Goal: Complete application form: Complete application form

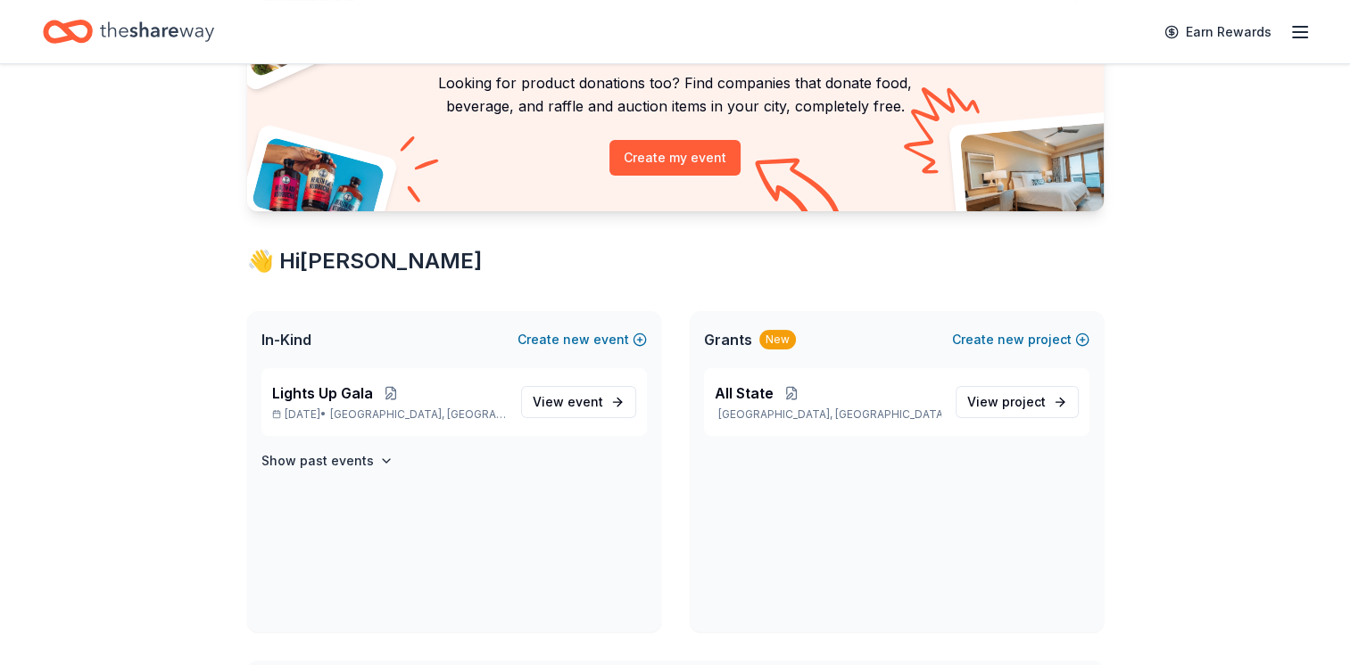
scroll to position [178, 0]
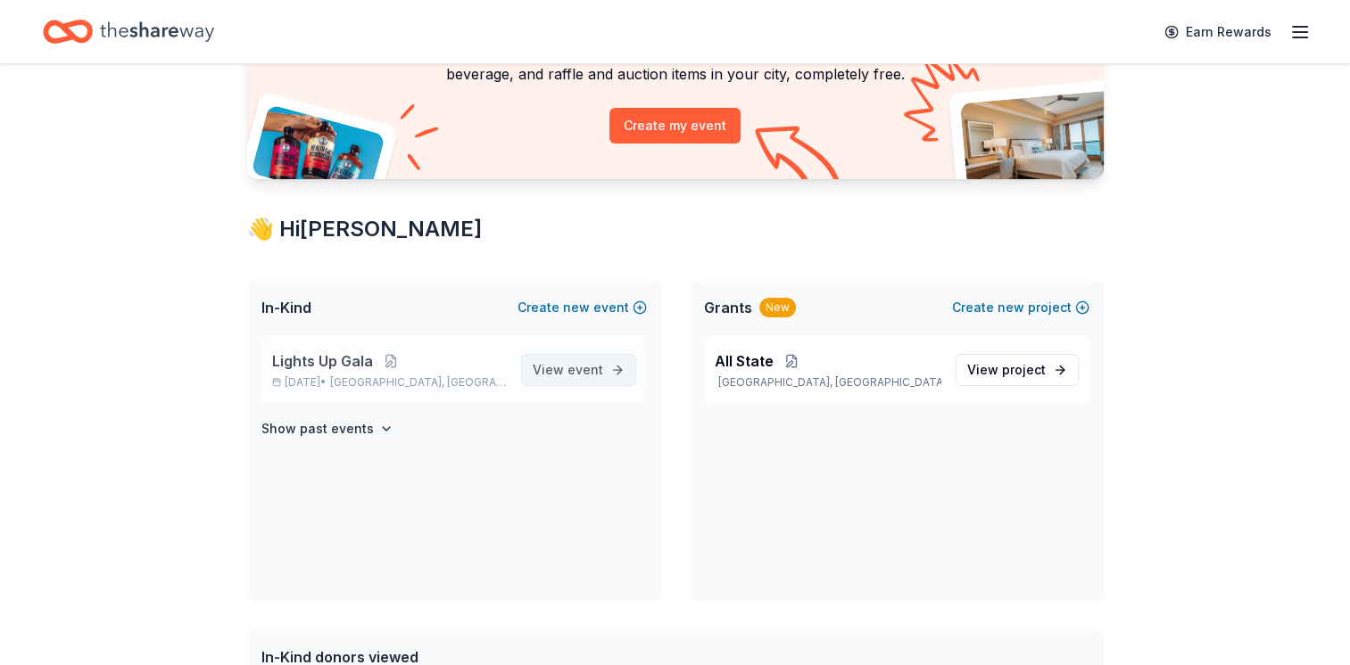
click at [617, 373] on link "View event" at bounding box center [578, 370] width 115 height 32
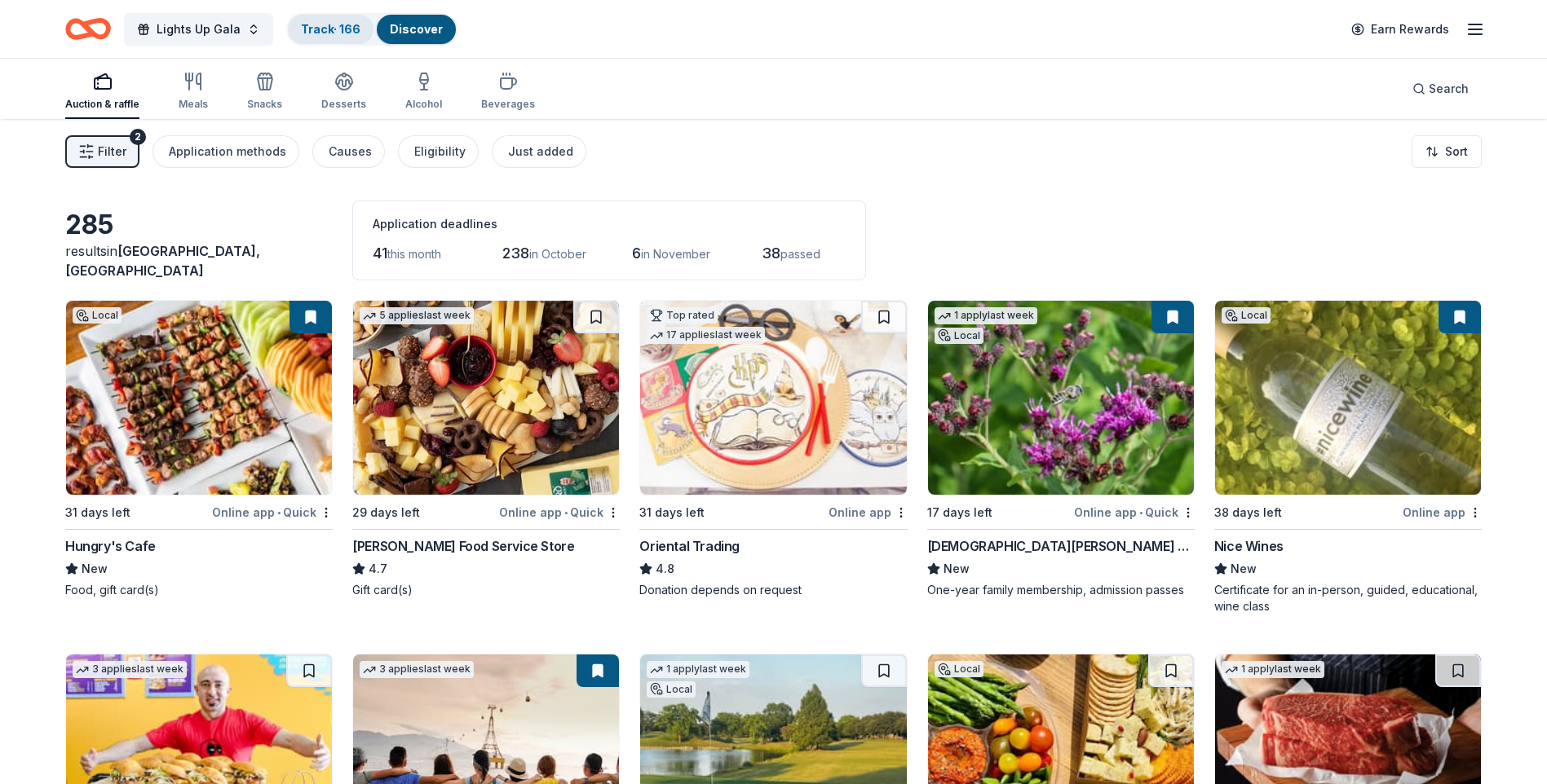
click at [333, 19] on div "Track · 166" at bounding box center [331, 29] width 86 height 29
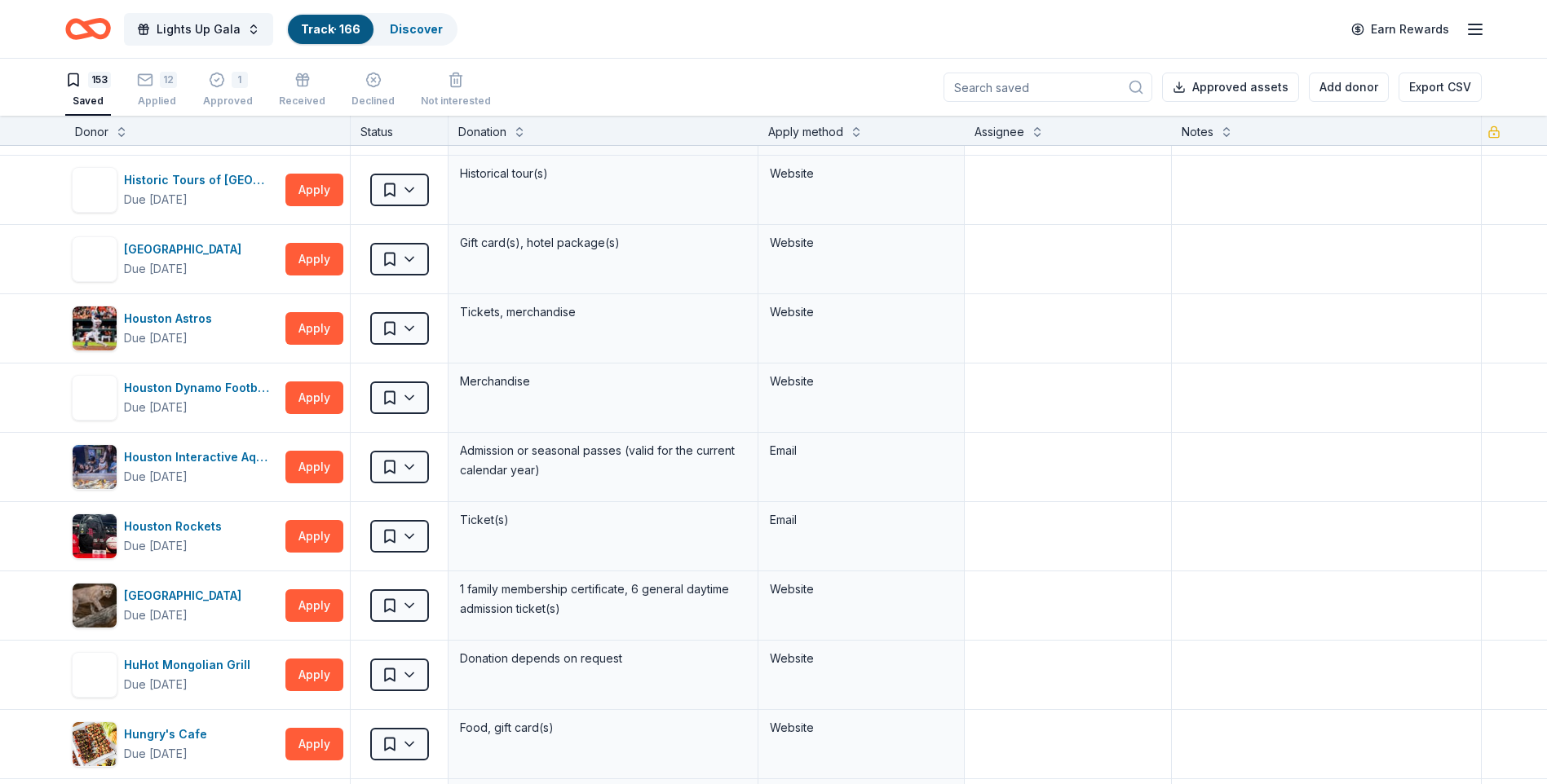
scroll to position [9098, 0]
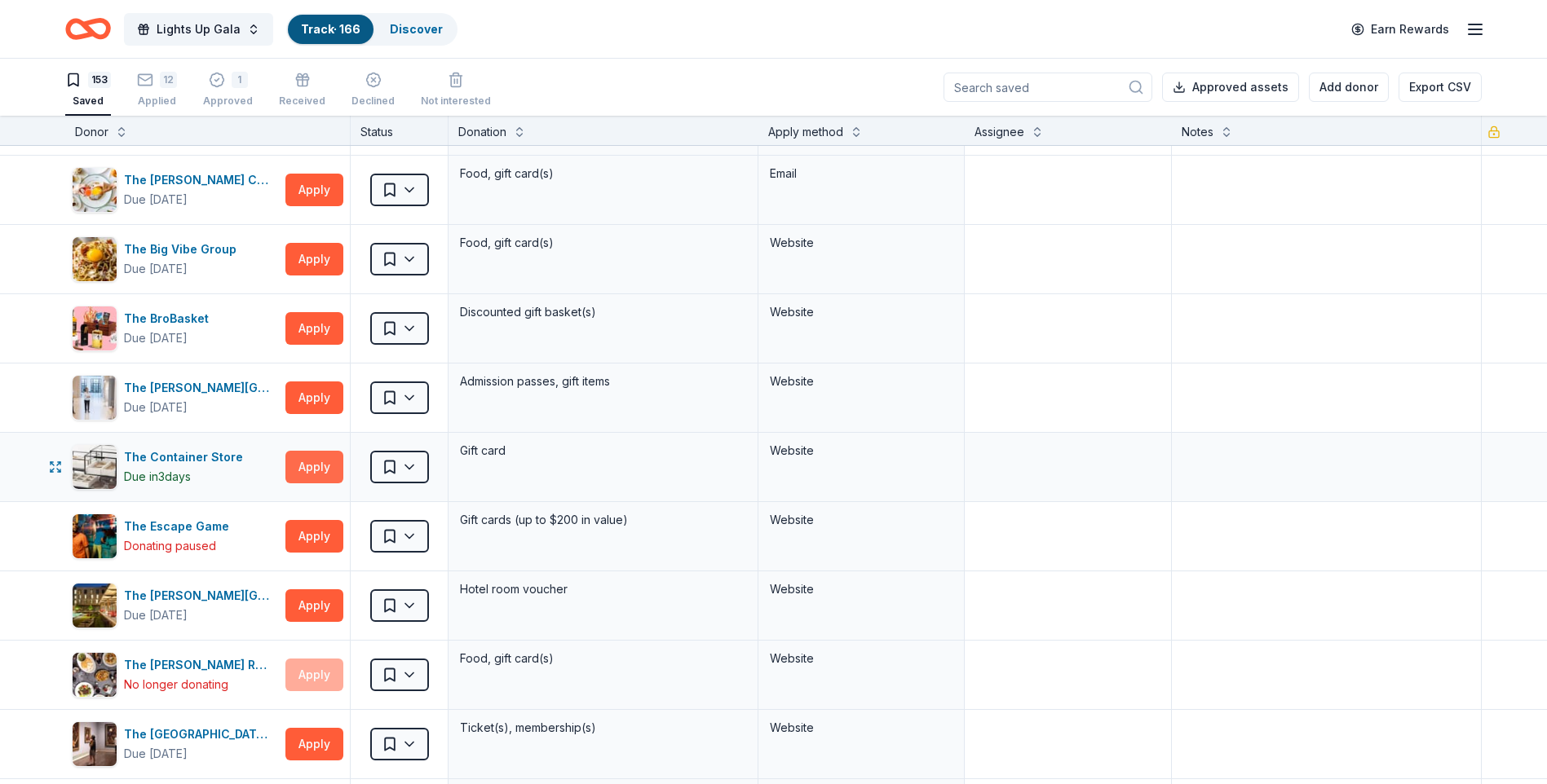
click at [302, 465] on button "Apply" at bounding box center [314, 467] width 58 height 33
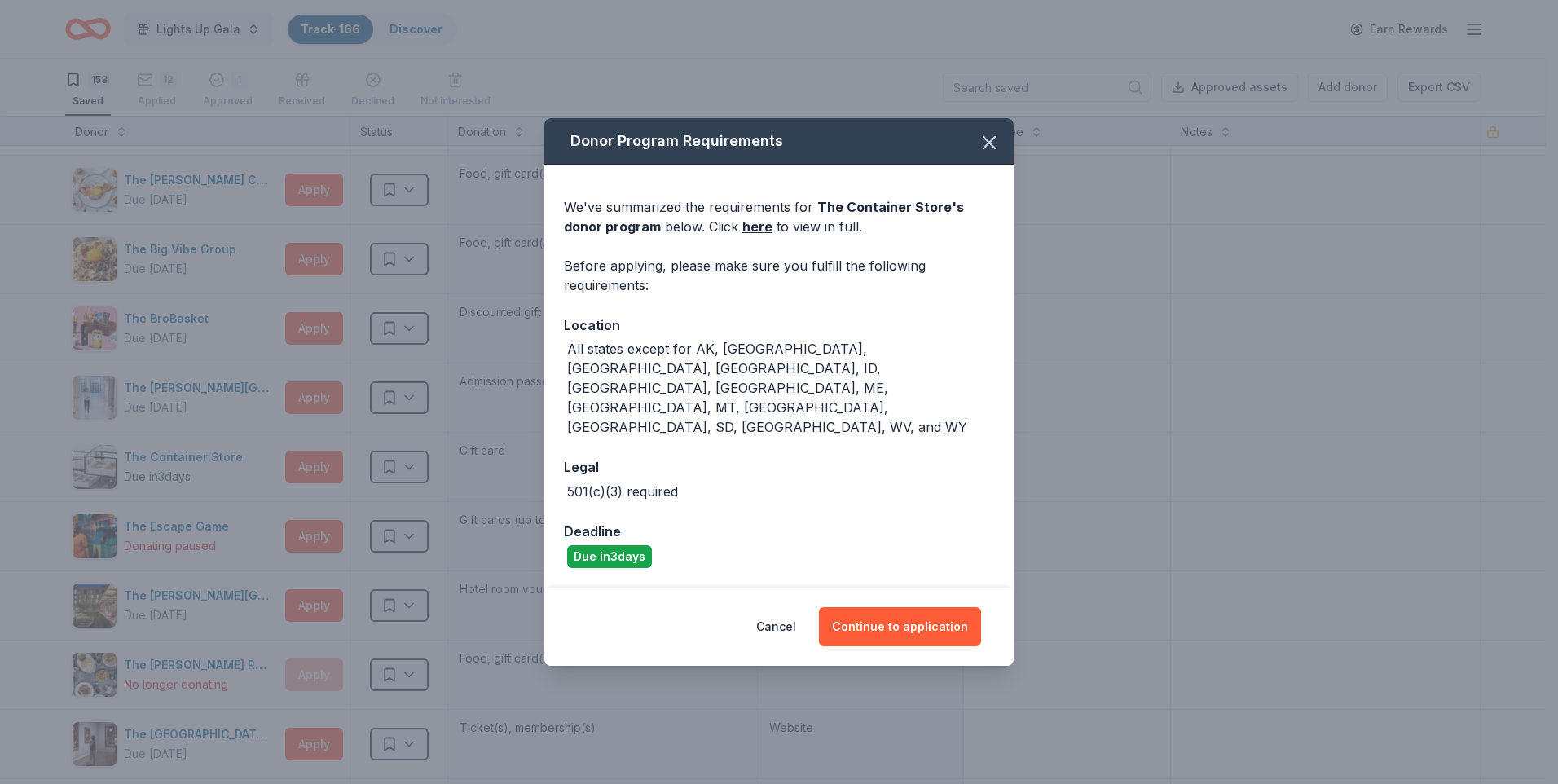
drag, startPoint x: 918, startPoint y: 591, endPoint x: 780, endPoint y: 301, distance: 321.2
click at [800, 368] on div "Donor Program Requirements We've summarized the requirements for The Container …" at bounding box center [779, 391] width 470 height 547
drag, startPoint x: 897, startPoint y: 592, endPoint x: 891, endPoint y: 601, distance: 10.8
click at [895, 608] on button "Continue to application" at bounding box center [900, 627] width 163 height 39
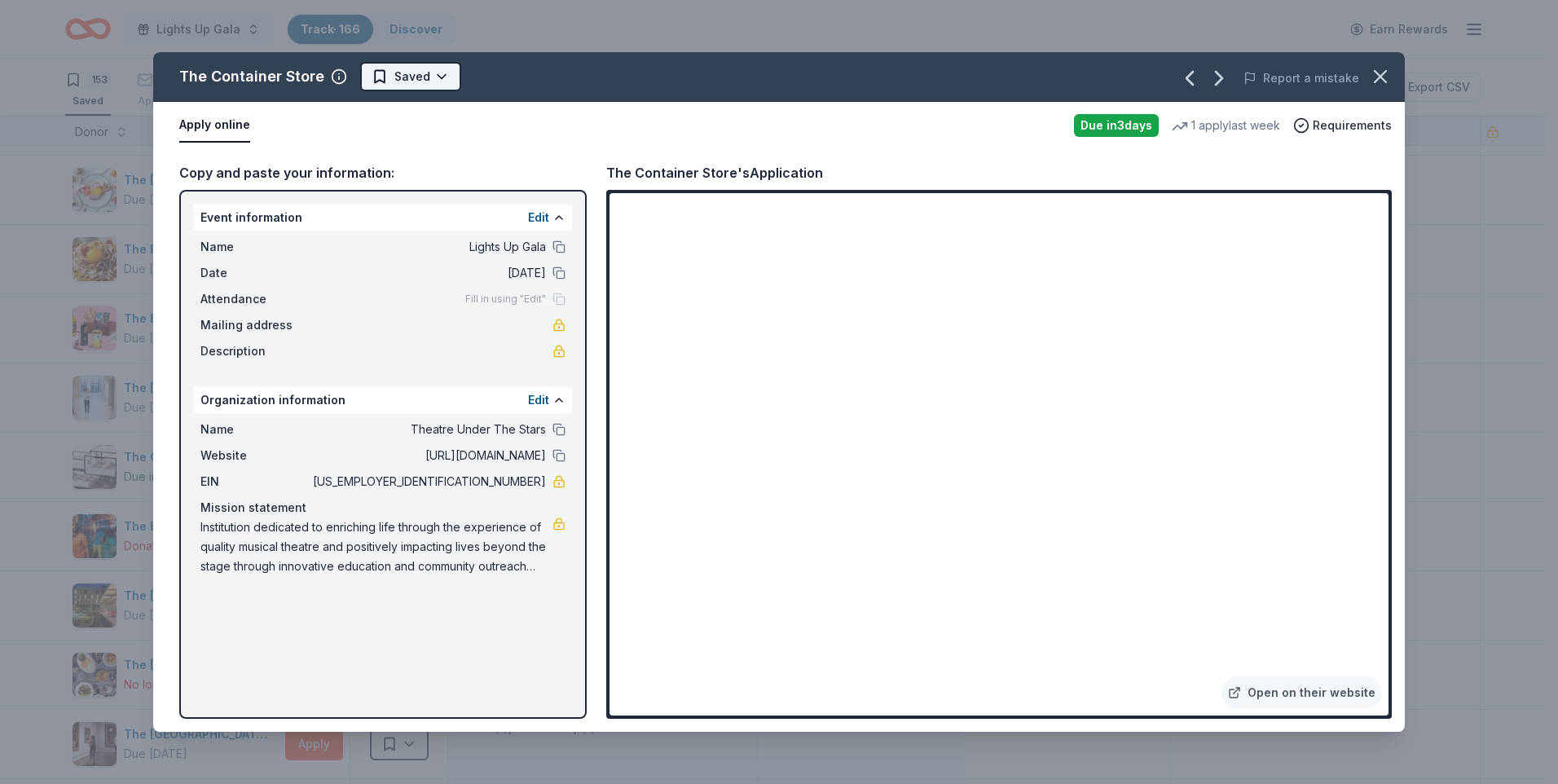
click at [434, 76] on html "Lights Up Gala Track · 166 Discover Earn Rewards 153 Saved 12 Applied 1 Approve…" at bounding box center [779, 392] width 1558 height 784
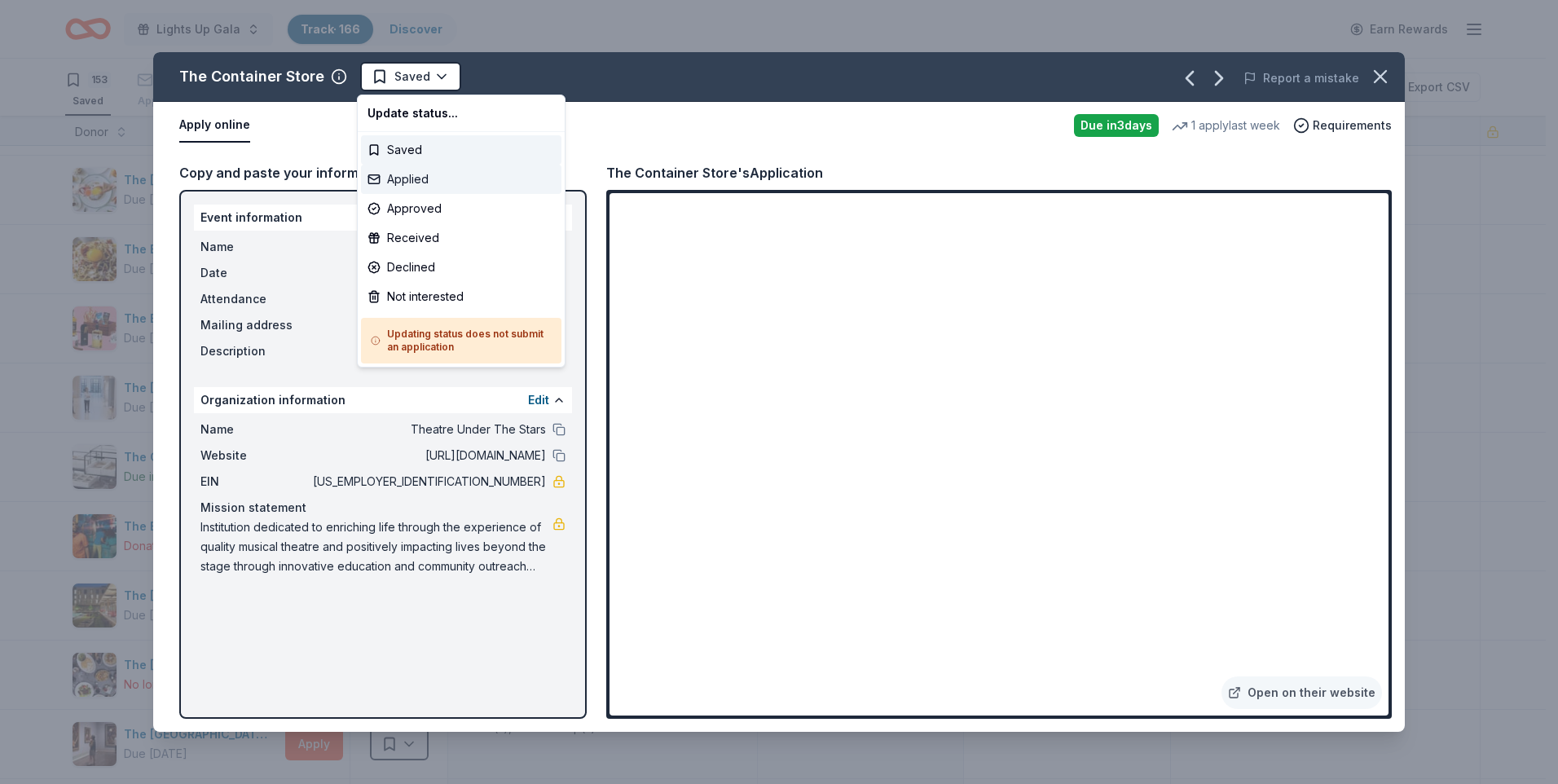
click at [431, 185] on div "Applied" at bounding box center [461, 179] width 200 height 29
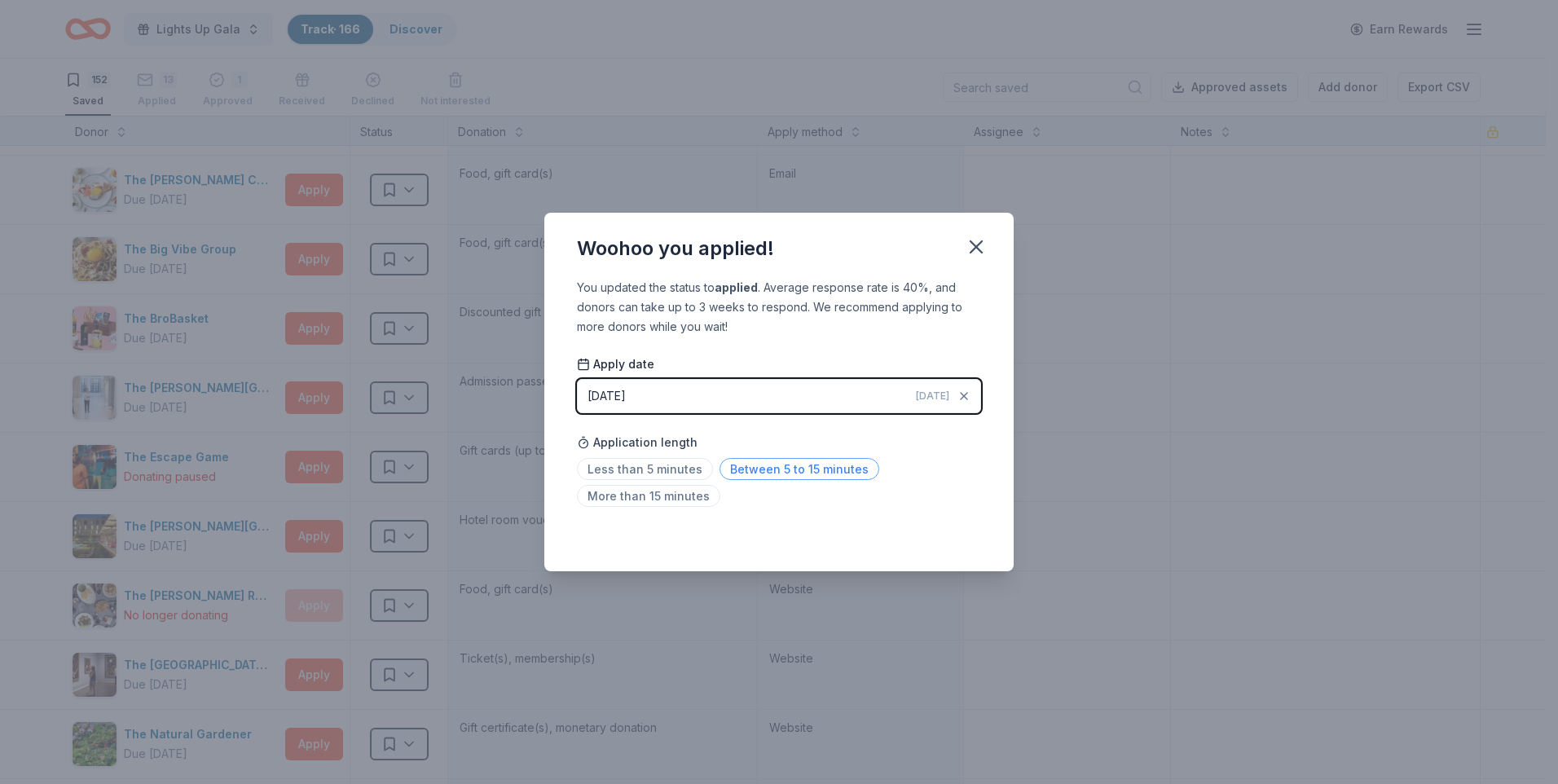
click at [721, 468] on span "Between 5 to 15 minutes" at bounding box center [800, 469] width 160 height 22
click at [977, 244] on icon "button" at bounding box center [976, 247] width 23 height 23
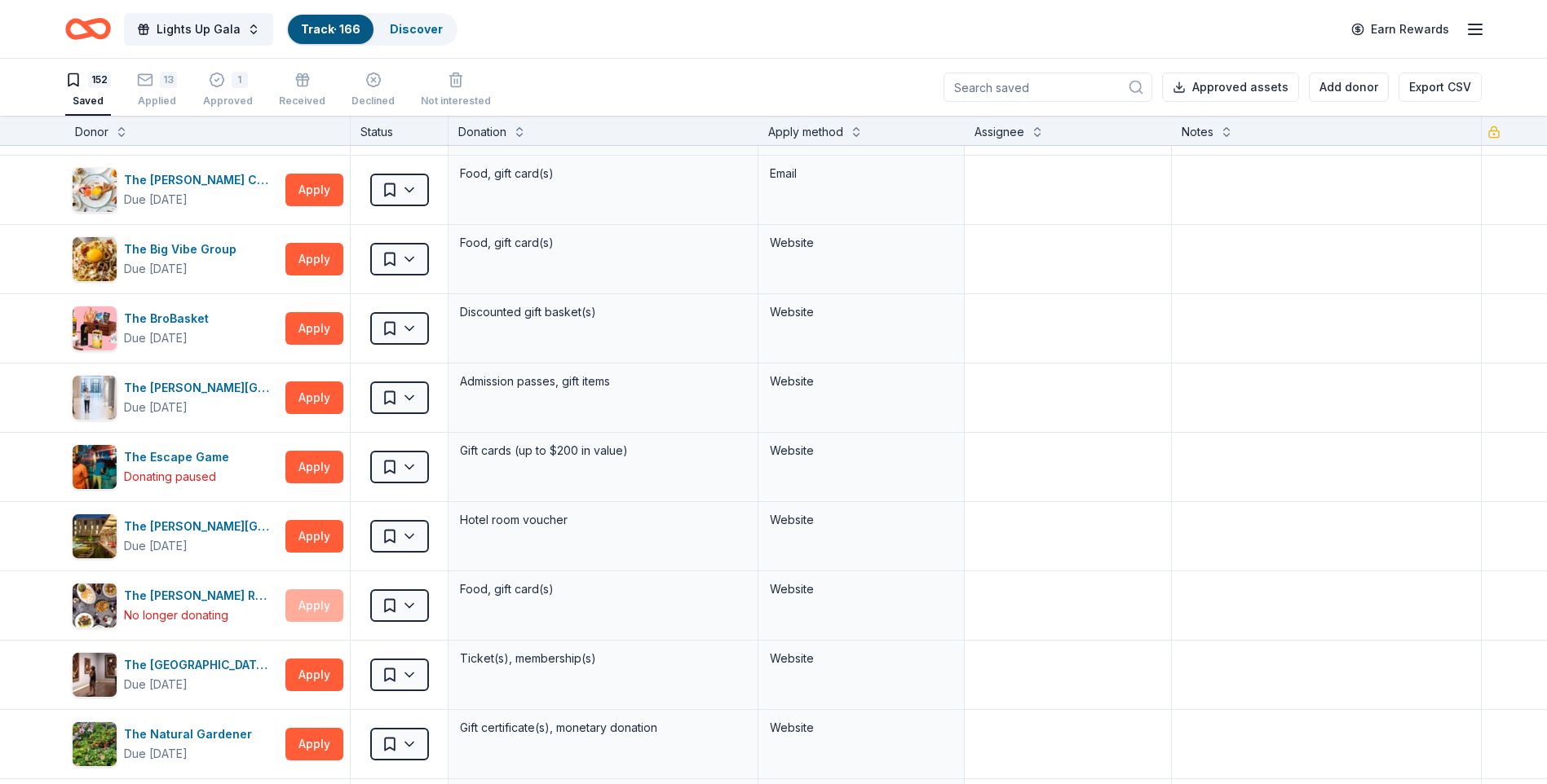
click at [893, 76] on div "152 Saved 13 Applied 1 Approved Received Declined Not interested Approved asset…" at bounding box center [773, 87] width 1416 height 57
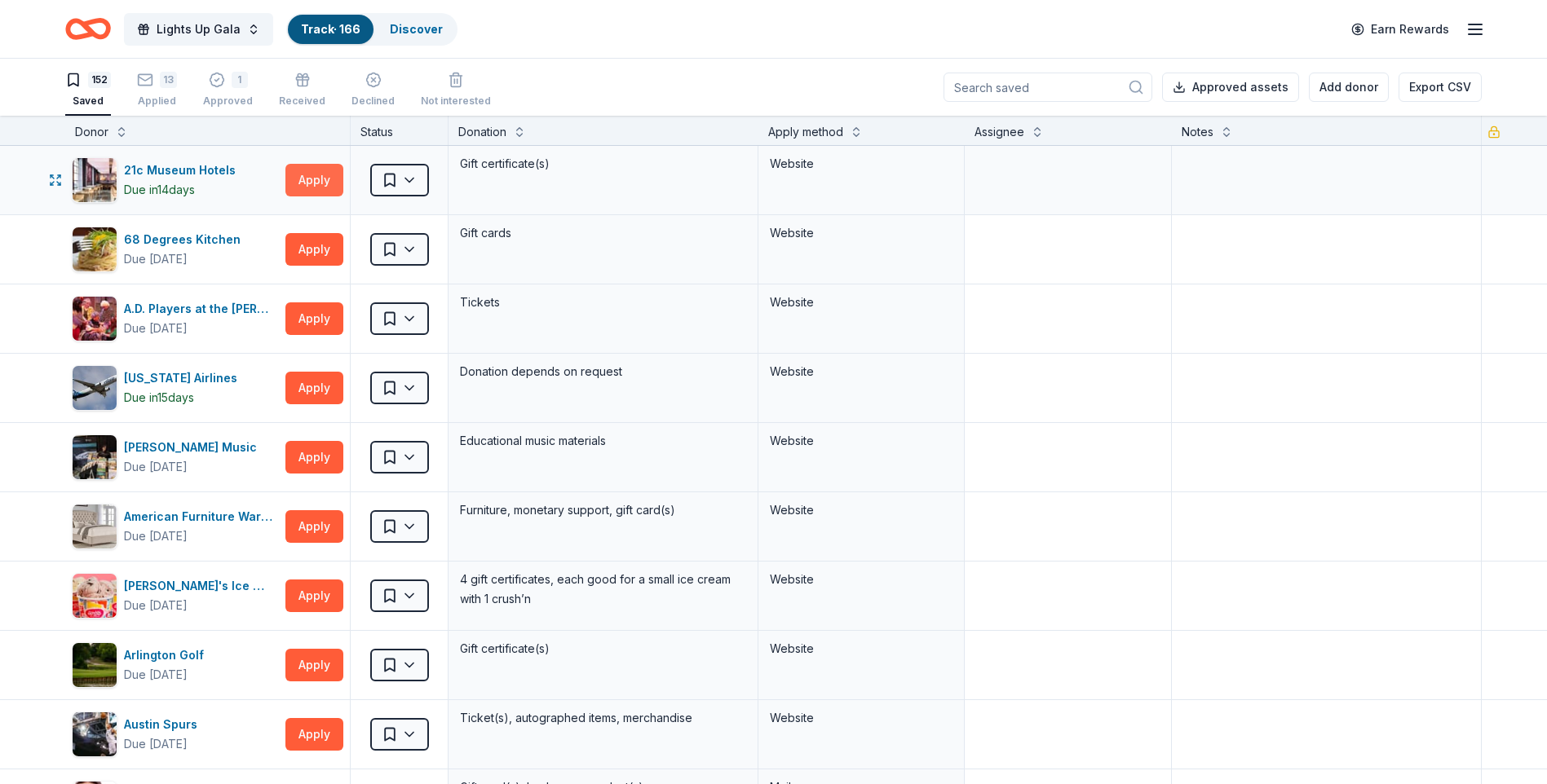
click at [312, 177] on button "Apply" at bounding box center [314, 180] width 58 height 33
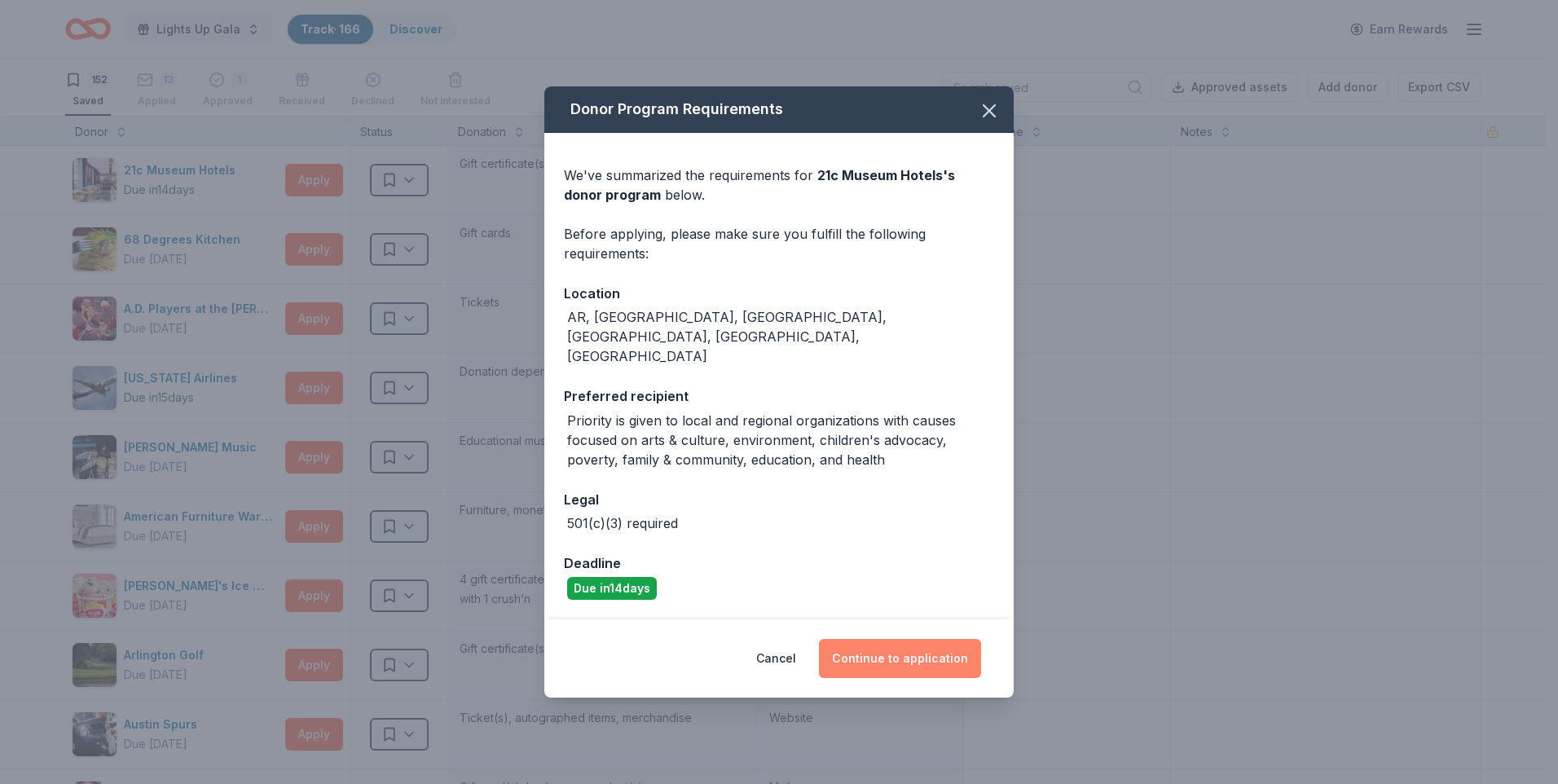
click at [909, 608] on button "Continue to application" at bounding box center [900, 658] width 163 height 39
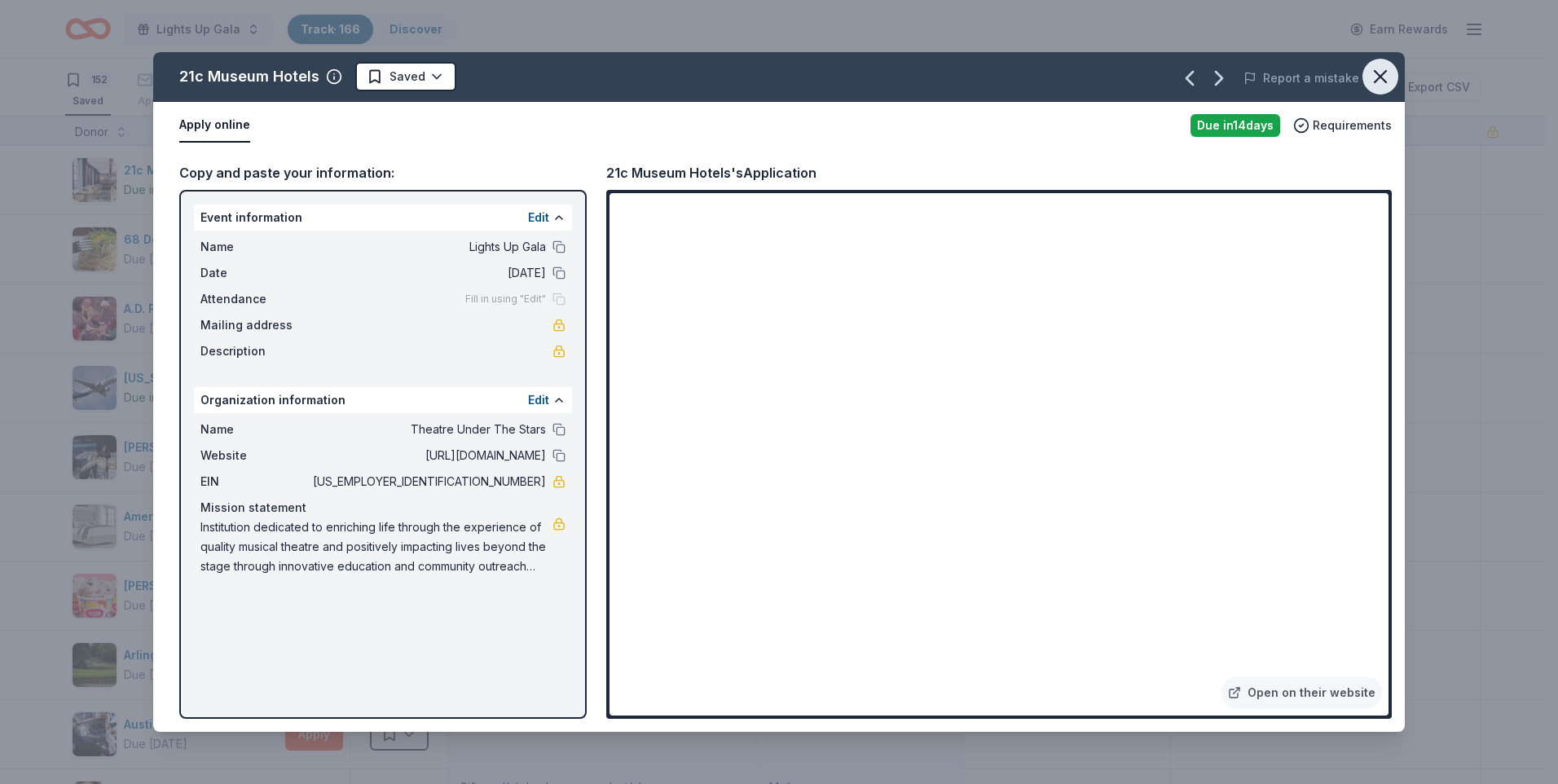
click at [1233, 79] on icon "button" at bounding box center [1381, 76] width 23 height 23
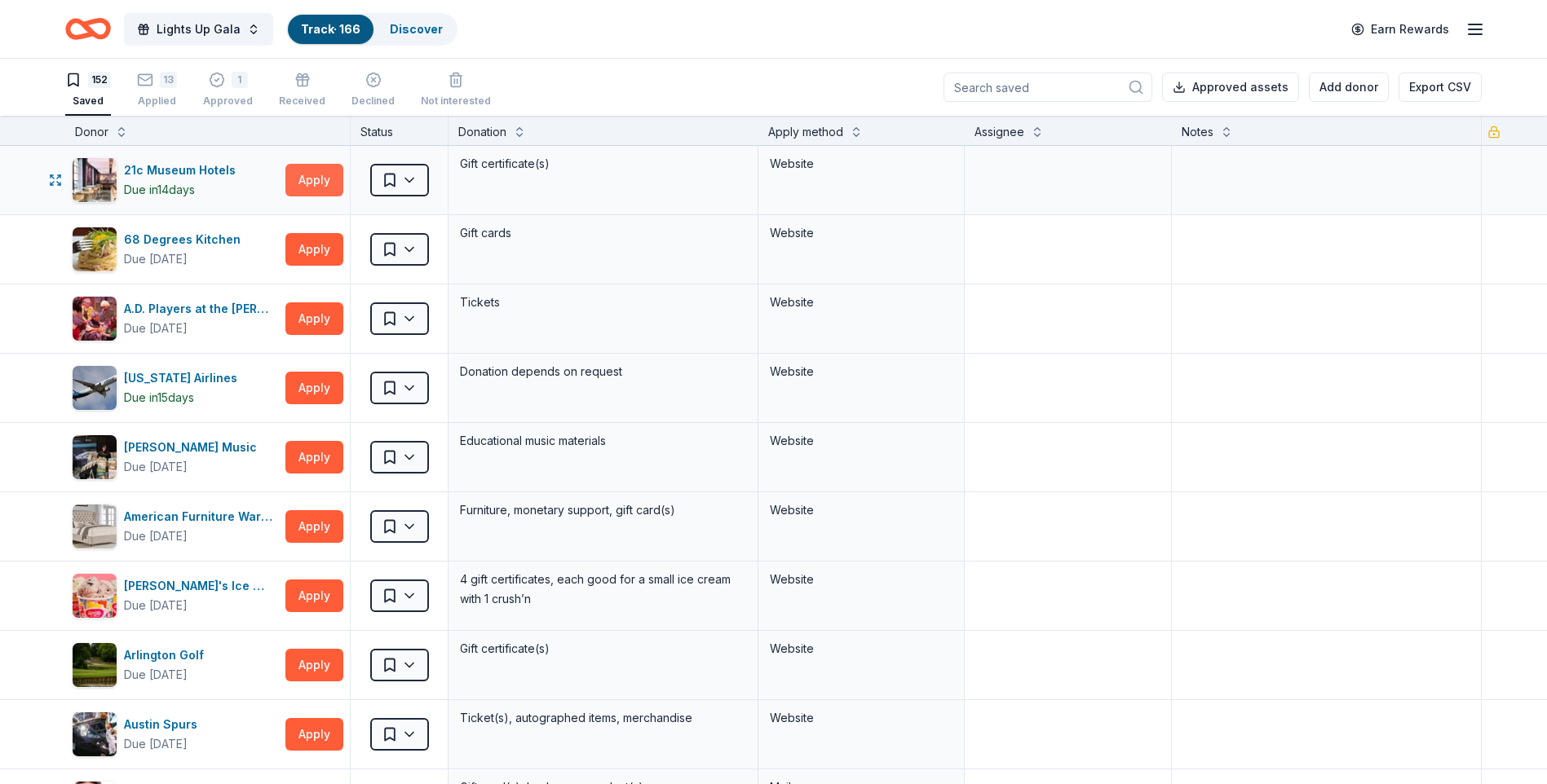
click at [320, 180] on button "Apply" at bounding box center [314, 180] width 58 height 33
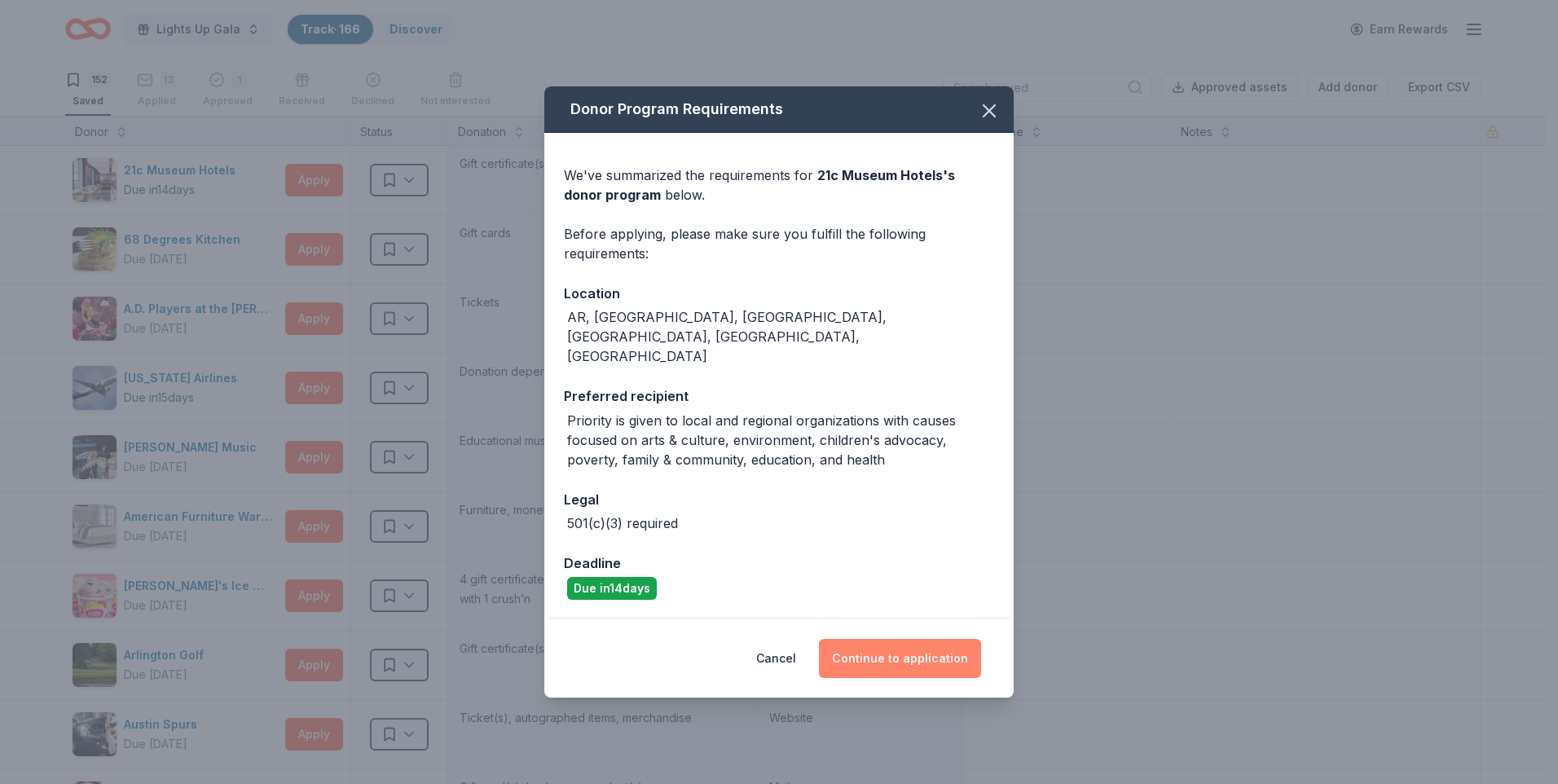
click at [902, 608] on button "Continue to application" at bounding box center [900, 658] width 163 height 39
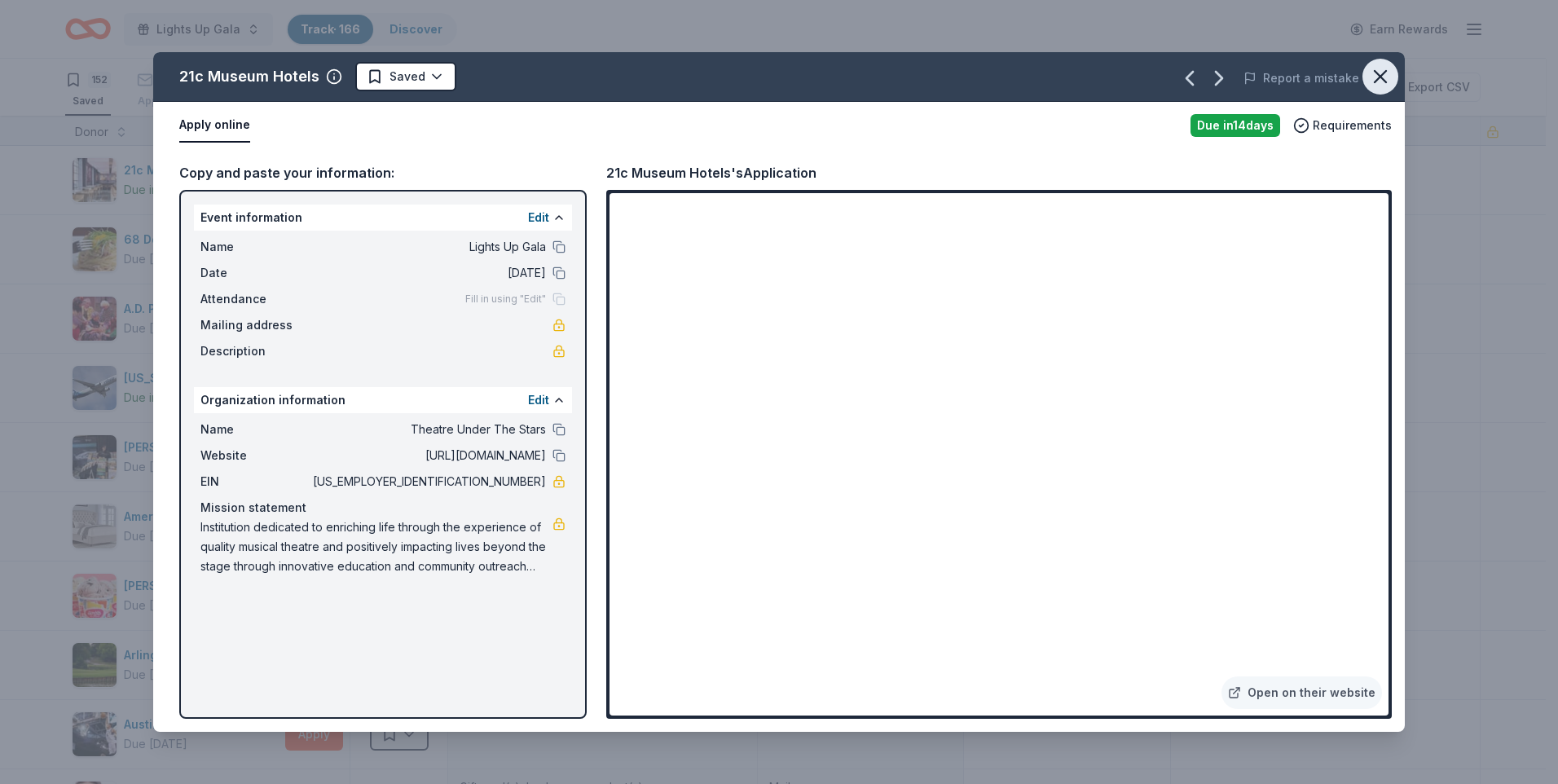
click at [1233, 75] on icon "button" at bounding box center [1381, 76] width 23 height 23
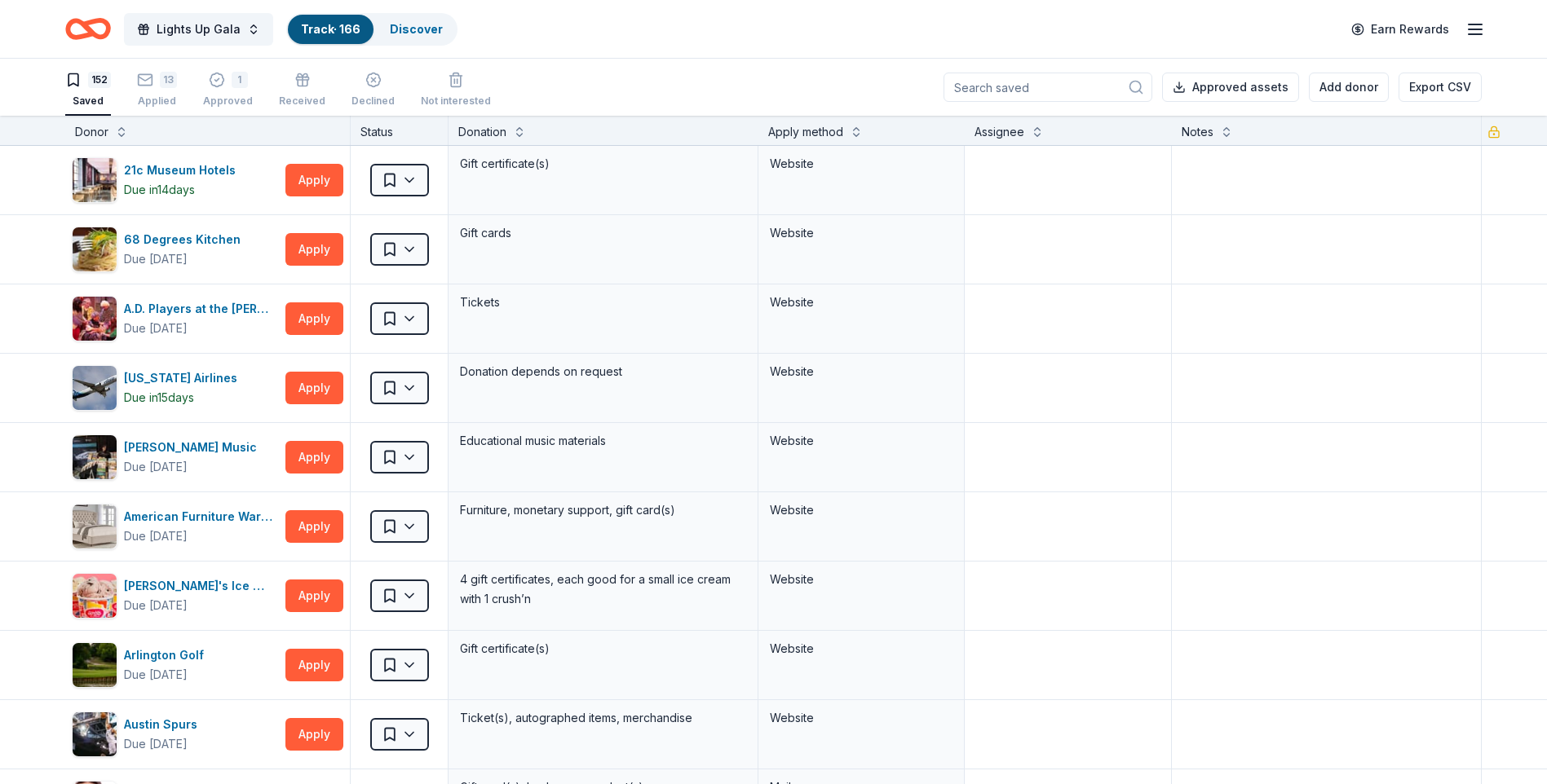
scroll to position [3480, 0]
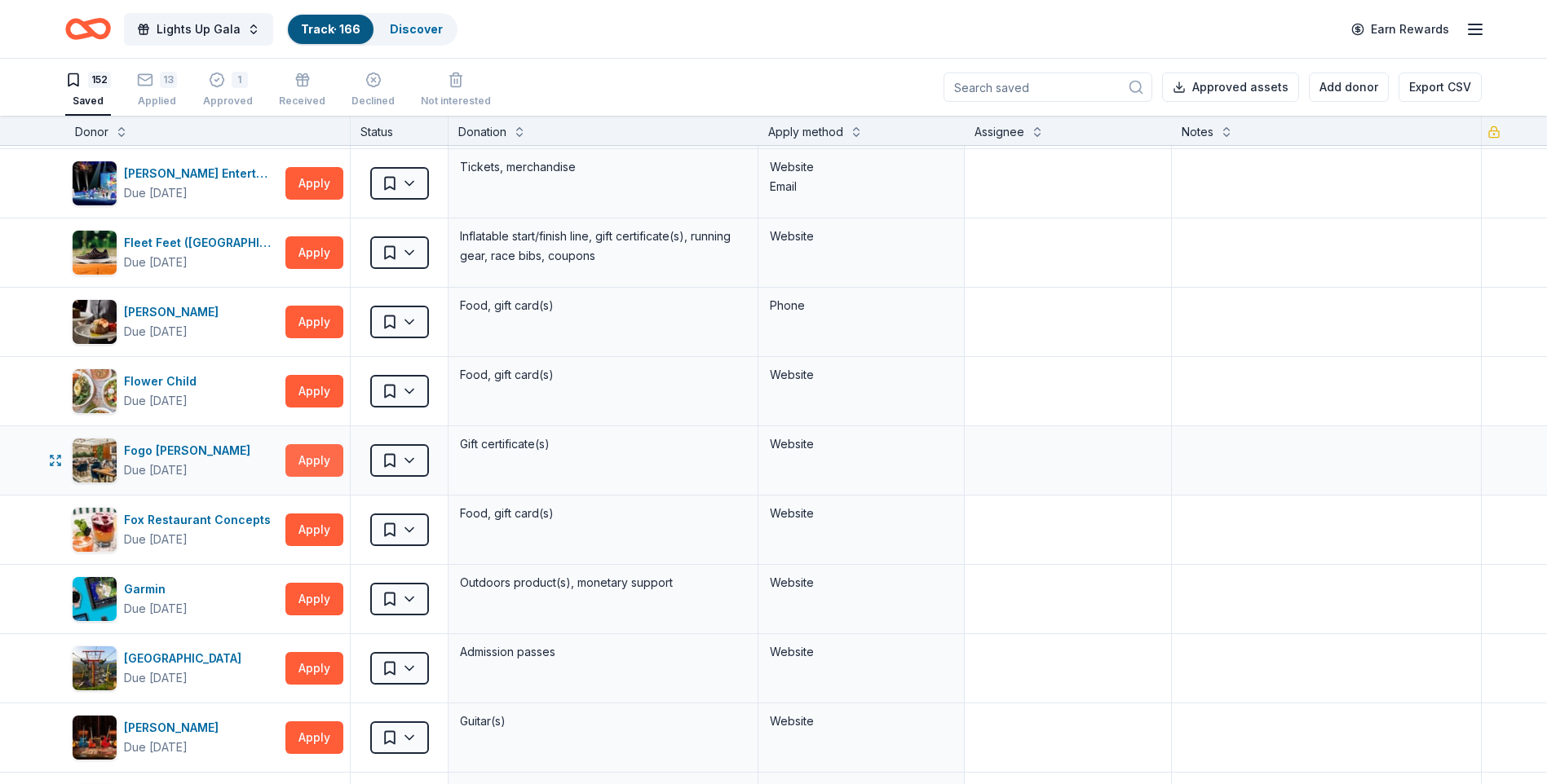
click at [314, 461] on button "Apply" at bounding box center [314, 461] width 58 height 33
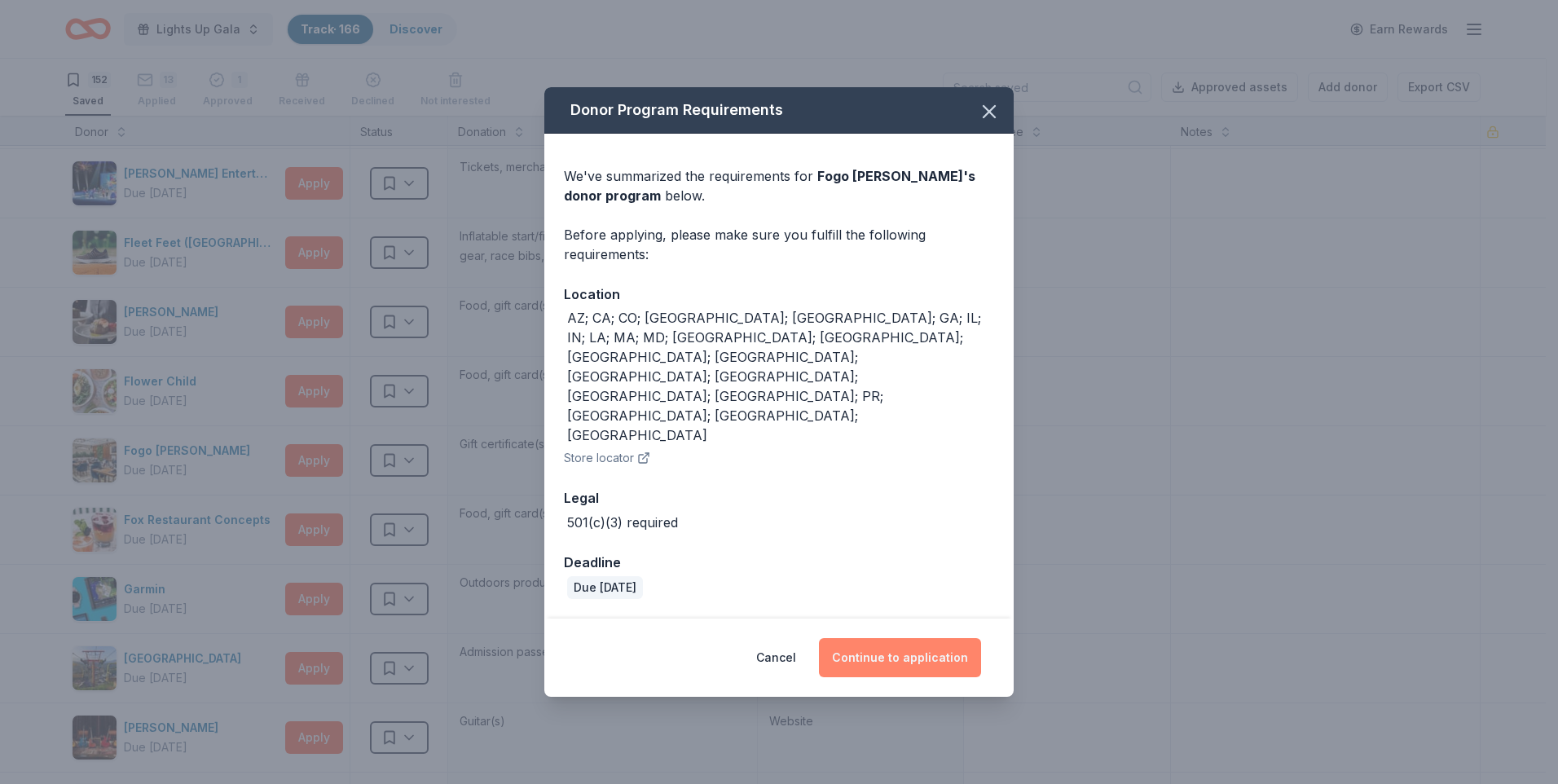
click at [948, 608] on button "Continue to application" at bounding box center [900, 657] width 163 height 39
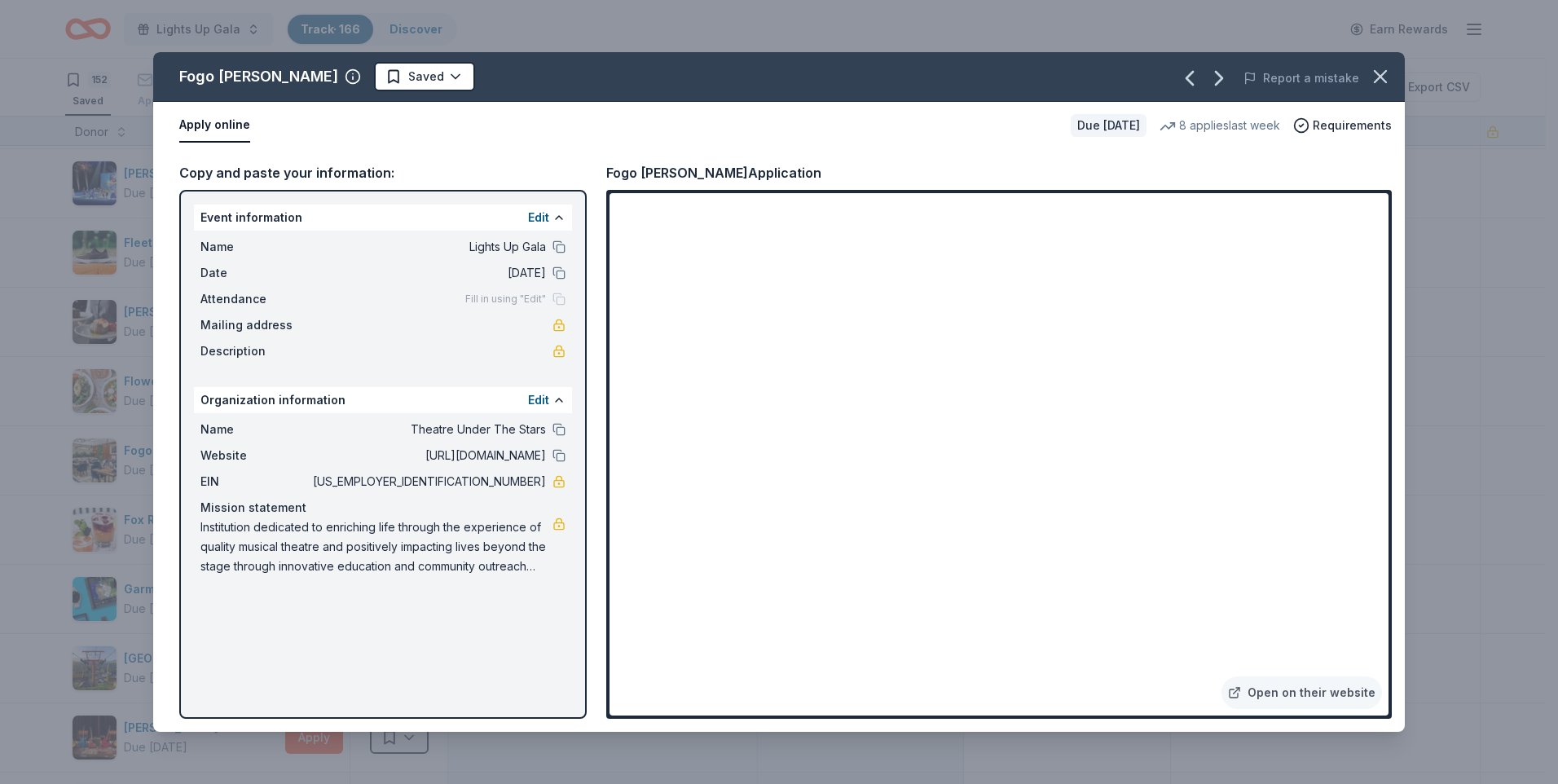
click at [305, 145] on div "Apply online Due [DATE] 8 applies last week Requirements" at bounding box center [779, 125] width 1252 height 48
click at [1233, 608] on link "Open on their website" at bounding box center [1302, 693] width 161 height 33
click at [558, 244] on button at bounding box center [559, 247] width 13 height 13
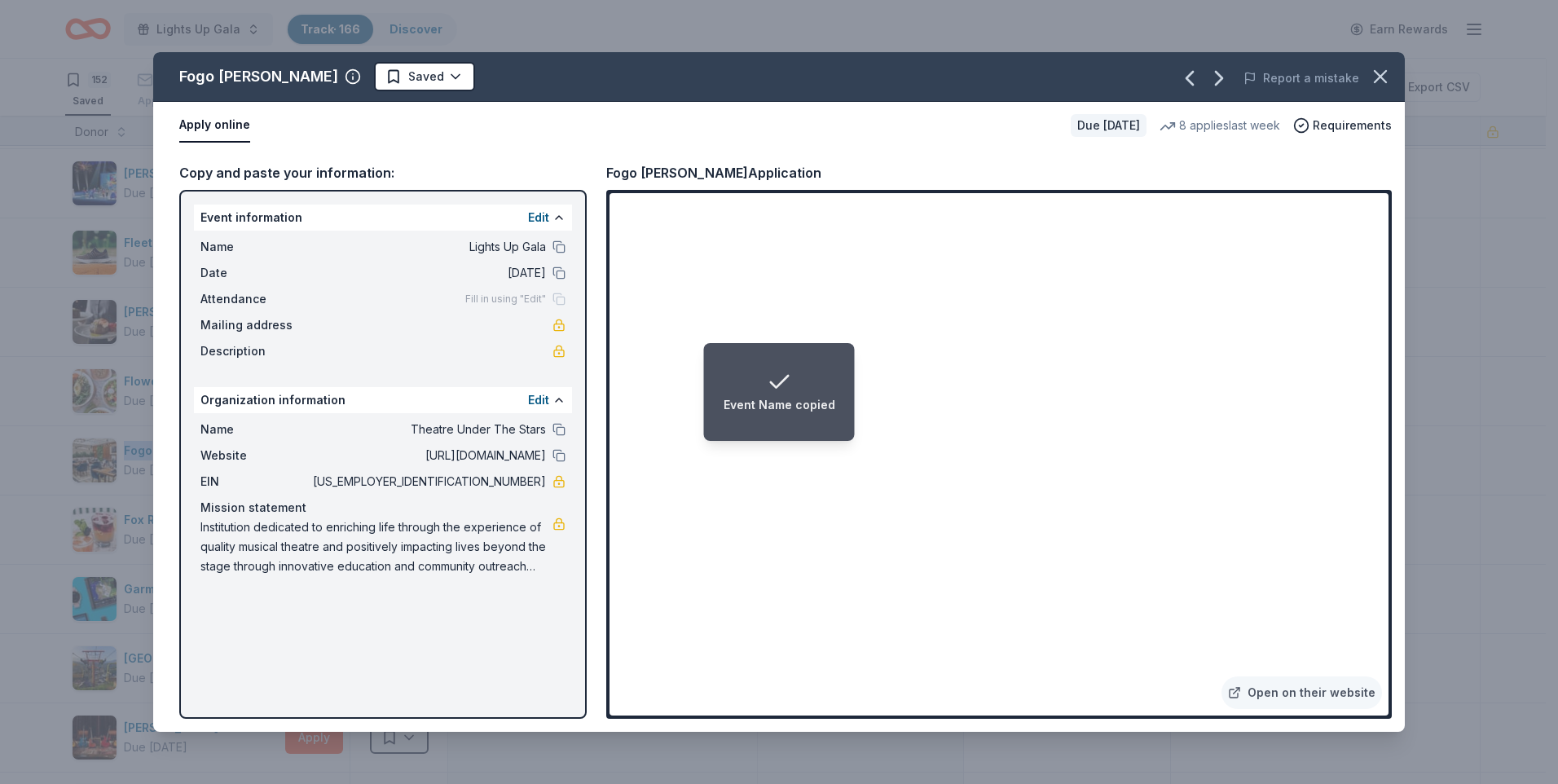
click at [1233, 154] on div "Copy and paste your information: Event information Edit Name Lights Up Gala Dat…" at bounding box center [779, 440] width 1252 height 583
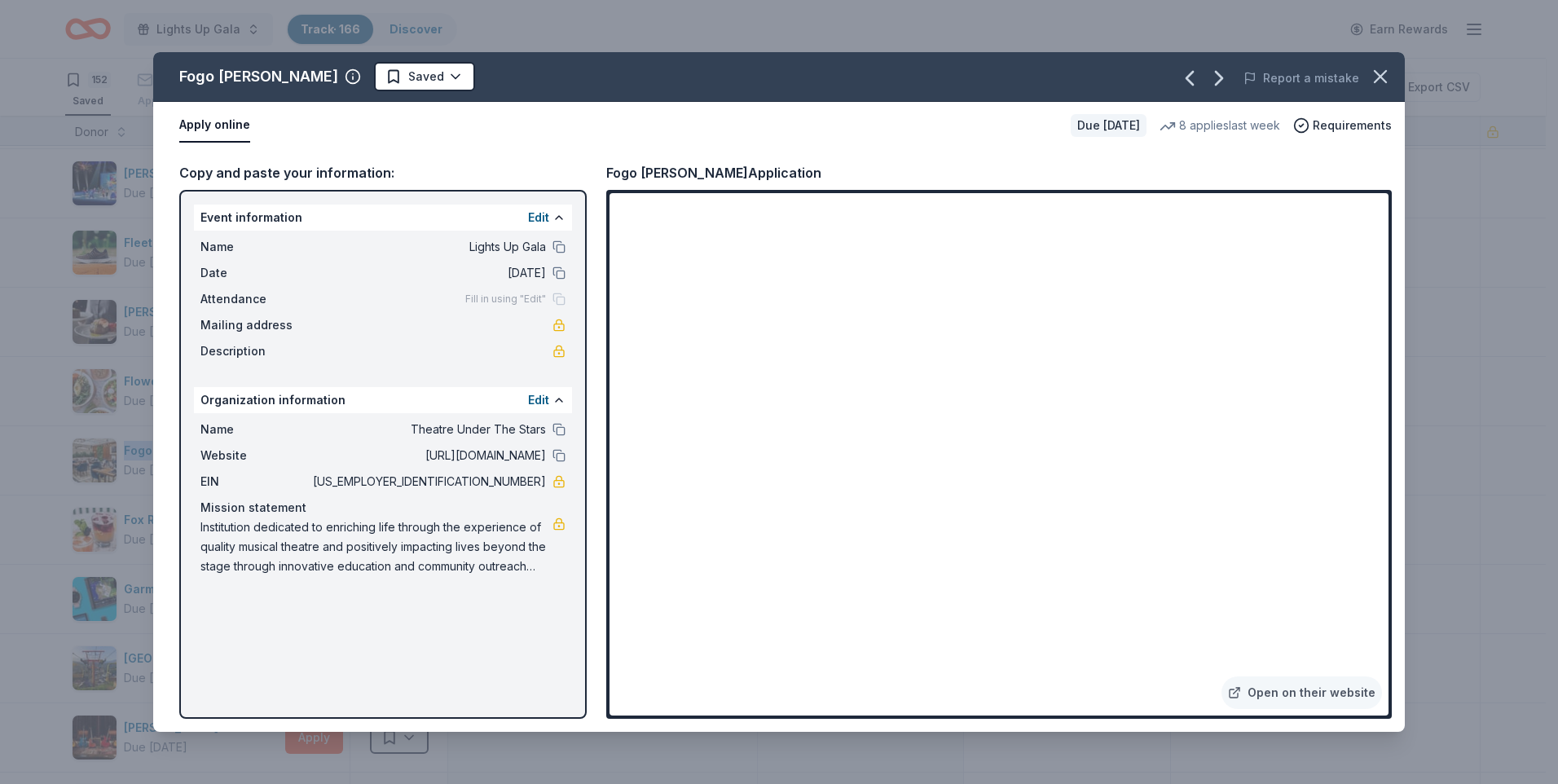
click at [1090, 155] on div "Copy and paste your information: Event information Edit Name Lights Up Gala Dat…" at bounding box center [779, 440] width 1252 height 583
click at [1233, 73] on icon "button" at bounding box center [1381, 76] width 23 height 23
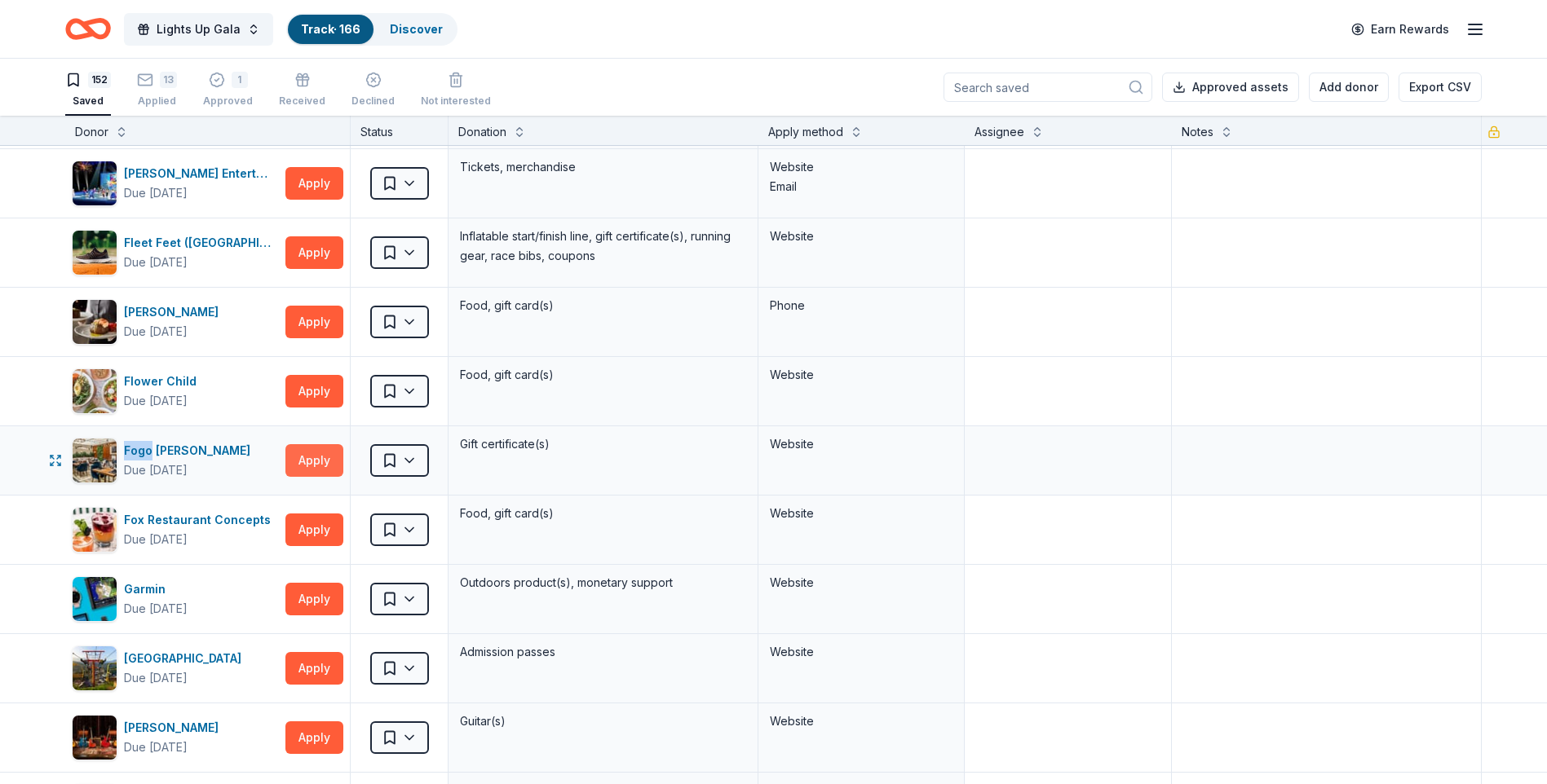
click at [309, 454] on button "Apply" at bounding box center [314, 461] width 58 height 33
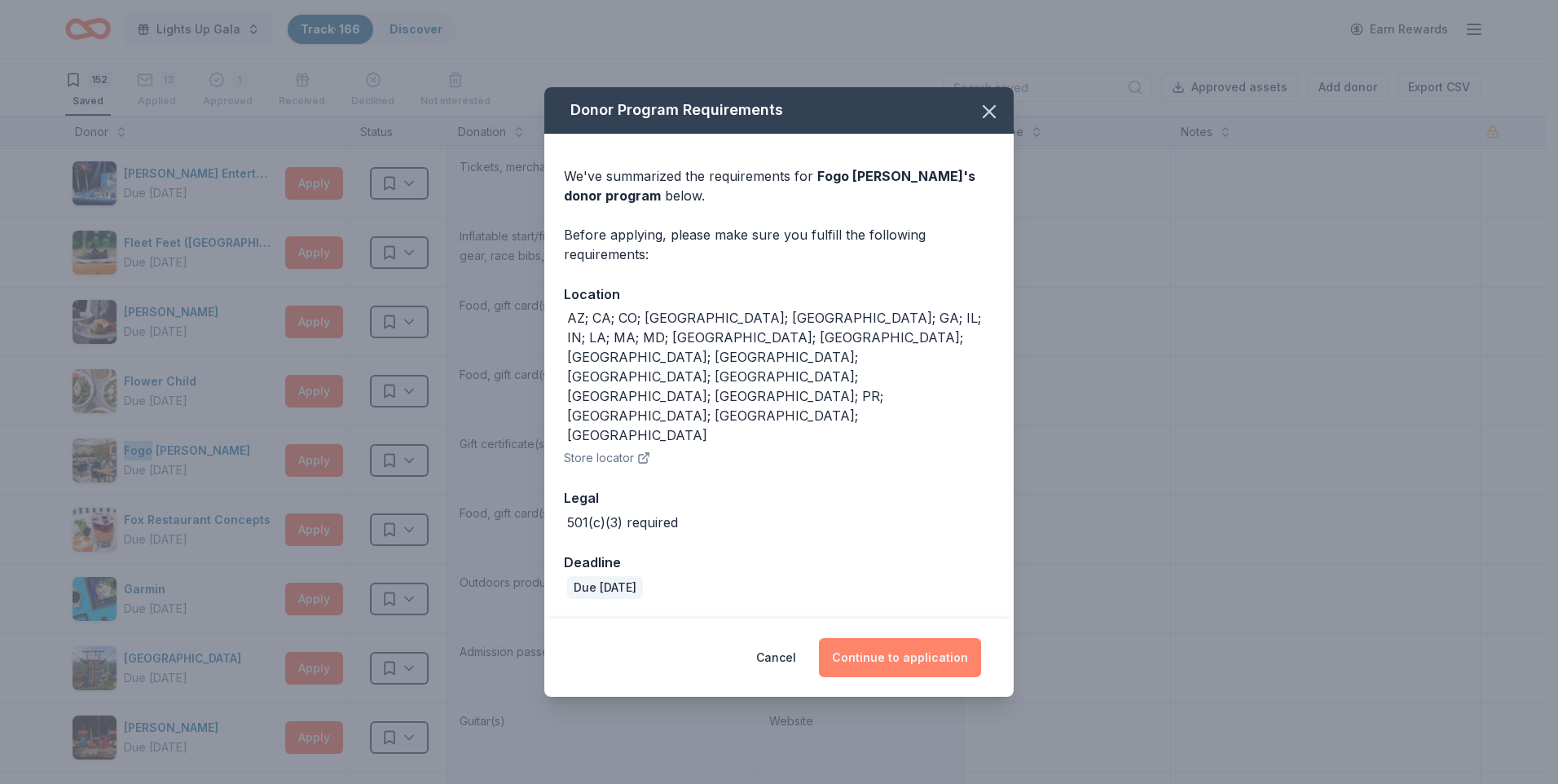
click at [863, 608] on button "Continue to application" at bounding box center [900, 657] width 163 height 39
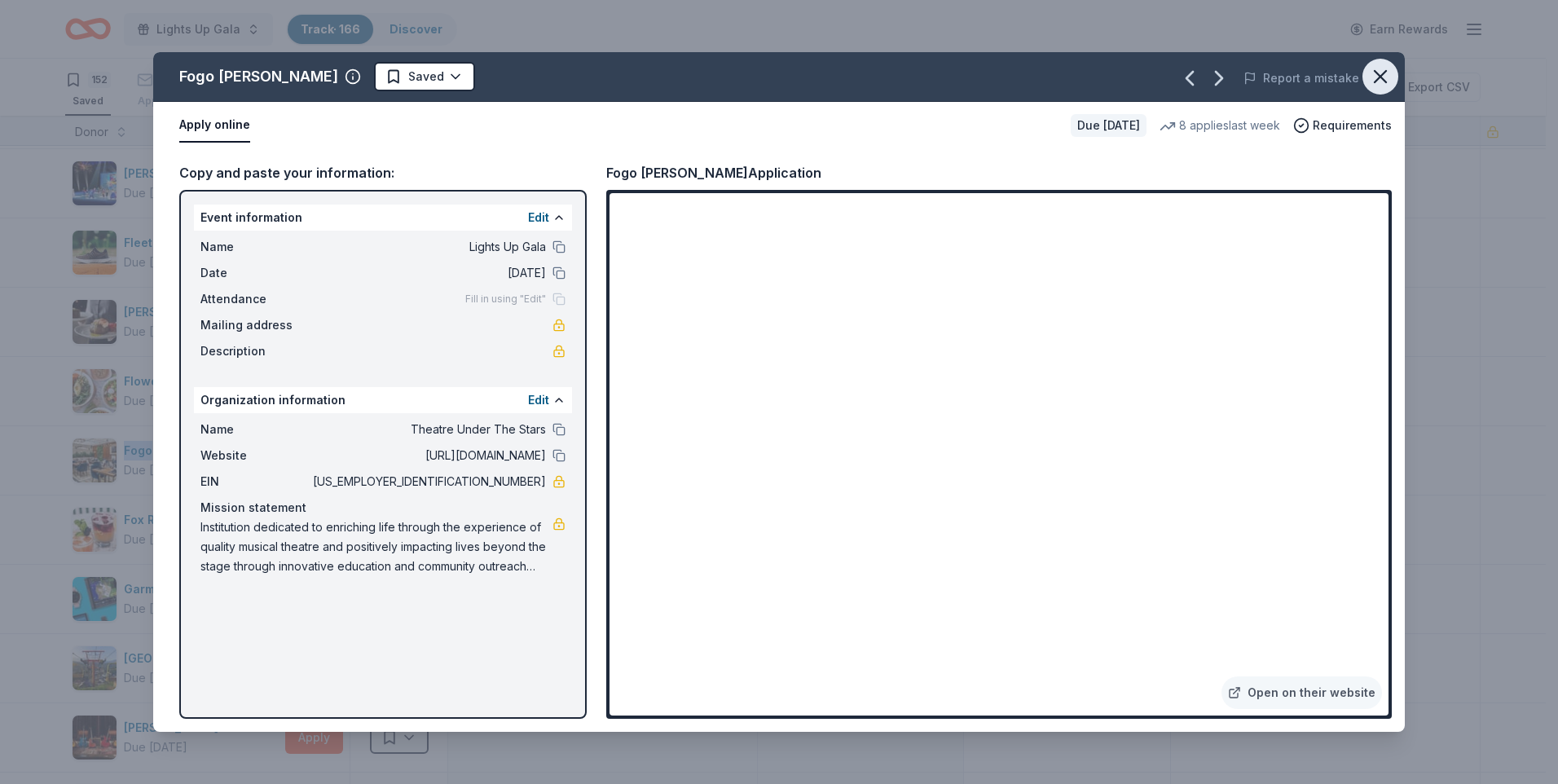
drag, startPoint x: 909, startPoint y: 549, endPoint x: 1380, endPoint y: 67, distance: 673.9
click at [1233, 67] on icon "button" at bounding box center [1381, 76] width 23 height 23
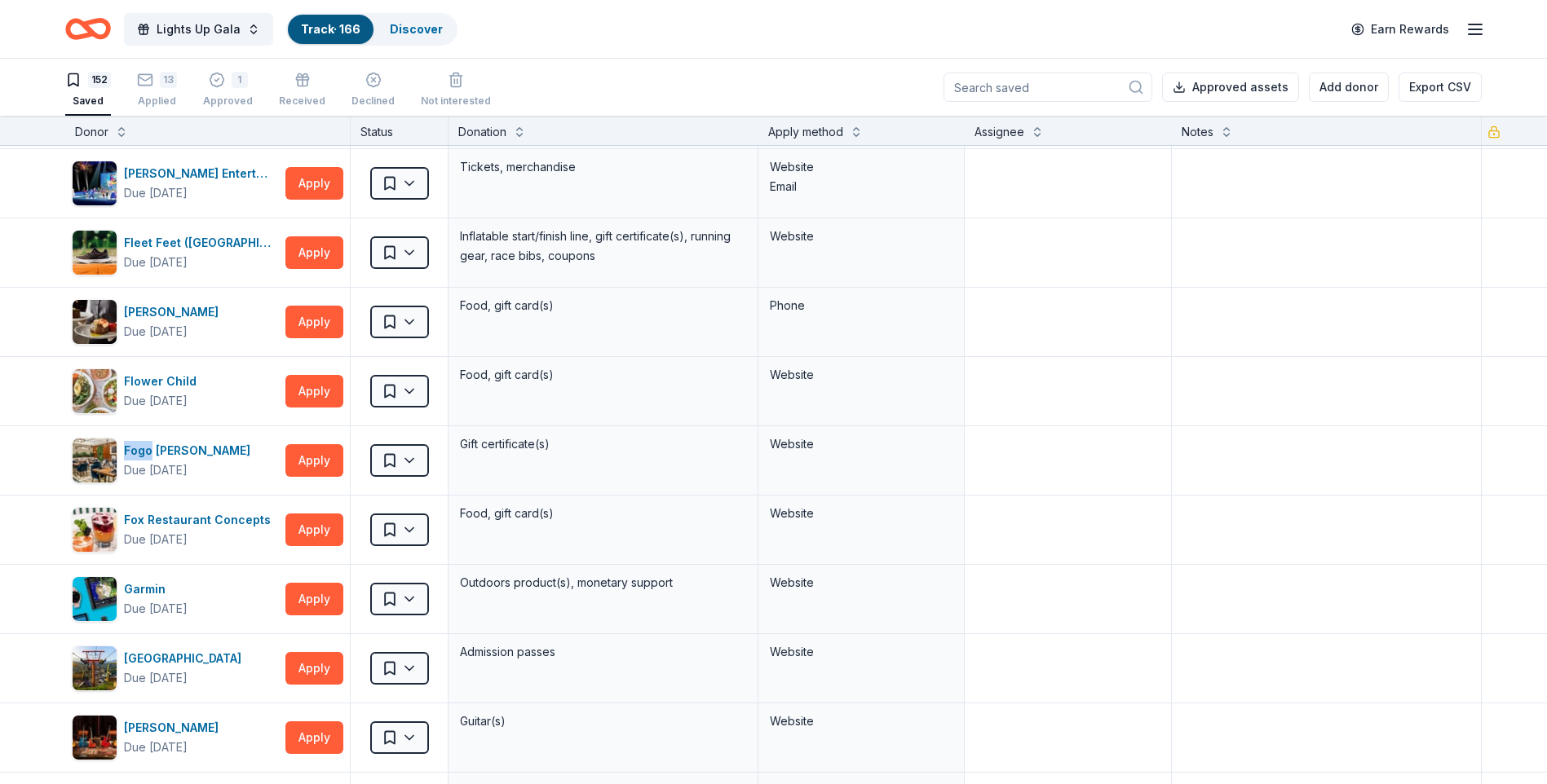
click at [1233, 75] on button "Add donor" at bounding box center [1349, 87] width 80 height 29
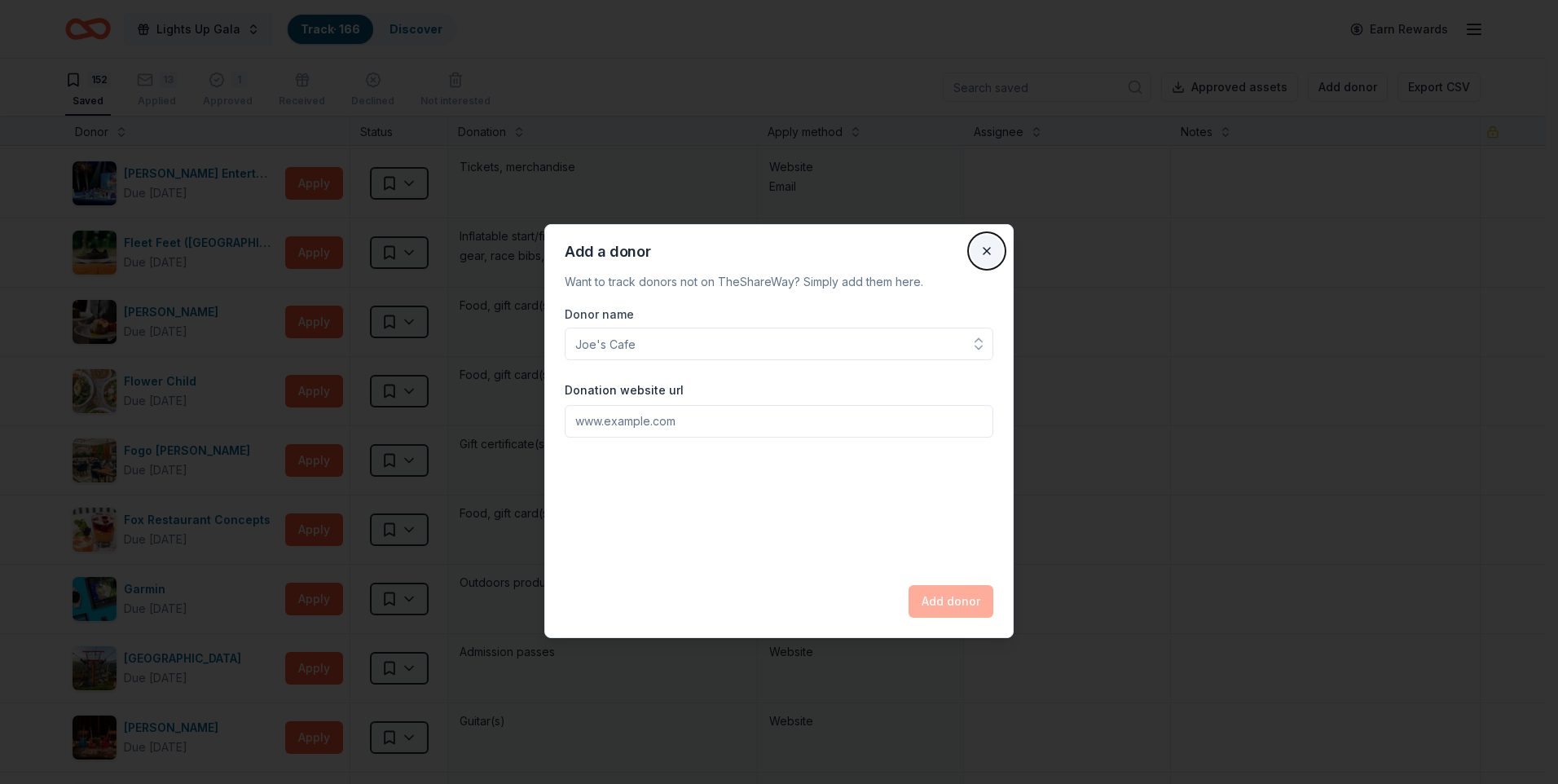
click at [985, 256] on button "Close" at bounding box center [987, 251] width 33 height 33
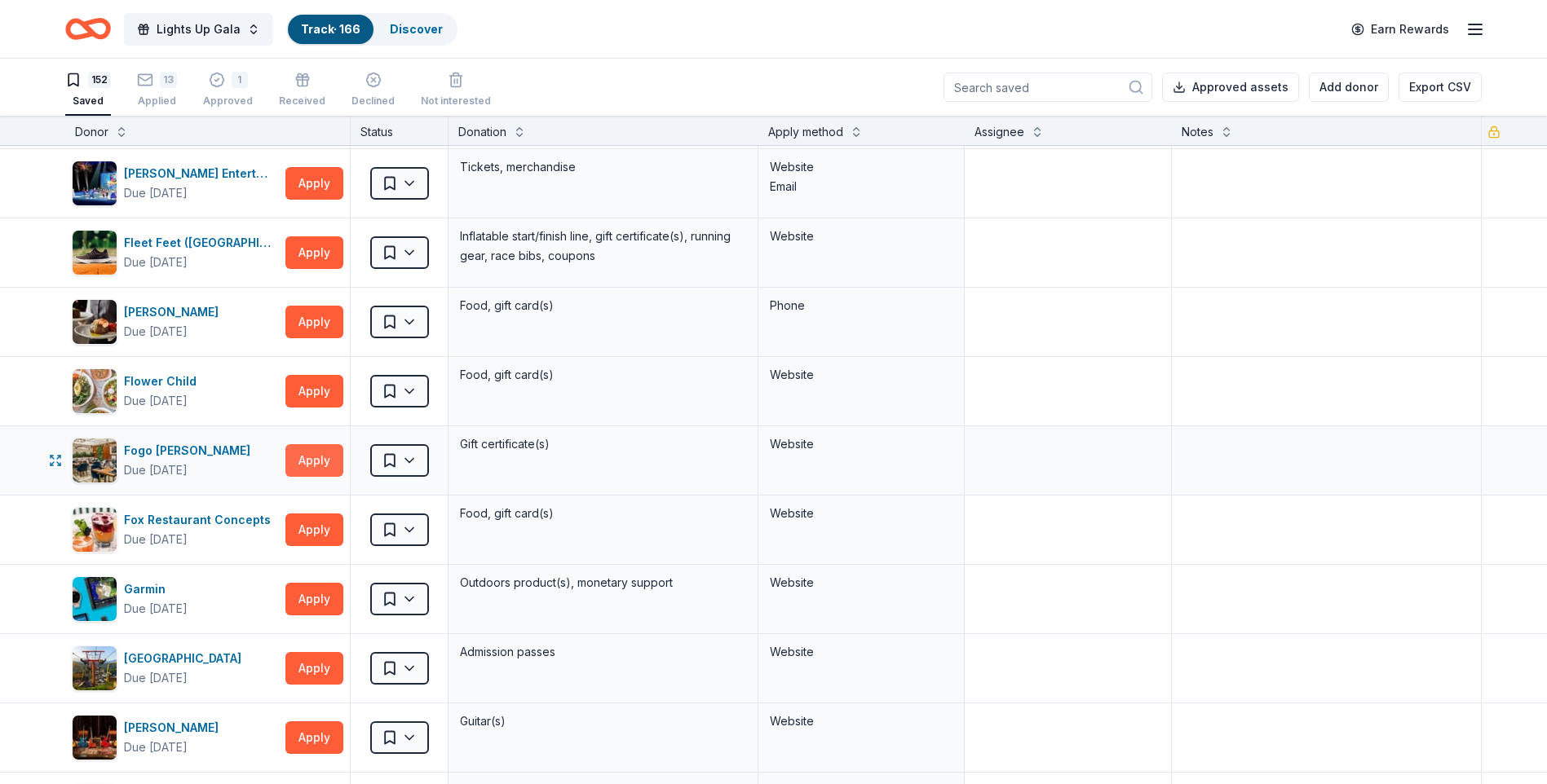
click at [291, 464] on button "Apply" at bounding box center [314, 461] width 58 height 33
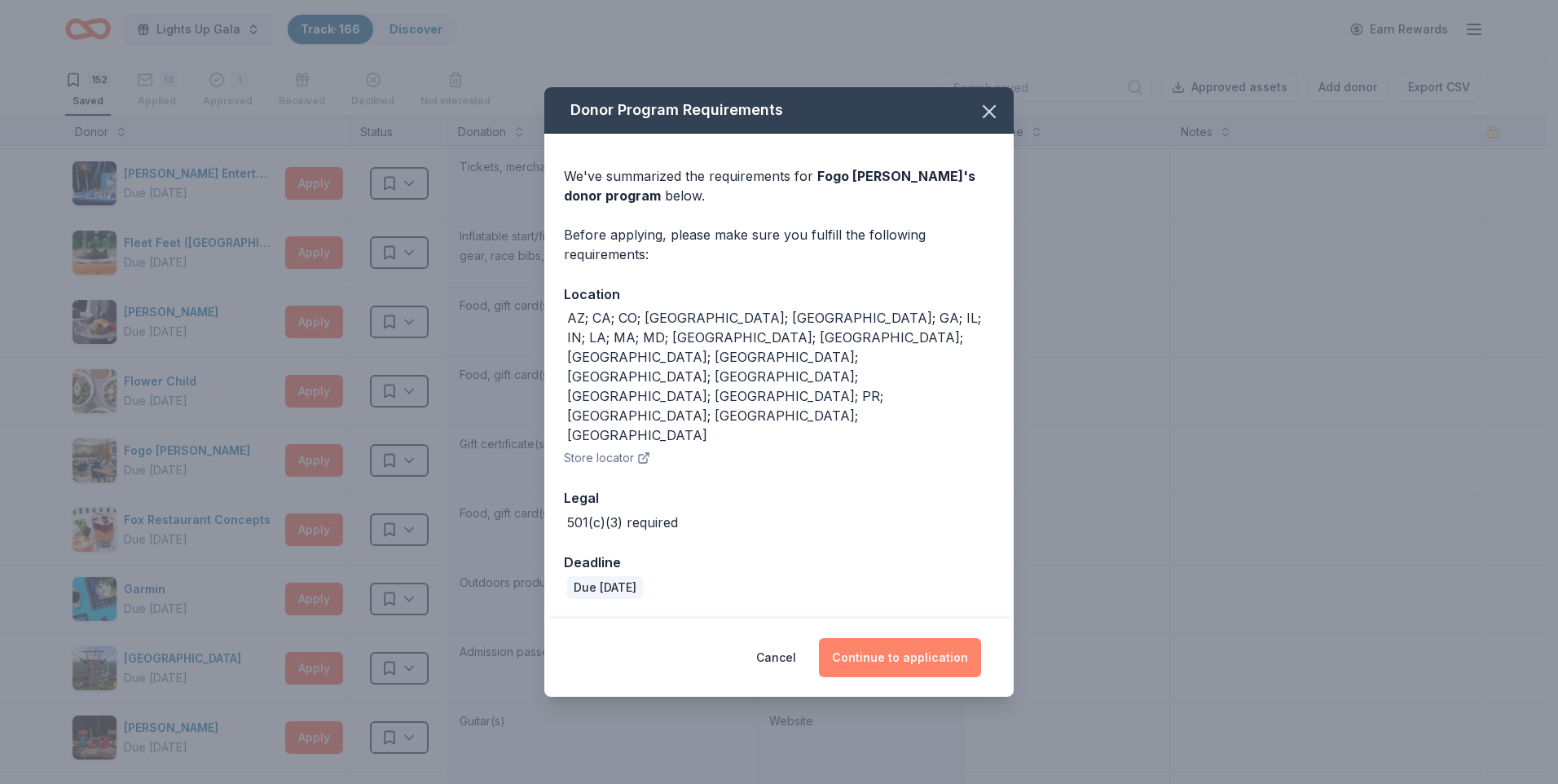
click at [921, 608] on button "Continue to application" at bounding box center [900, 657] width 163 height 39
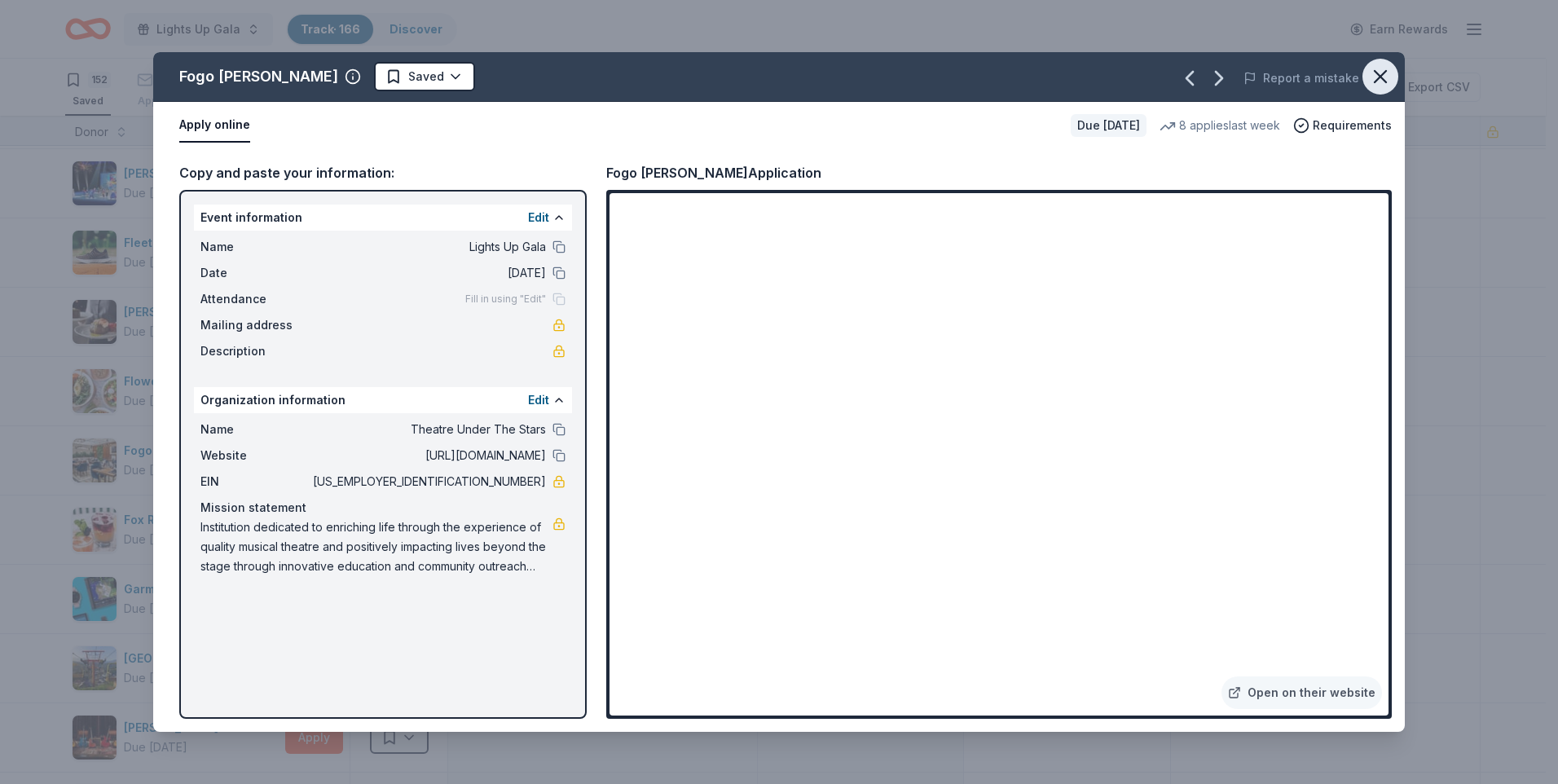
click at [1233, 72] on icon "button" at bounding box center [1381, 76] width 23 height 23
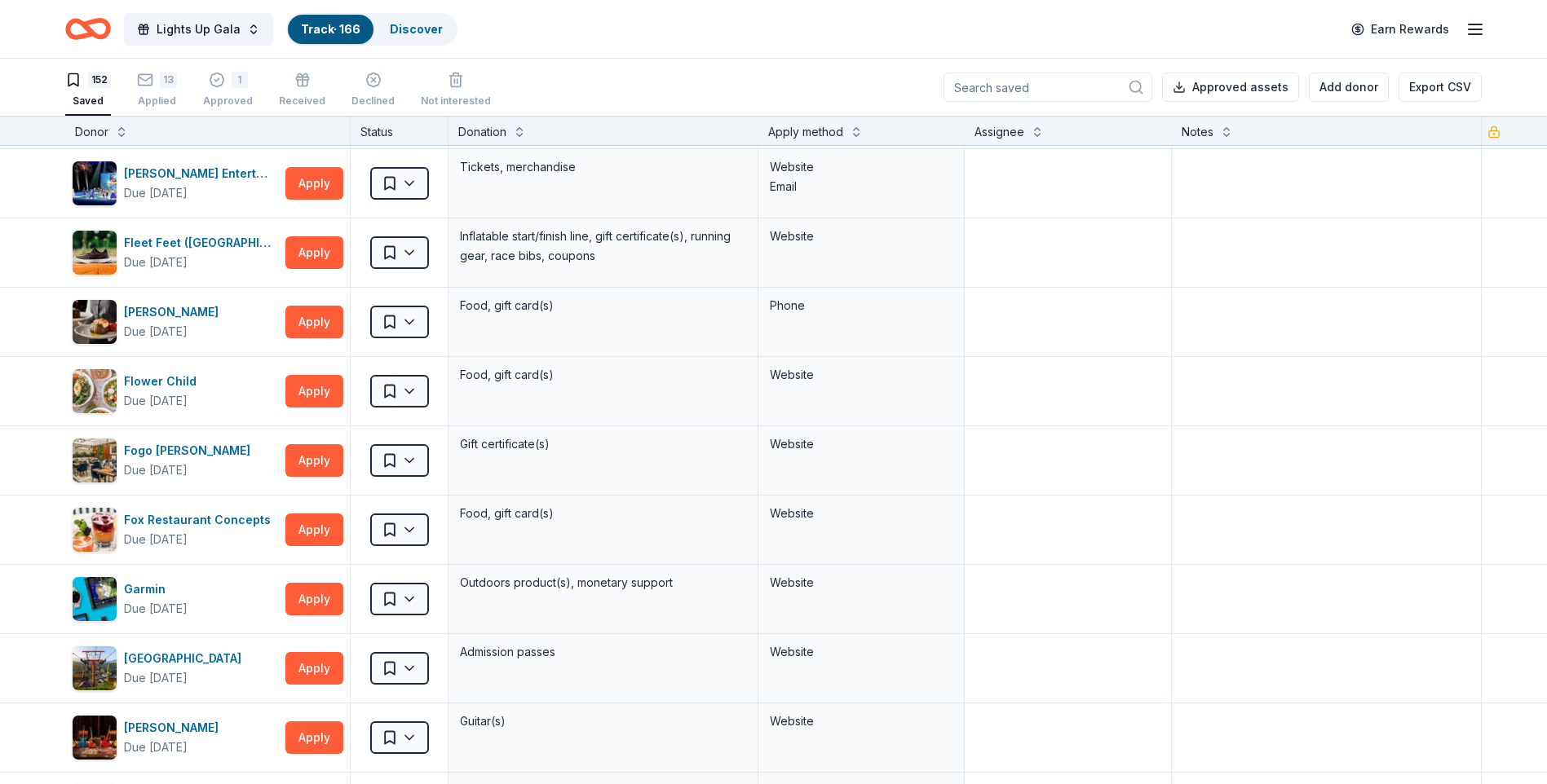
click at [880, 78] on div "152 Saved 13 Applied 1 Approved Received Declined Not interested Approved asset…" at bounding box center [773, 87] width 1416 height 57
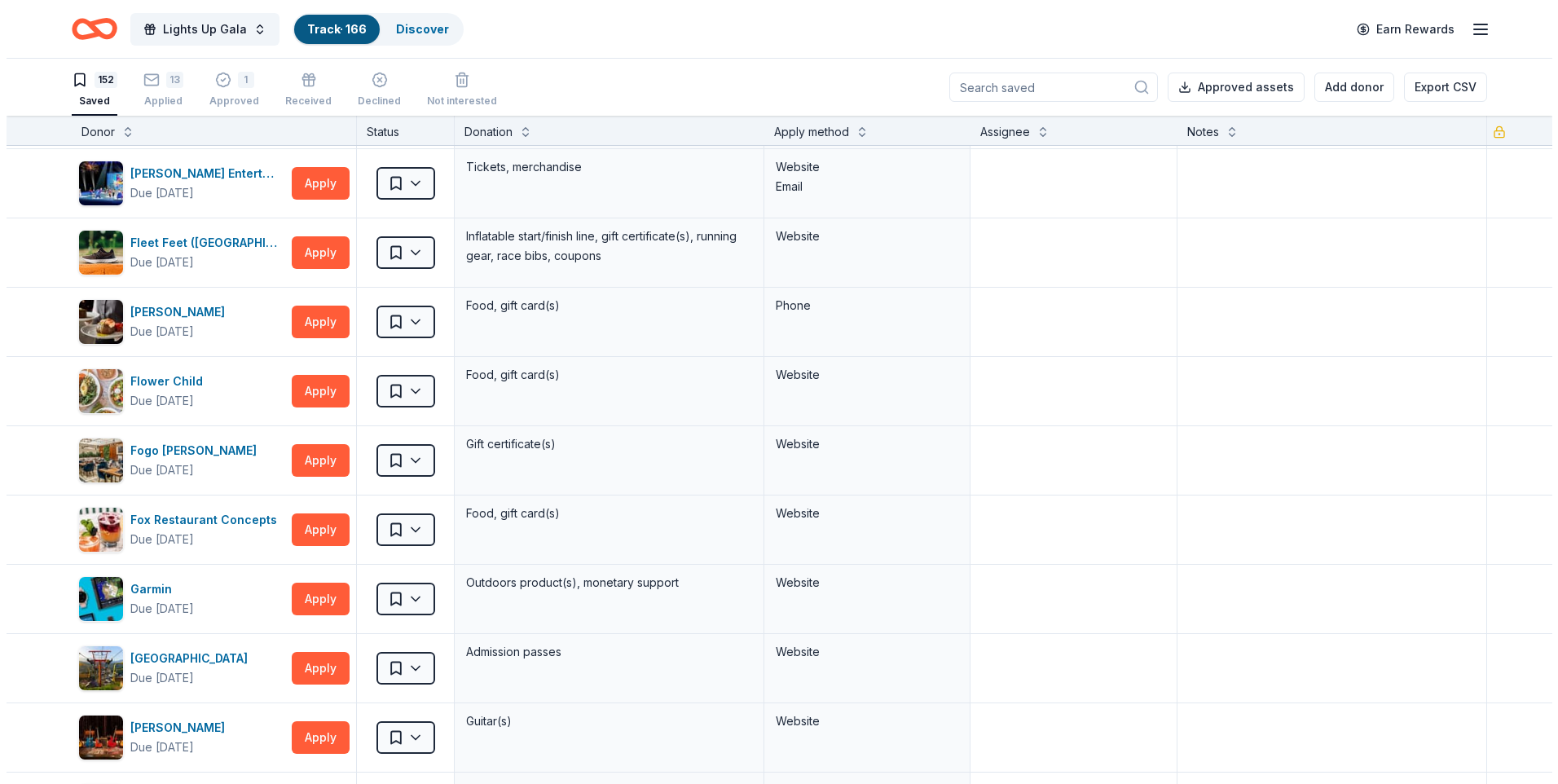
scroll to position [2358, 0]
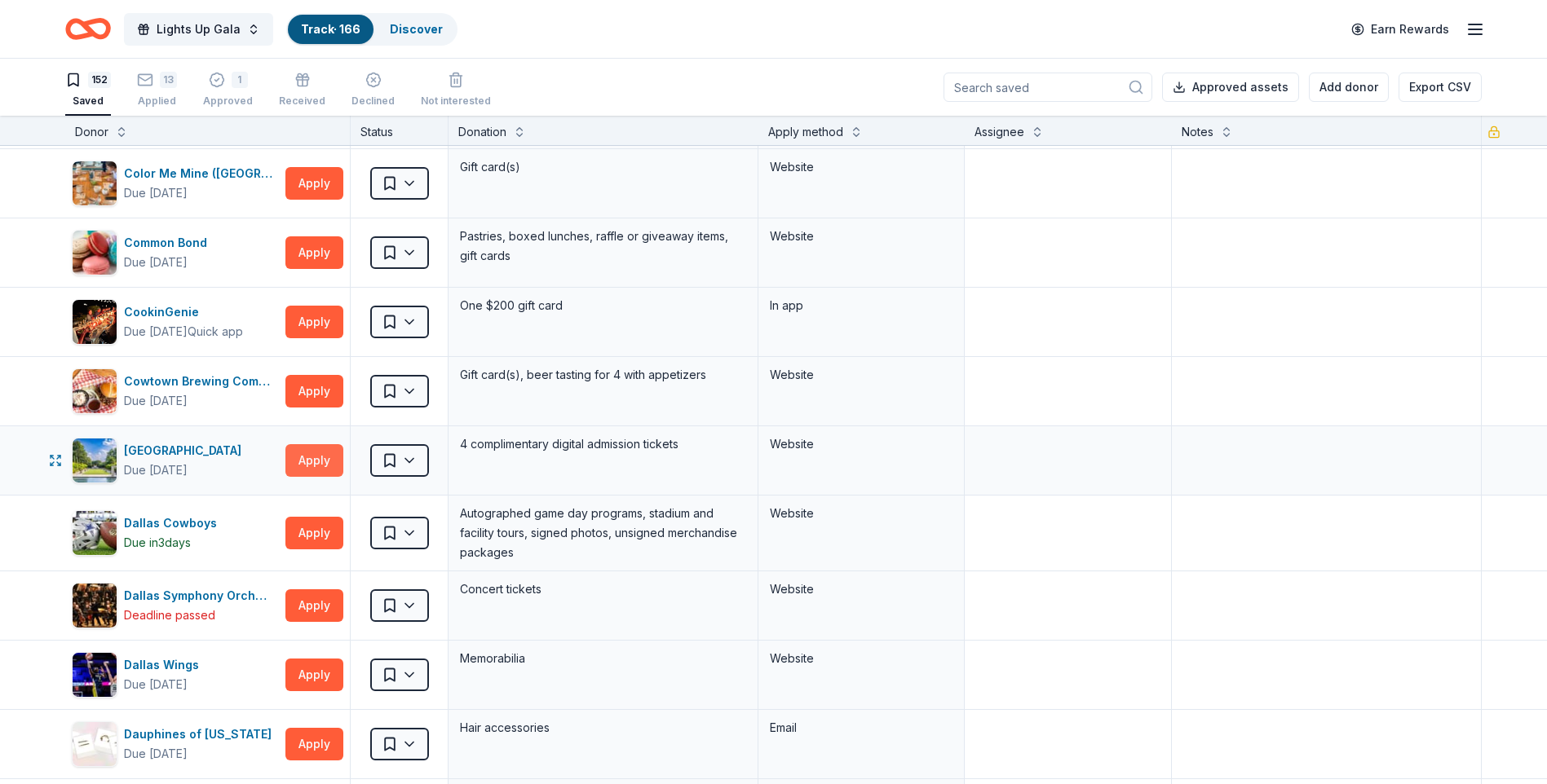
click at [304, 458] on button "Apply" at bounding box center [314, 461] width 58 height 33
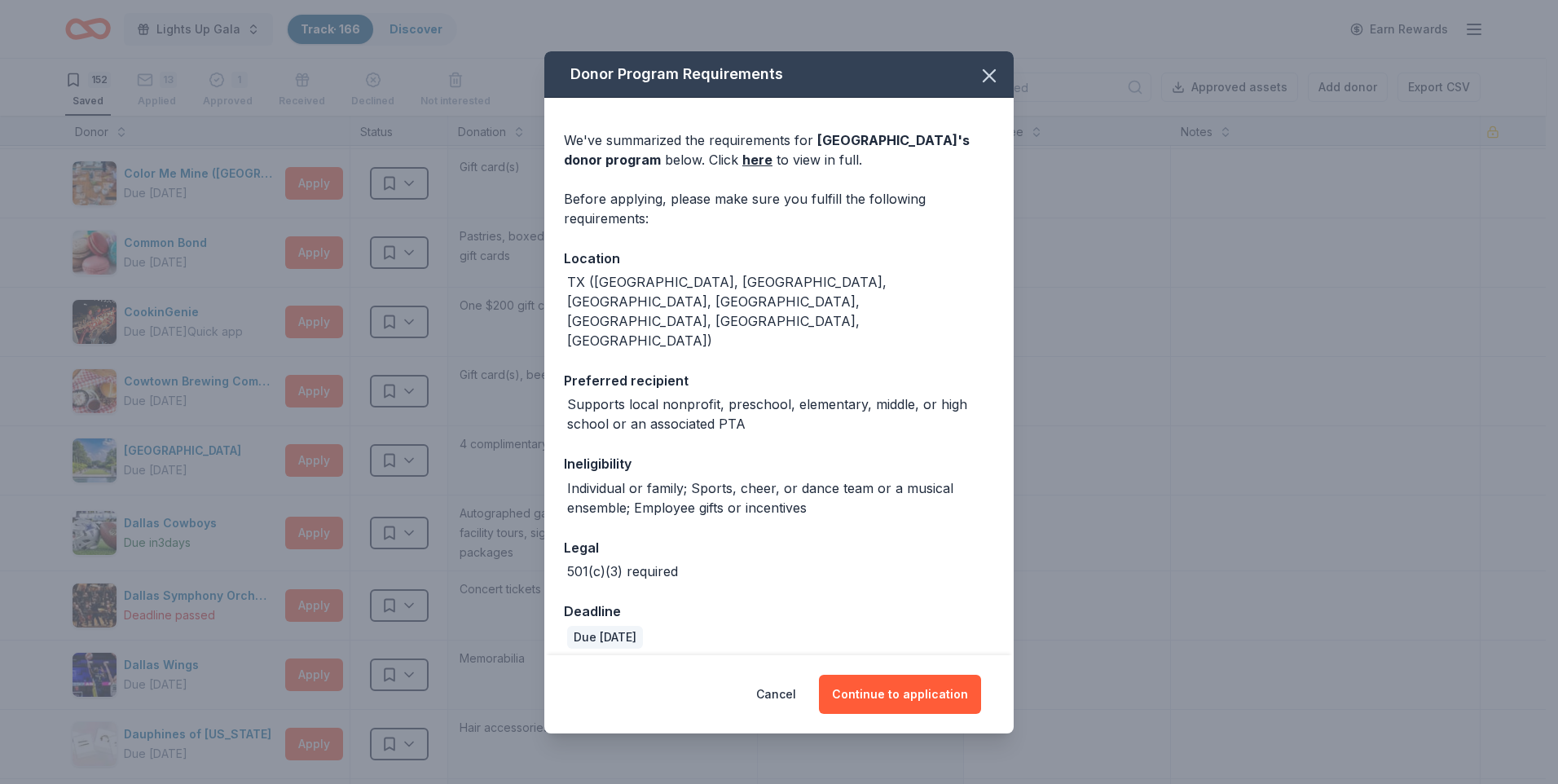
scroll to position [37, 0]
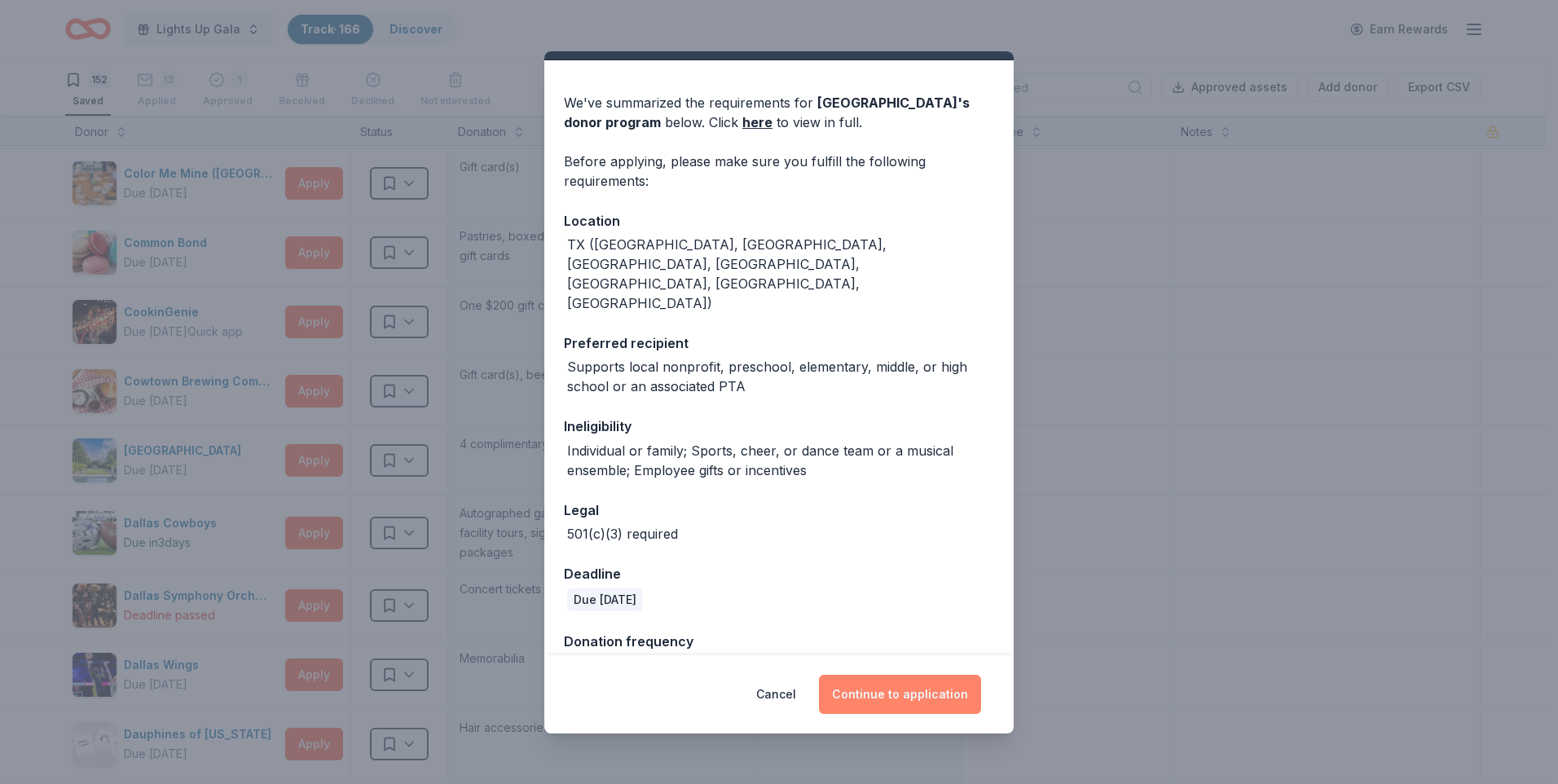
click at [908, 608] on button "Continue to application" at bounding box center [900, 694] width 163 height 39
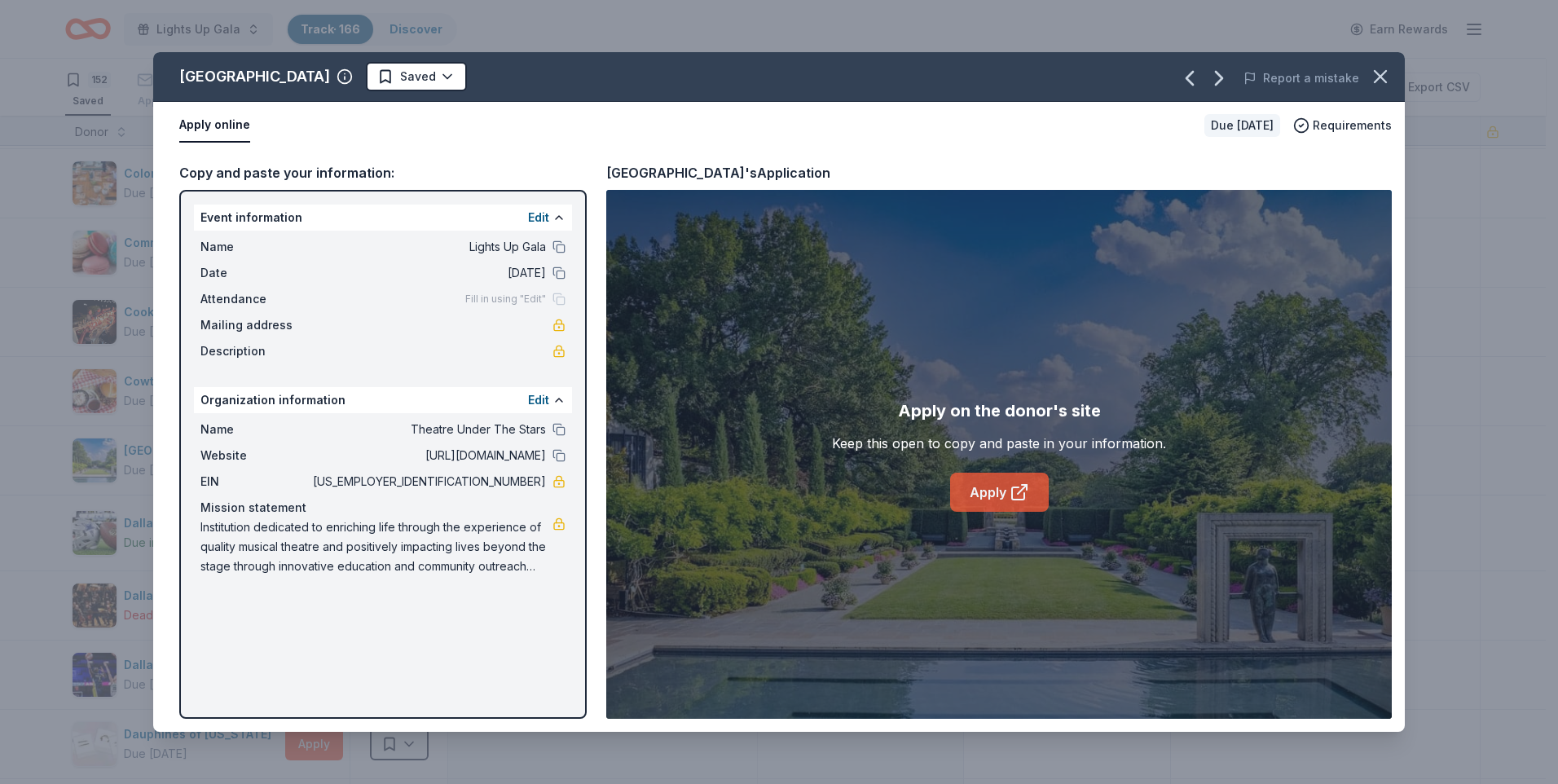
click at [1011, 478] on link "Apply" at bounding box center [1000, 492] width 99 height 39
click at [345, 140] on div "Apply online" at bounding box center [685, 125] width 1012 height 34
click at [571, 77] on html "Lights Up Gala Track · 166 Discover Earn Rewards 152 Saved 13 Applied 1 Approve…" at bounding box center [779, 392] width 1558 height 784
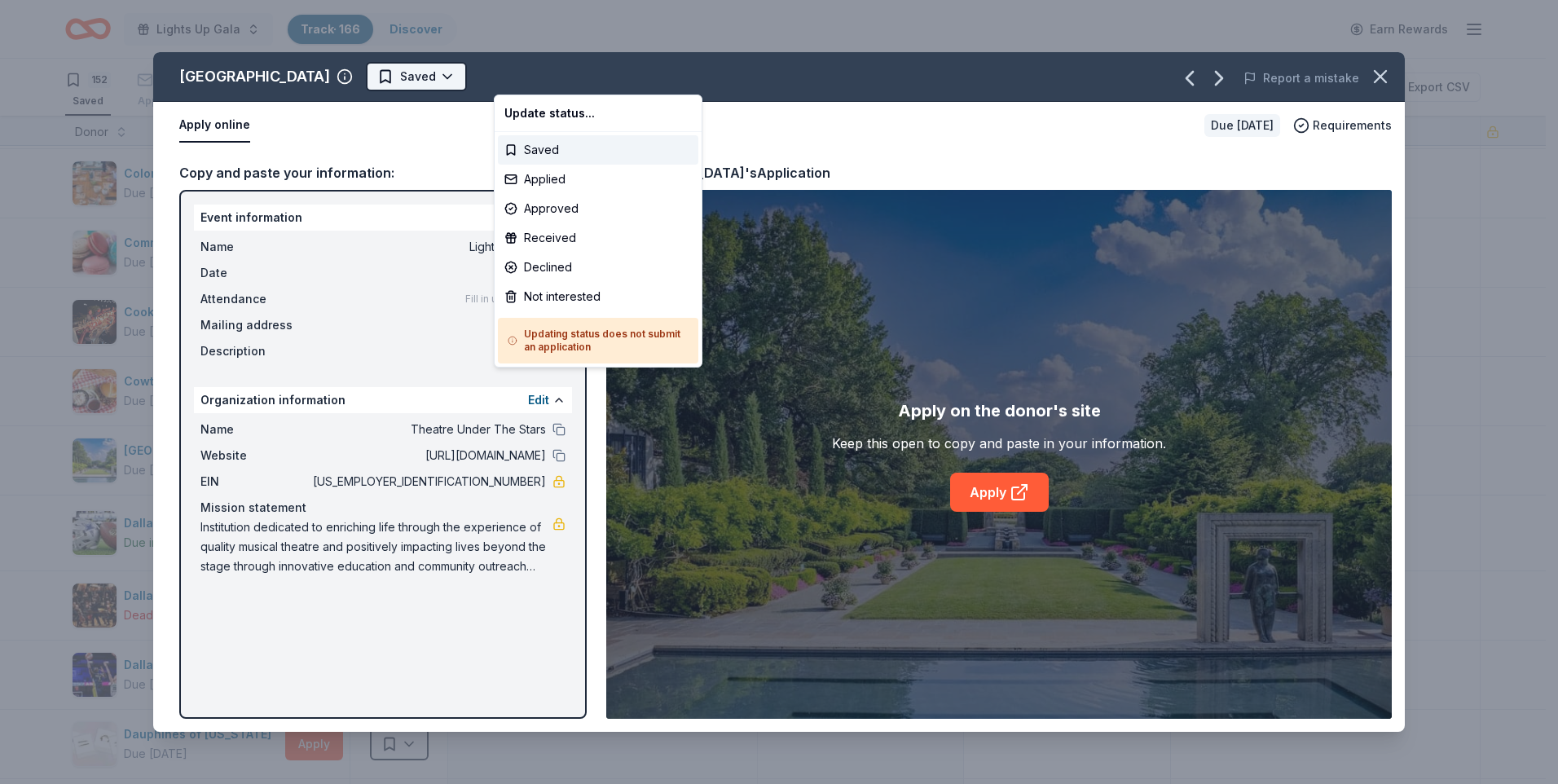
click at [571, 77] on html "Lights Up Gala Track · 166 Discover Earn Rewards 152 Saved 13 Applied 1 Approve…" at bounding box center [779, 392] width 1558 height 784
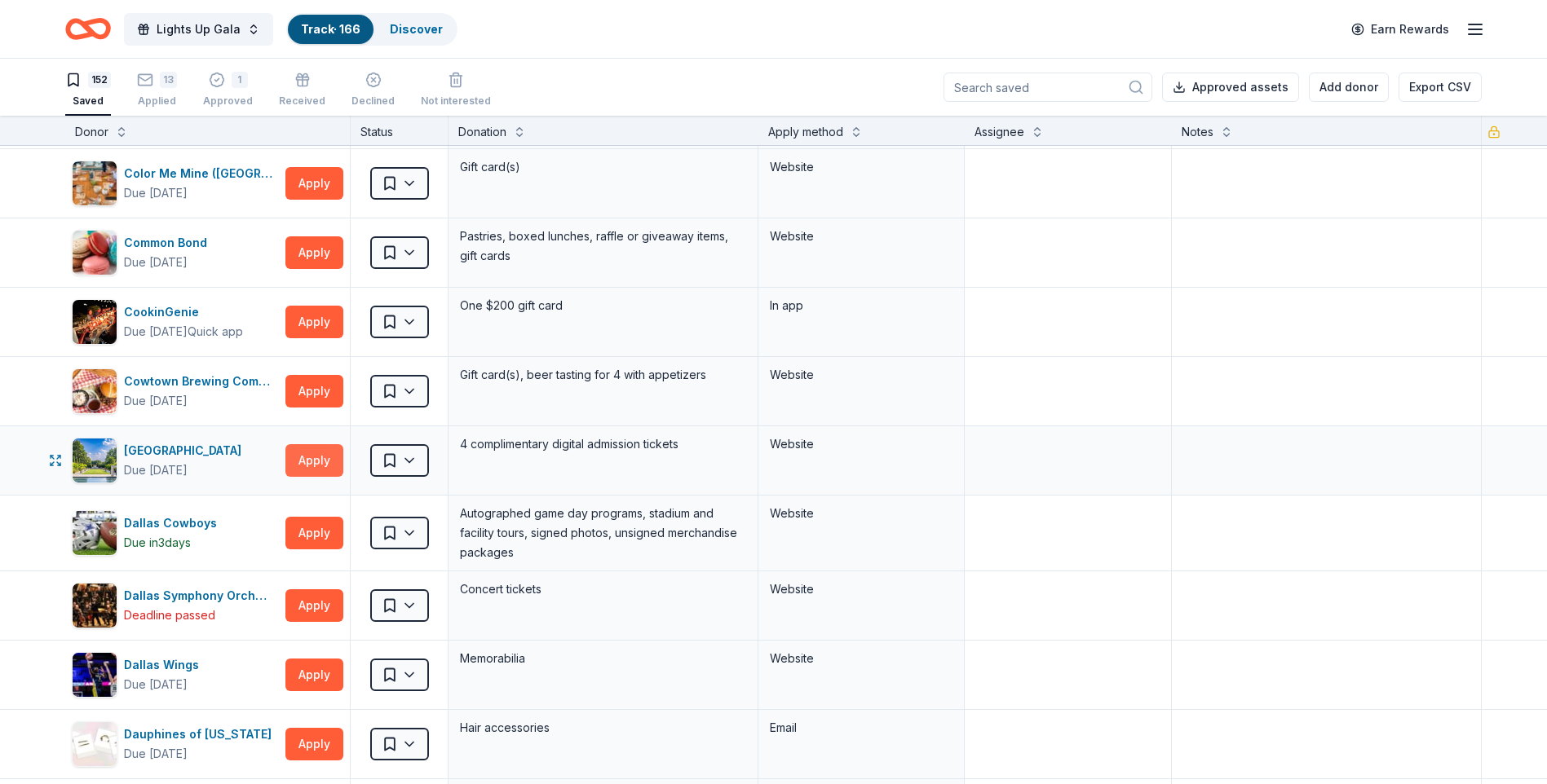
click at [312, 452] on button "Apply" at bounding box center [314, 461] width 58 height 33
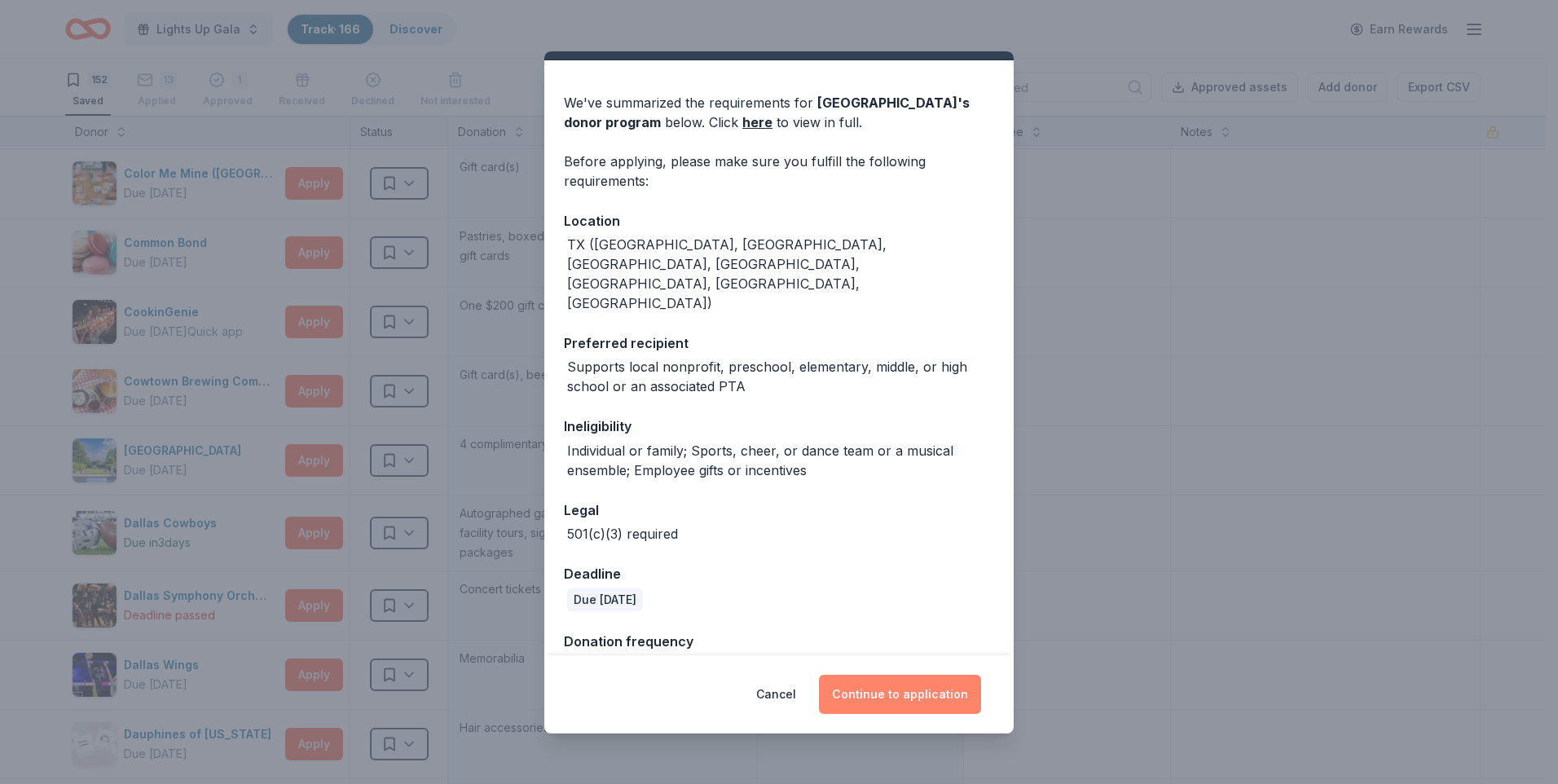
click at [899, 608] on button "Continue to application" at bounding box center [900, 694] width 163 height 39
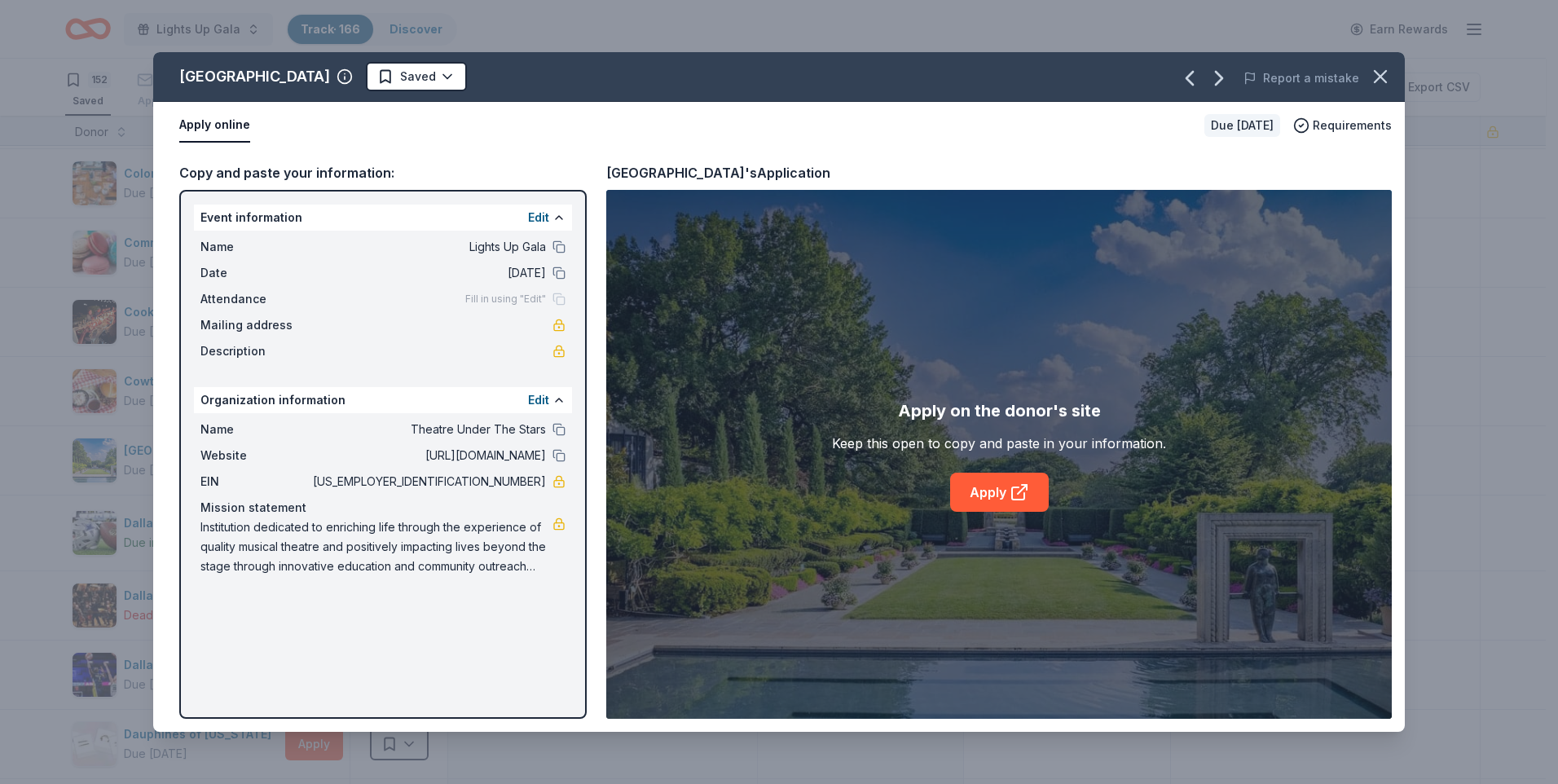
click at [886, 144] on div "Apply online Due [DATE] Requirements" at bounding box center [779, 125] width 1252 height 48
click at [1233, 127] on span "Requirements" at bounding box center [1352, 125] width 79 height 19
click at [1054, 149] on div "Copy and paste your information: Event information Edit Name Lights Up Gala Dat…" at bounding box center [779, 440] width 1252 height 583
click at [1012, 493] on icon at bounding box center [1018, 493] width 12 height 12
click at [1233, 65] on icon "button" at bounding box center [1381, 76] width 23 height 23
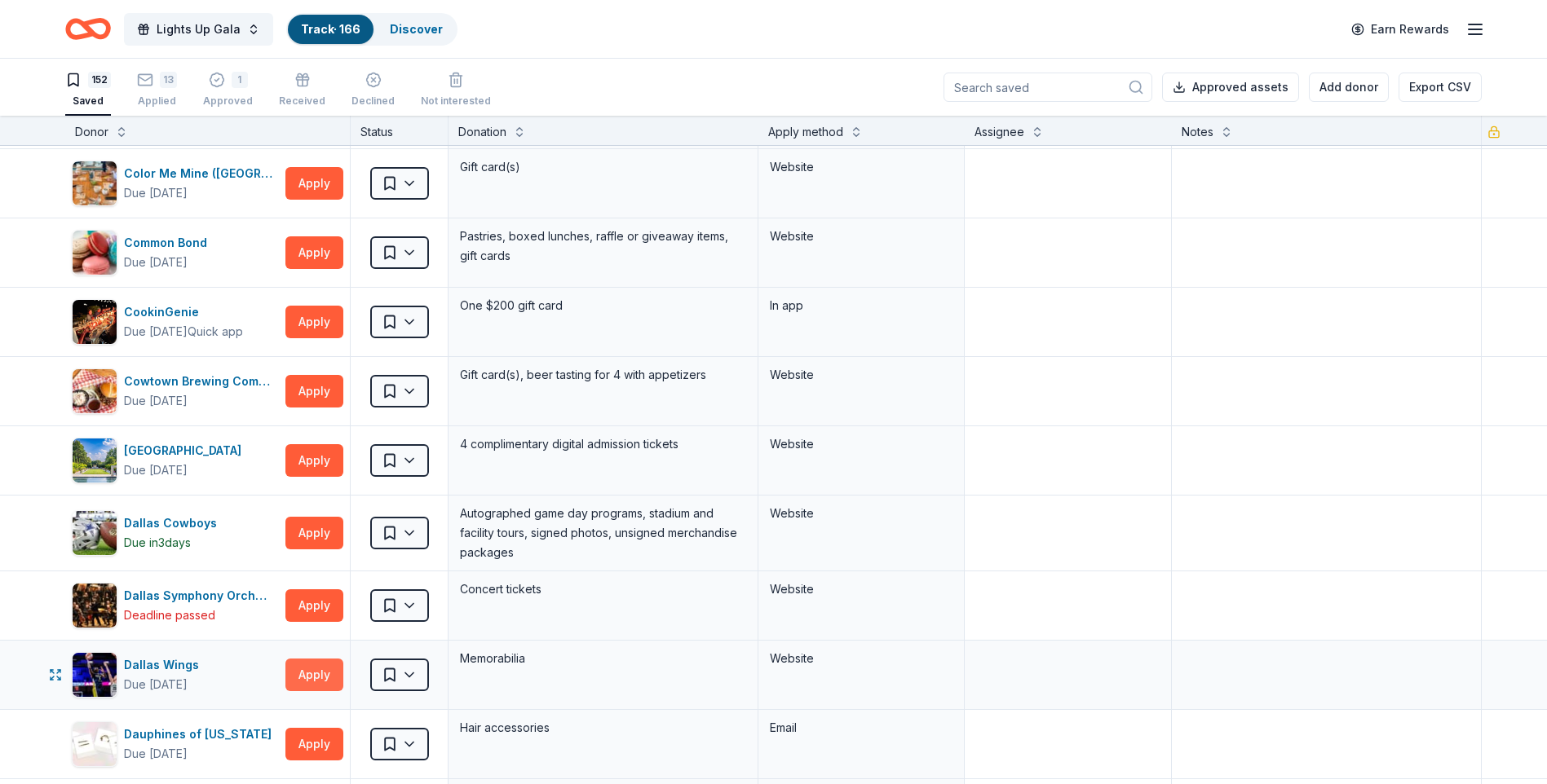
click at [295, 608] on button "Apply" at bounding box center [314, 675] width 58 height 33
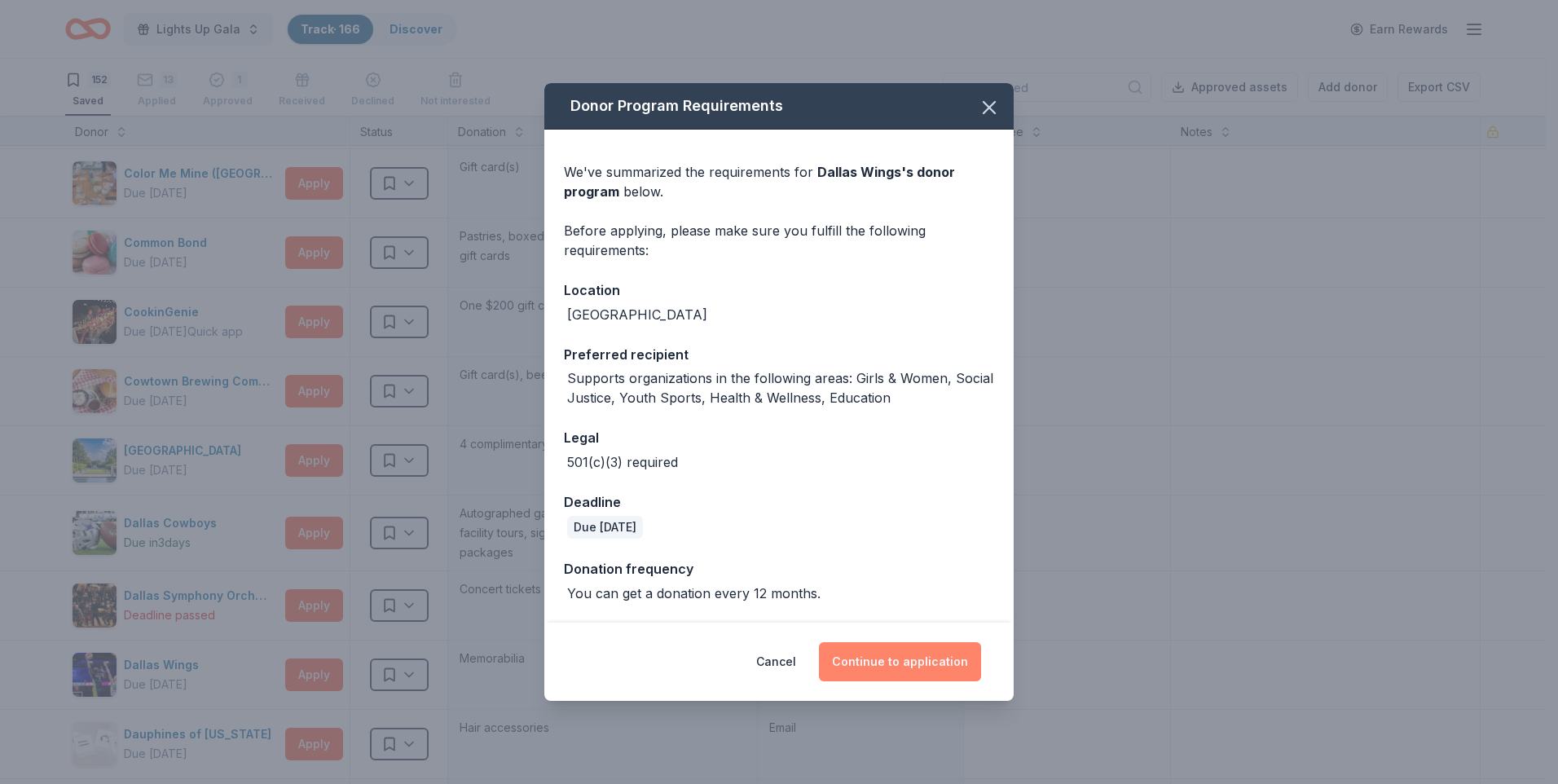
click at [942, 608] on button "Continue to application" at bounding box center [900, 662] width 163 height 39
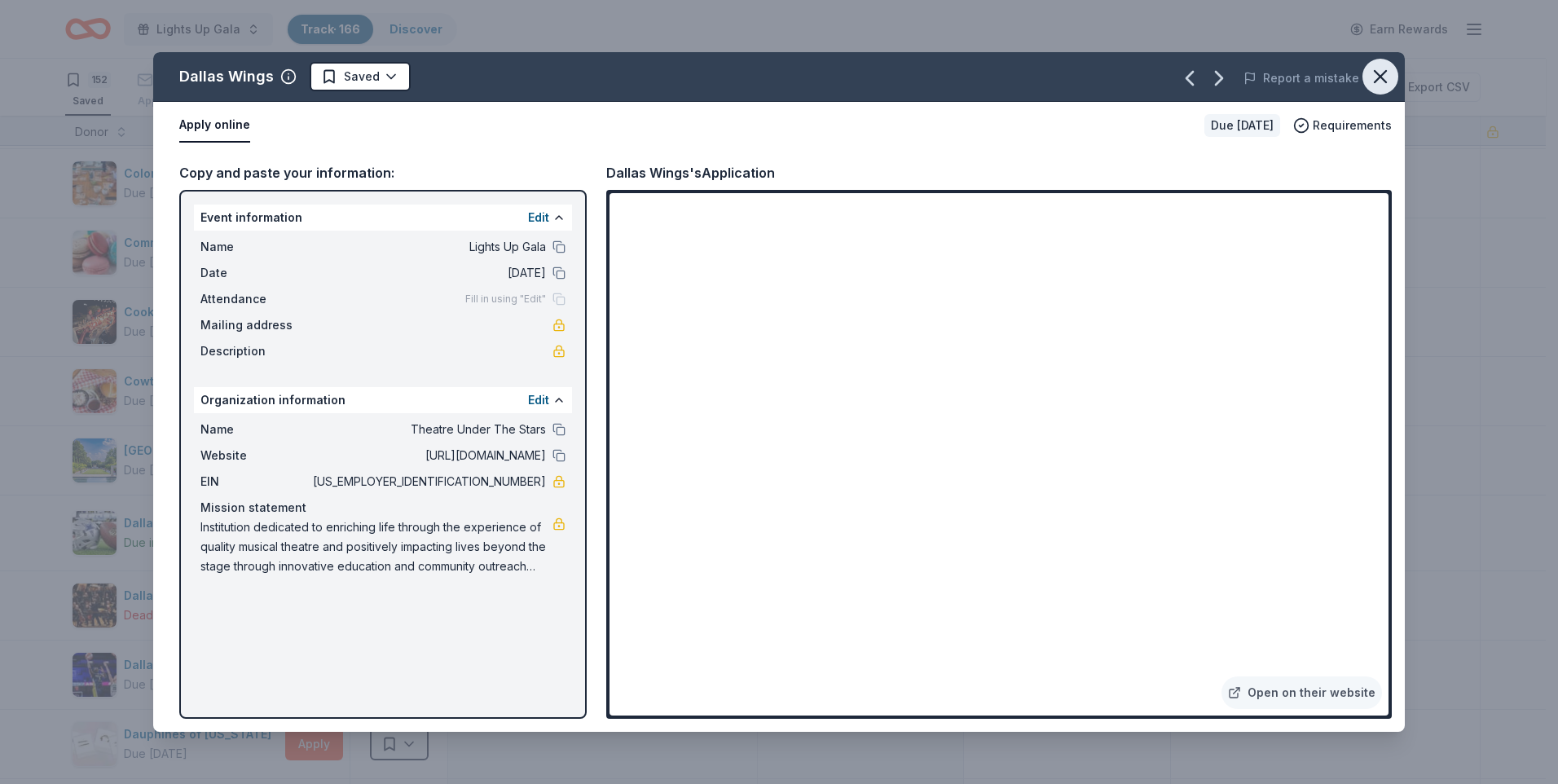
drag, startPoint x: 1383, startPoint y: 79, endPoint x: 1372, endPoint y: 79, distance: 11.0
click at [1233, 79] on icon "button" at bounding box center [1381, 76] width 23 height 23
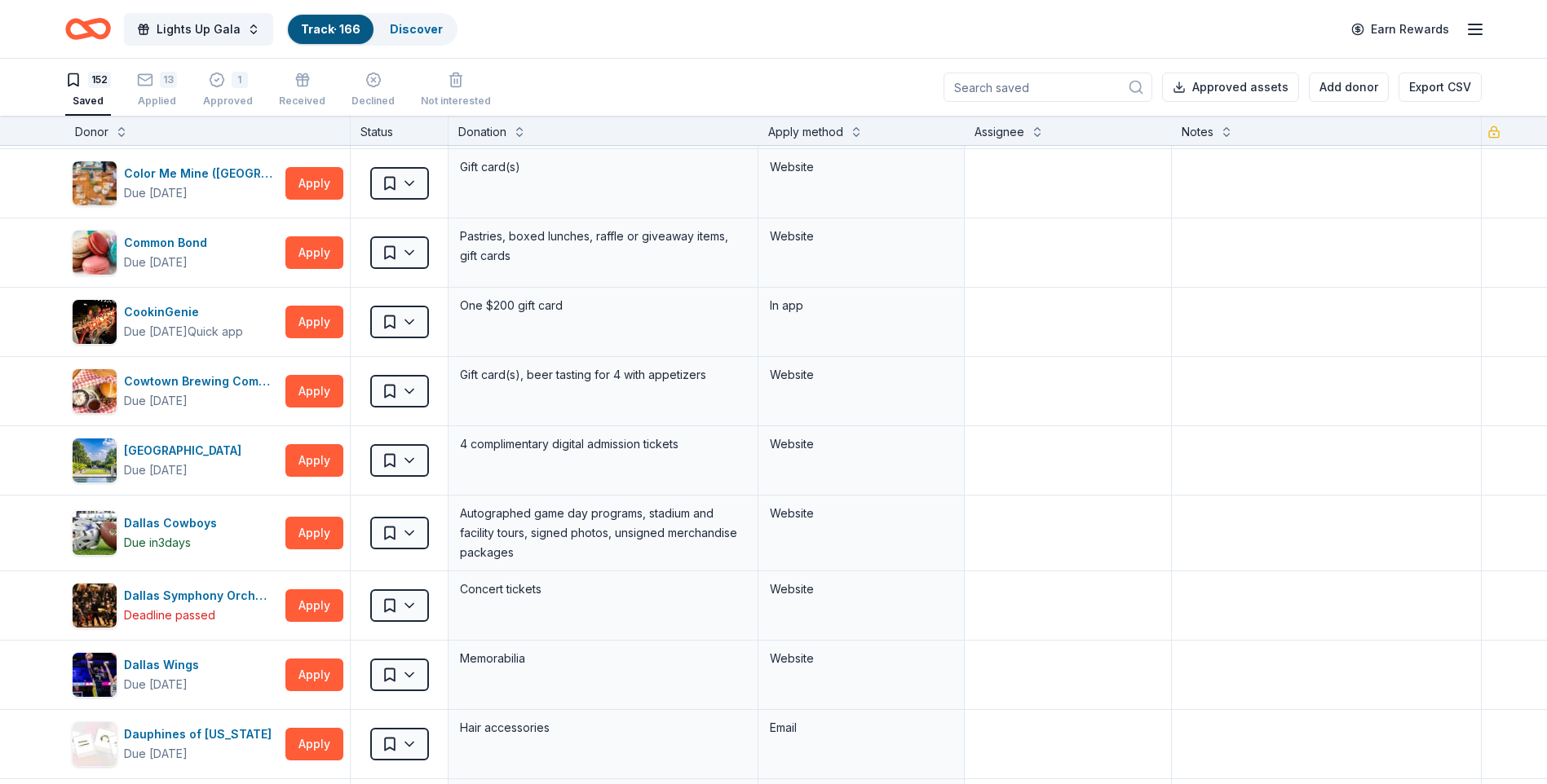
scroll to position [7644, 0]
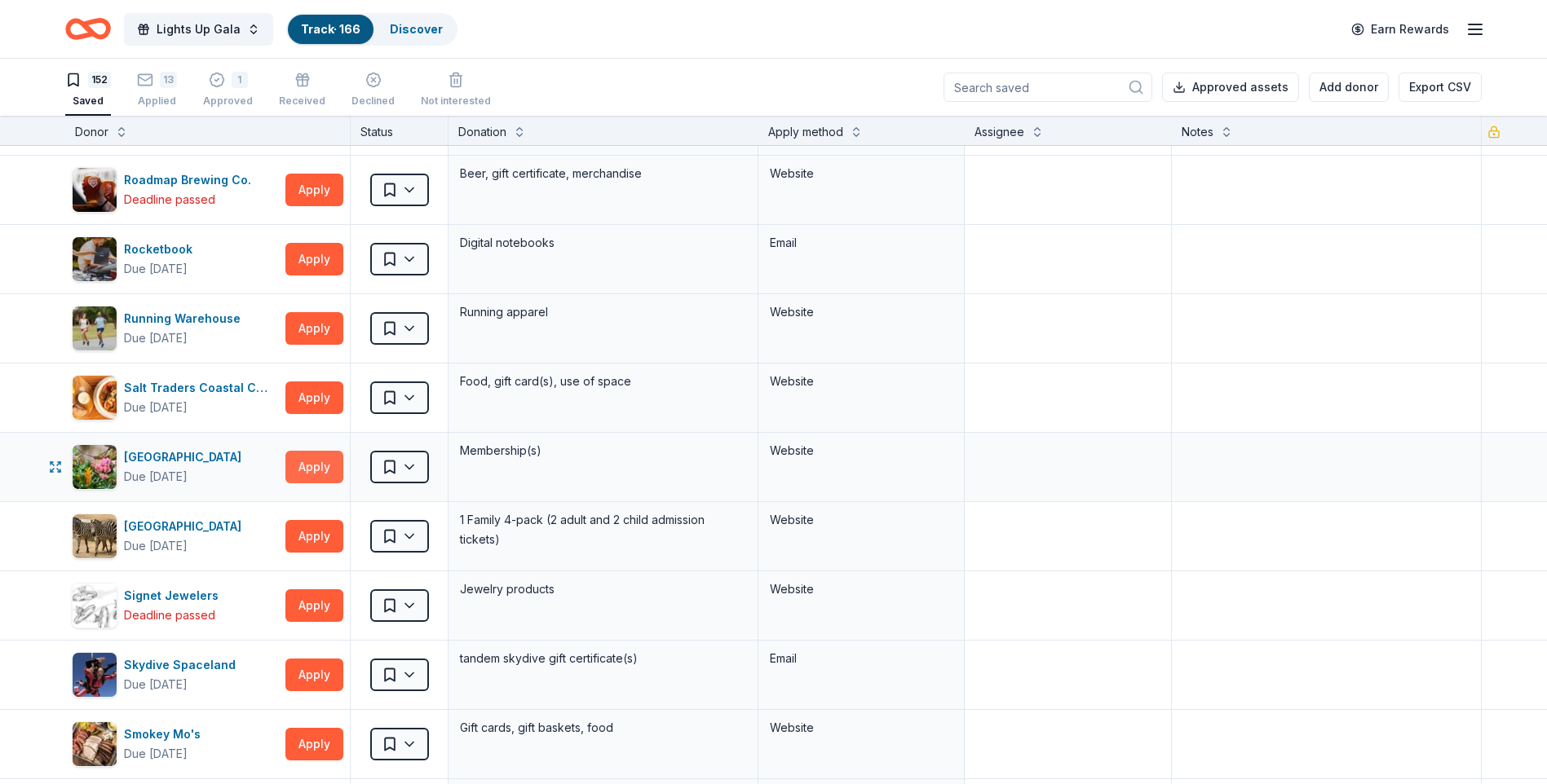
click at [337, 458] on button "Apply" at bounding box center [314, 467] width 58 height 33
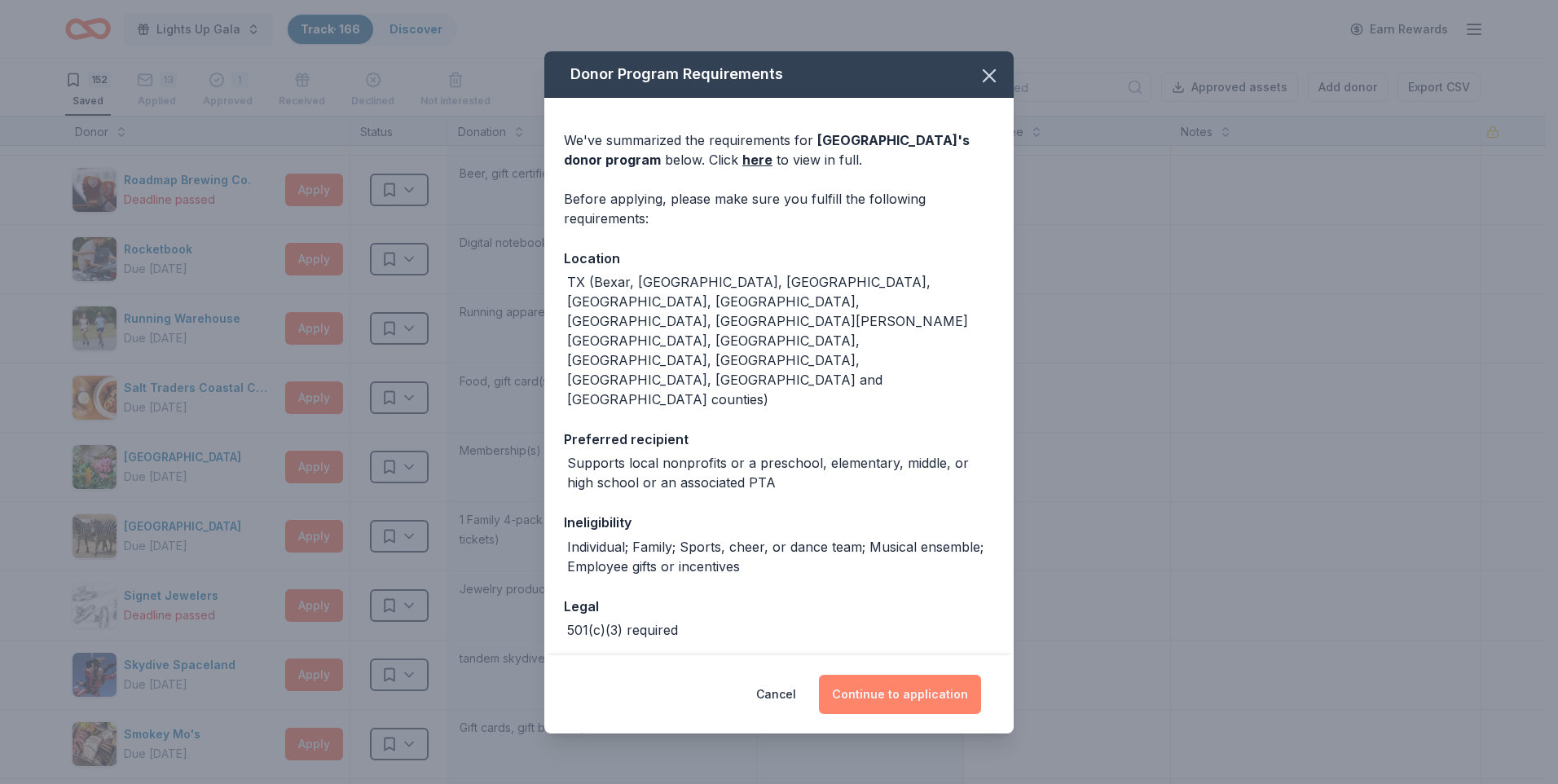
click at [907, 608] on button "Continue to application" at bounding box center [900, 694] width 163 height 39
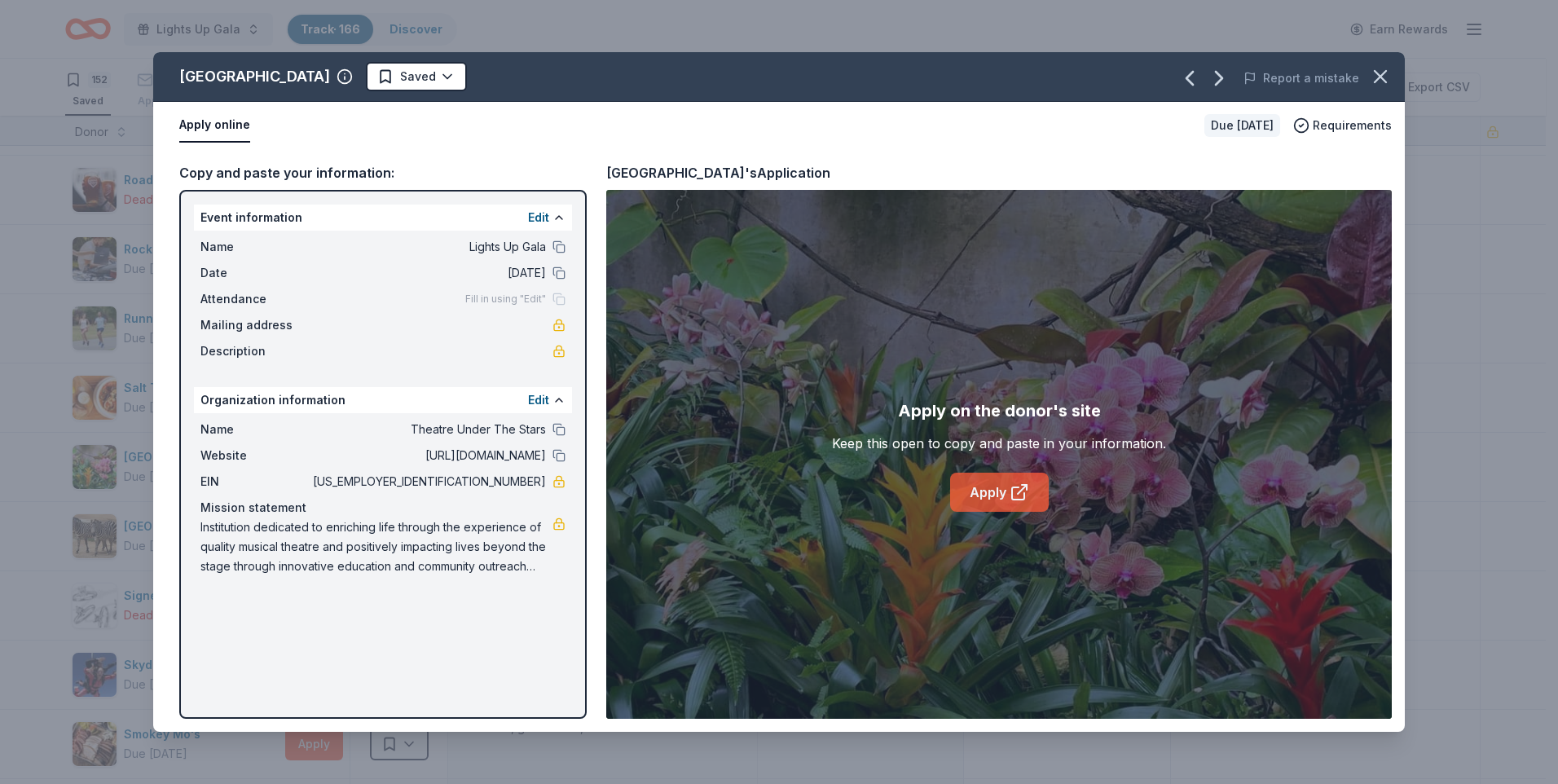
click at [1003, 494] on link "Apply" at bounding box center [1000, 492] width 99 height 39
drag, startPoint x: 1384, startPoint y: 84, endPoint x: 1347, endPoint y: 64, distance: 42.1
click at [1233, 85] on icon "button" at bounding box center [1381, 76] width 23 height 23
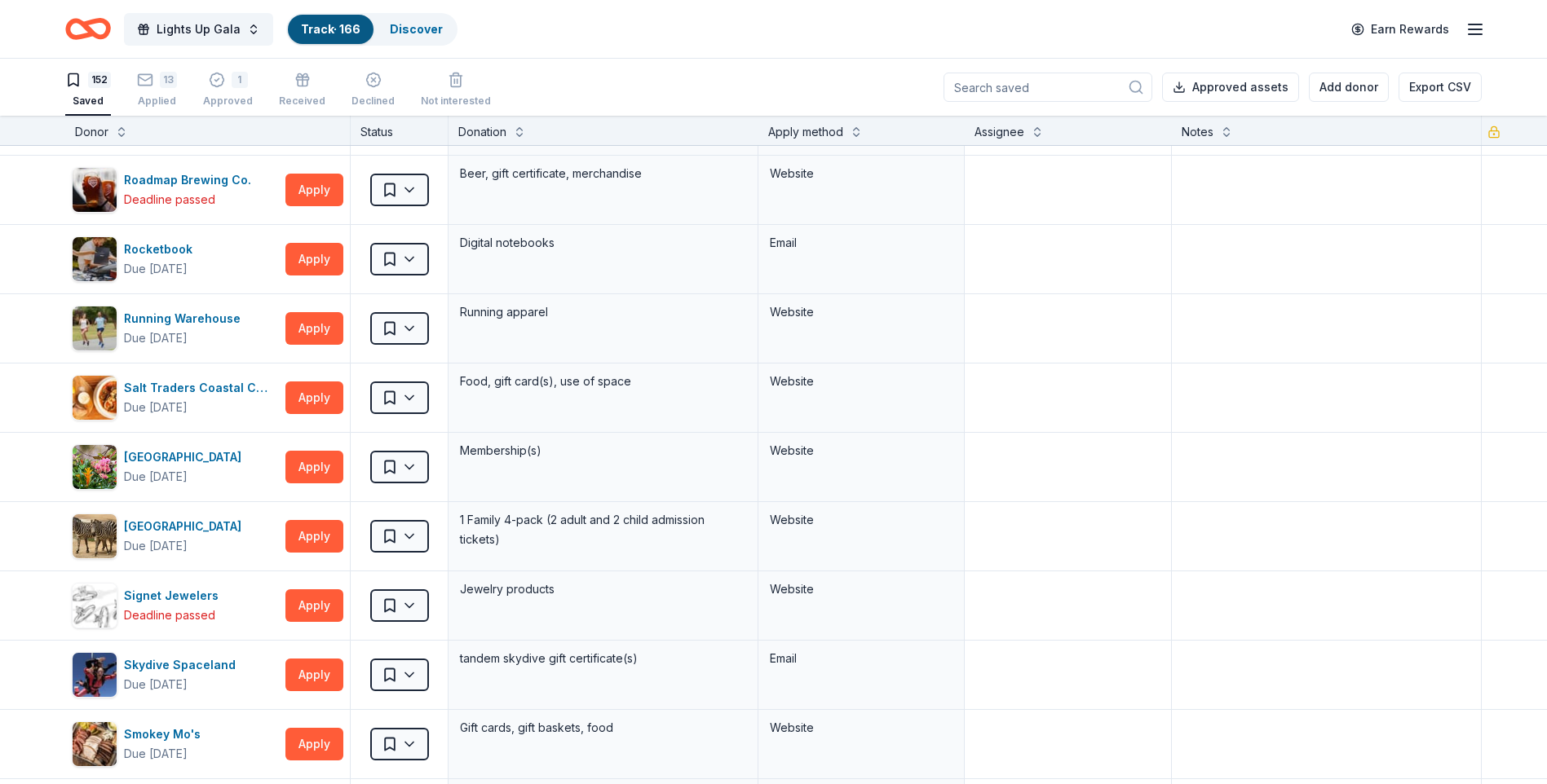
scroll to position [8821, 0]
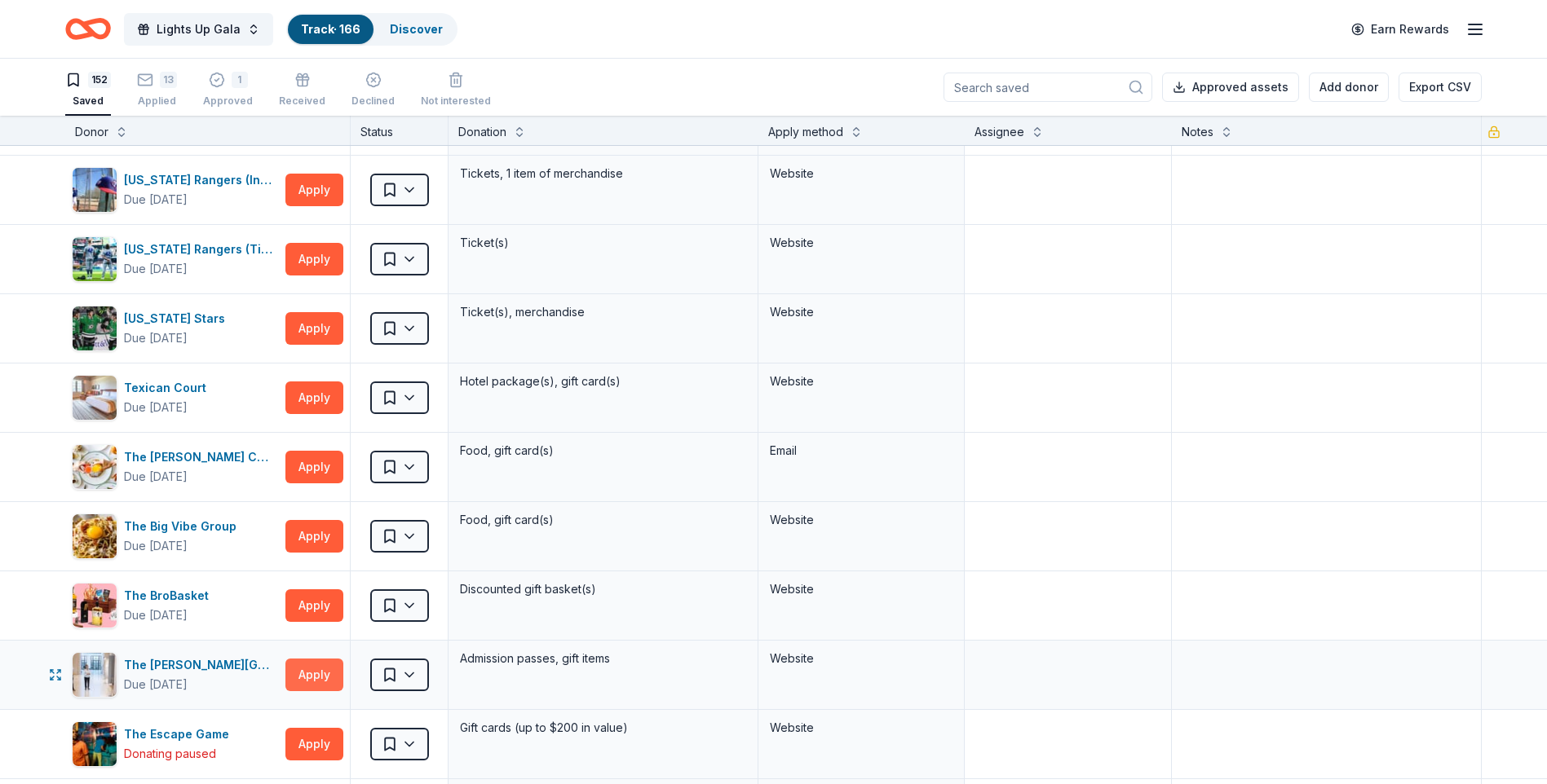
click at [327, 608] on button "Apply" at bounding box center [314, 675] width 58 height 33
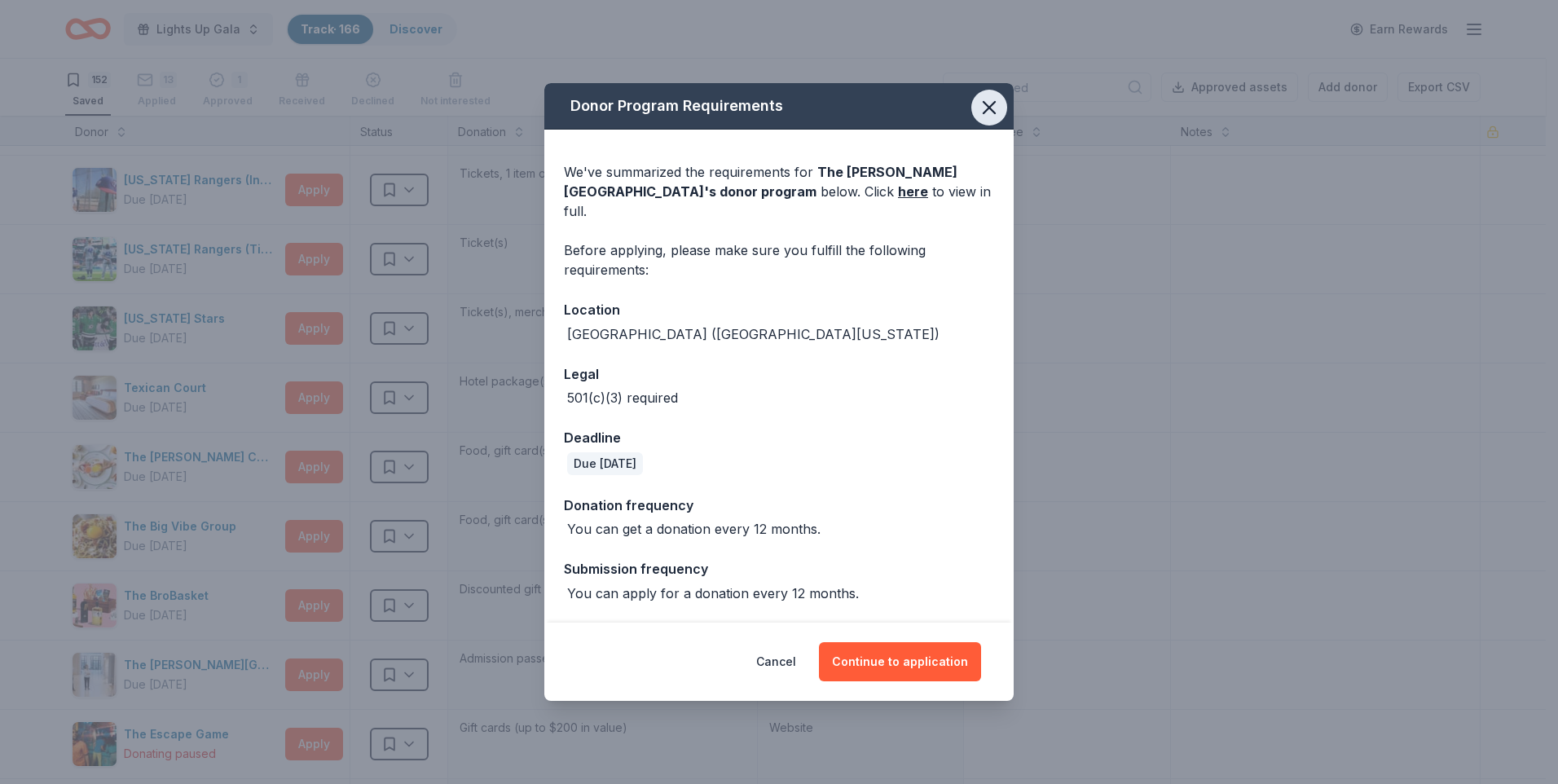
click at [987, 104] on button "button" at bounding box center [989, 107] width 36 height 36
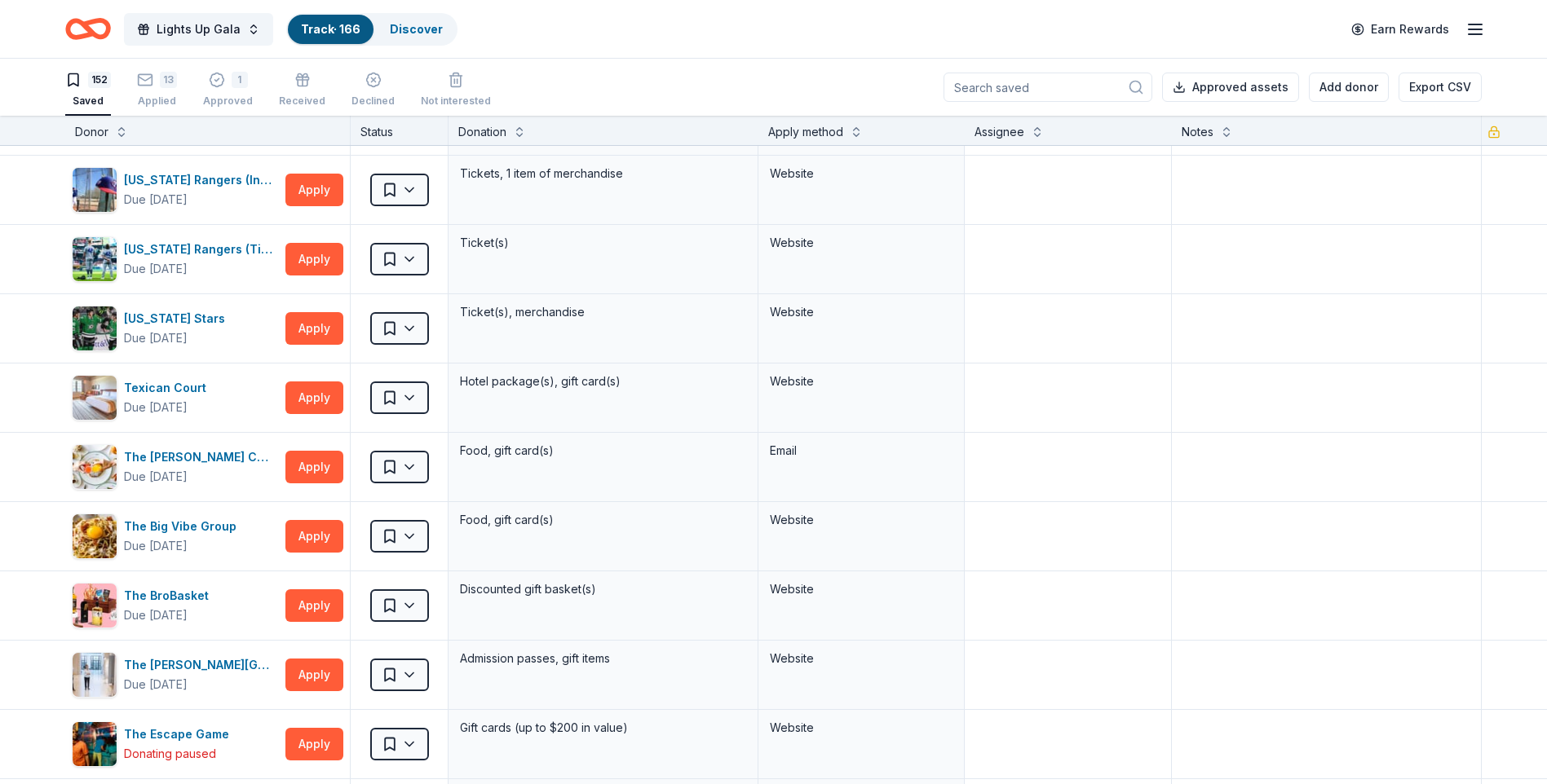
scroll to position [2358, 0]
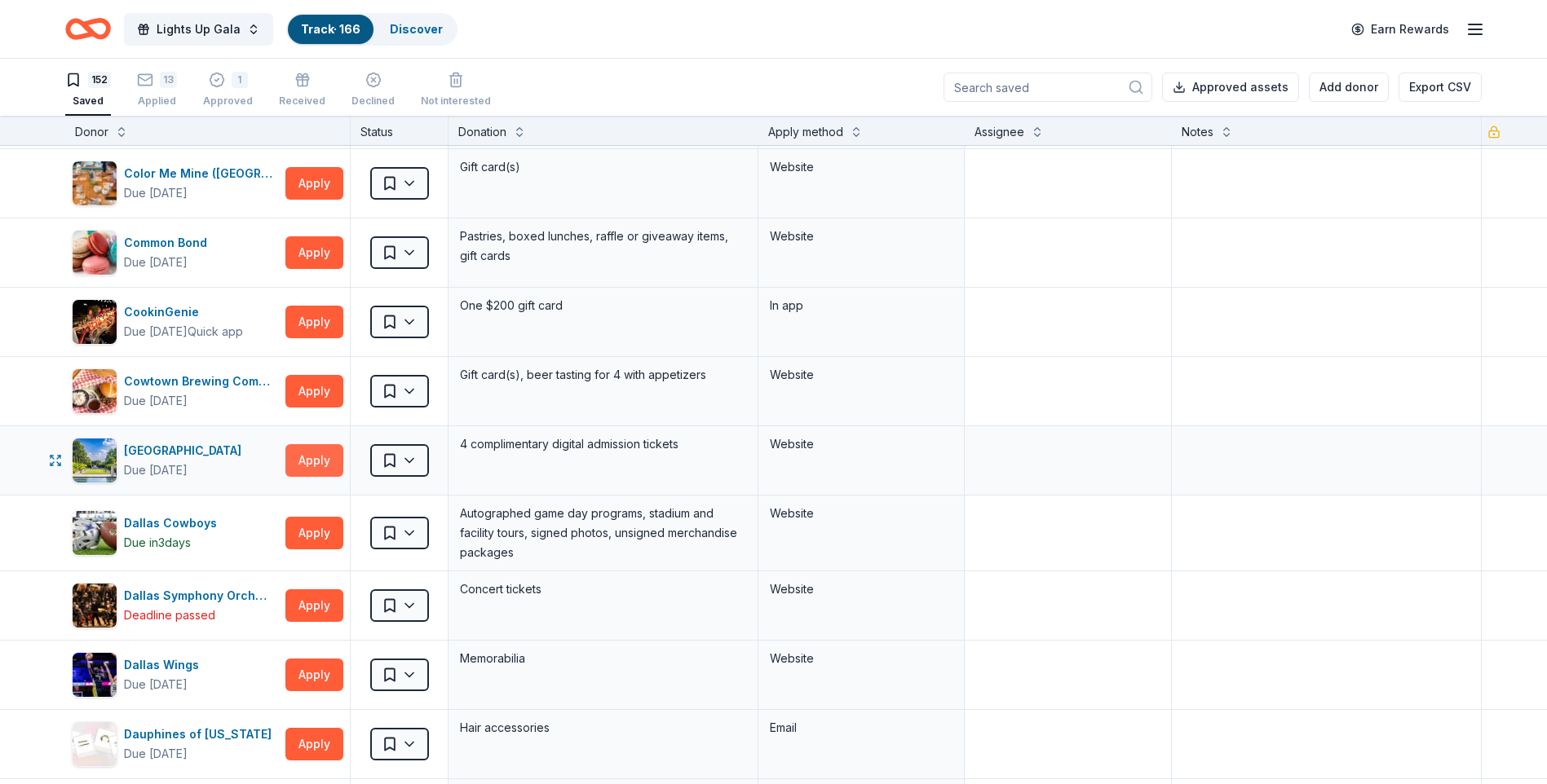
click at [302, 461] on button "Apply" at bounding box center [314, 461] width 58 height 33
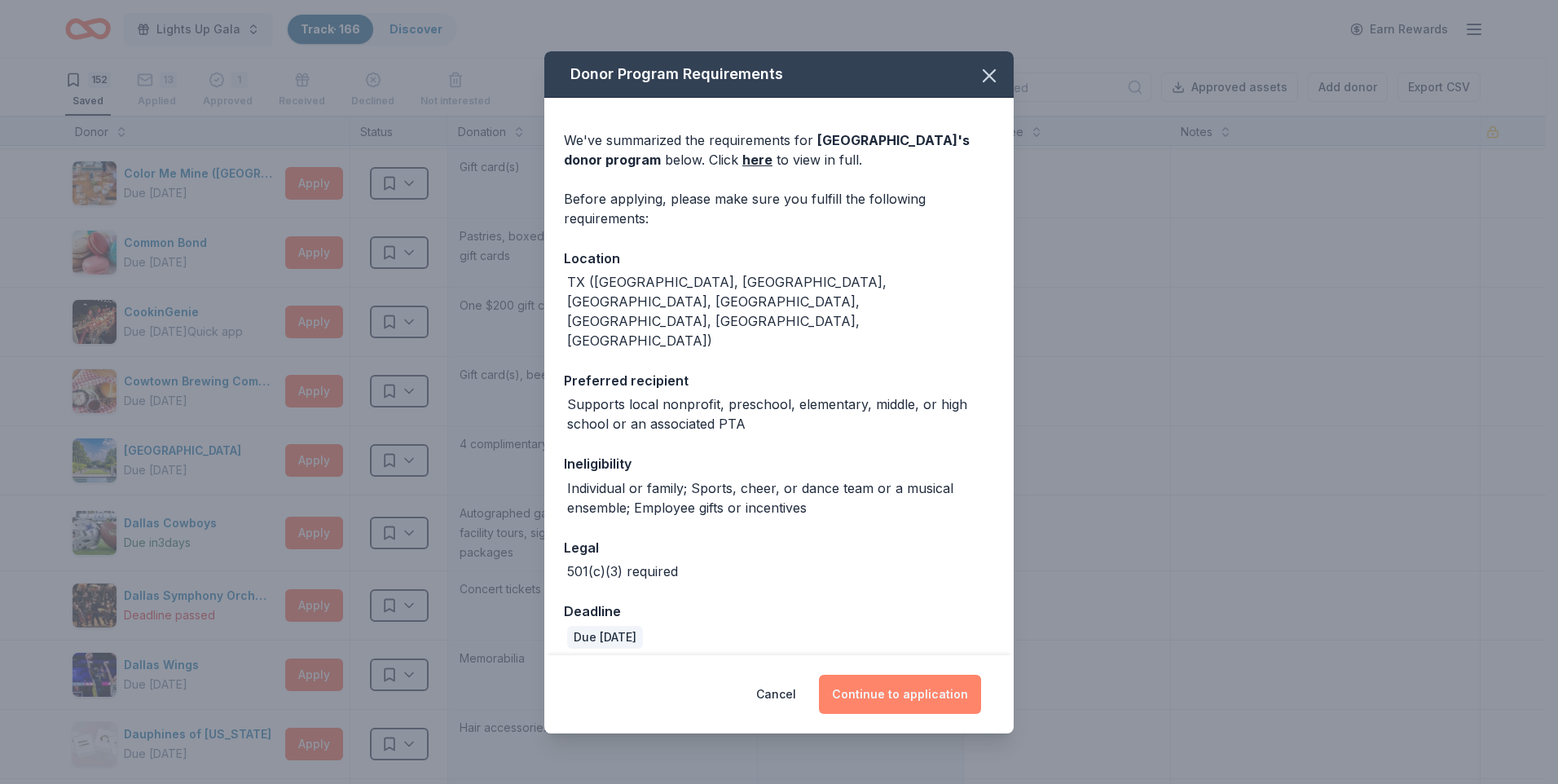
click at [906, 608] on button "Continue to application" at bounding box center [900, 694] width 163 height 39
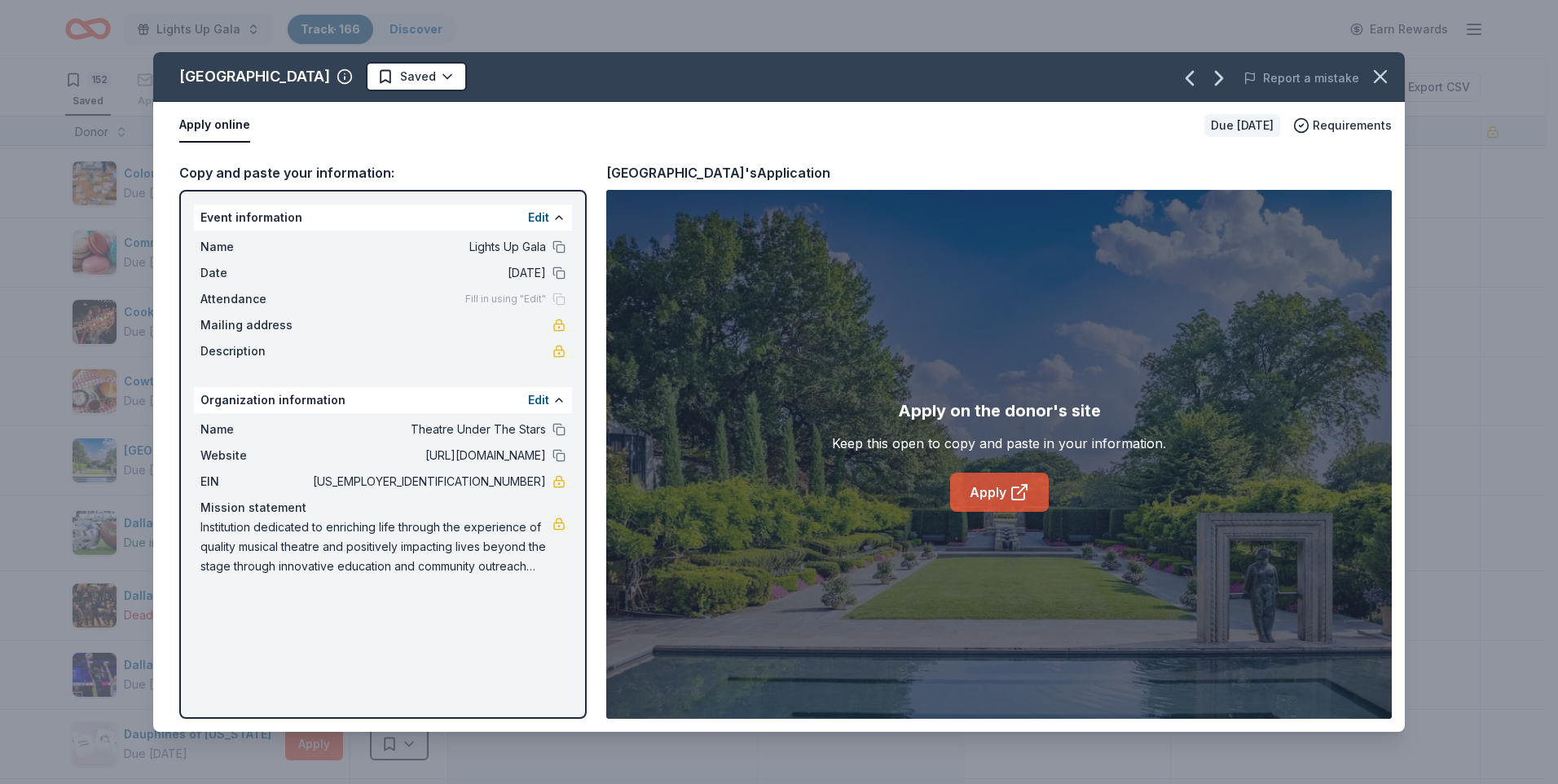
click at [997, 490] on link "Apply" at bounding box center [1000, 492] width 99 height 39
click at [1233, 68] on icon "button" at bounding box center [1381, 76] width 23 height 23
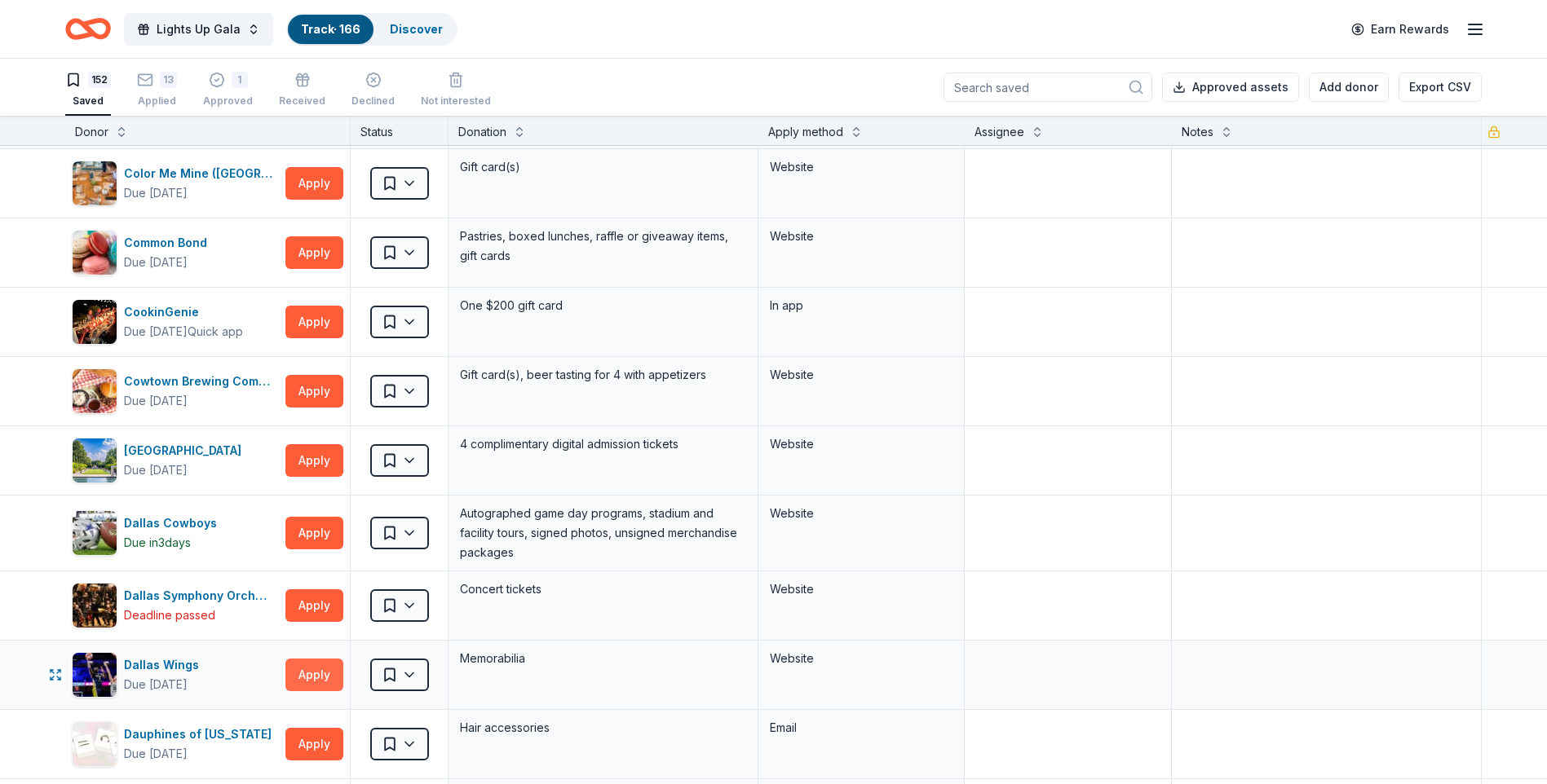
click at [326, 608] on button "Apply" at bounding box center [314, 675] width 58 height 33
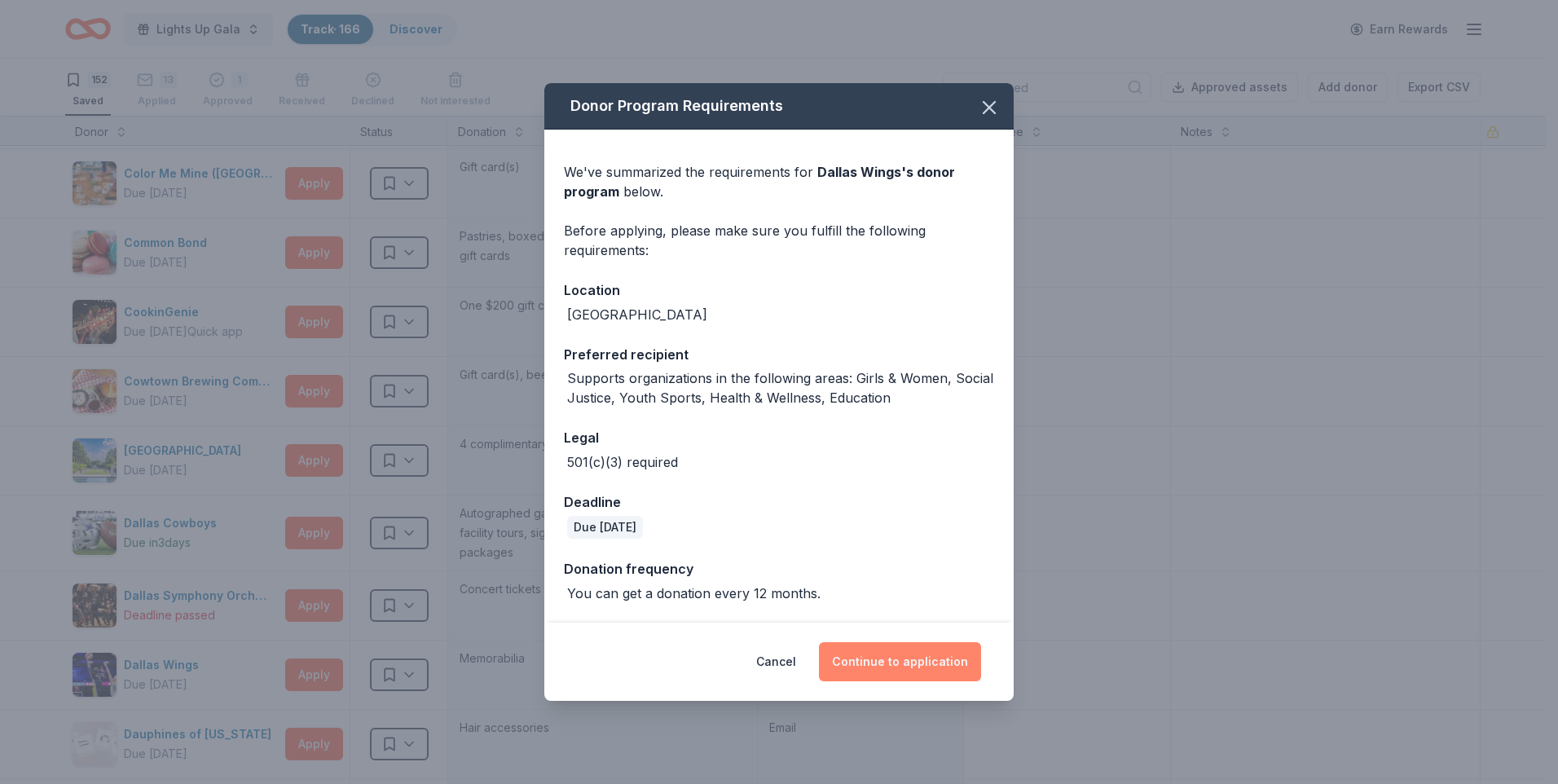
click at [950, 608] on button "Continue to application" at bounding box center [900, 662] width 163 height 39
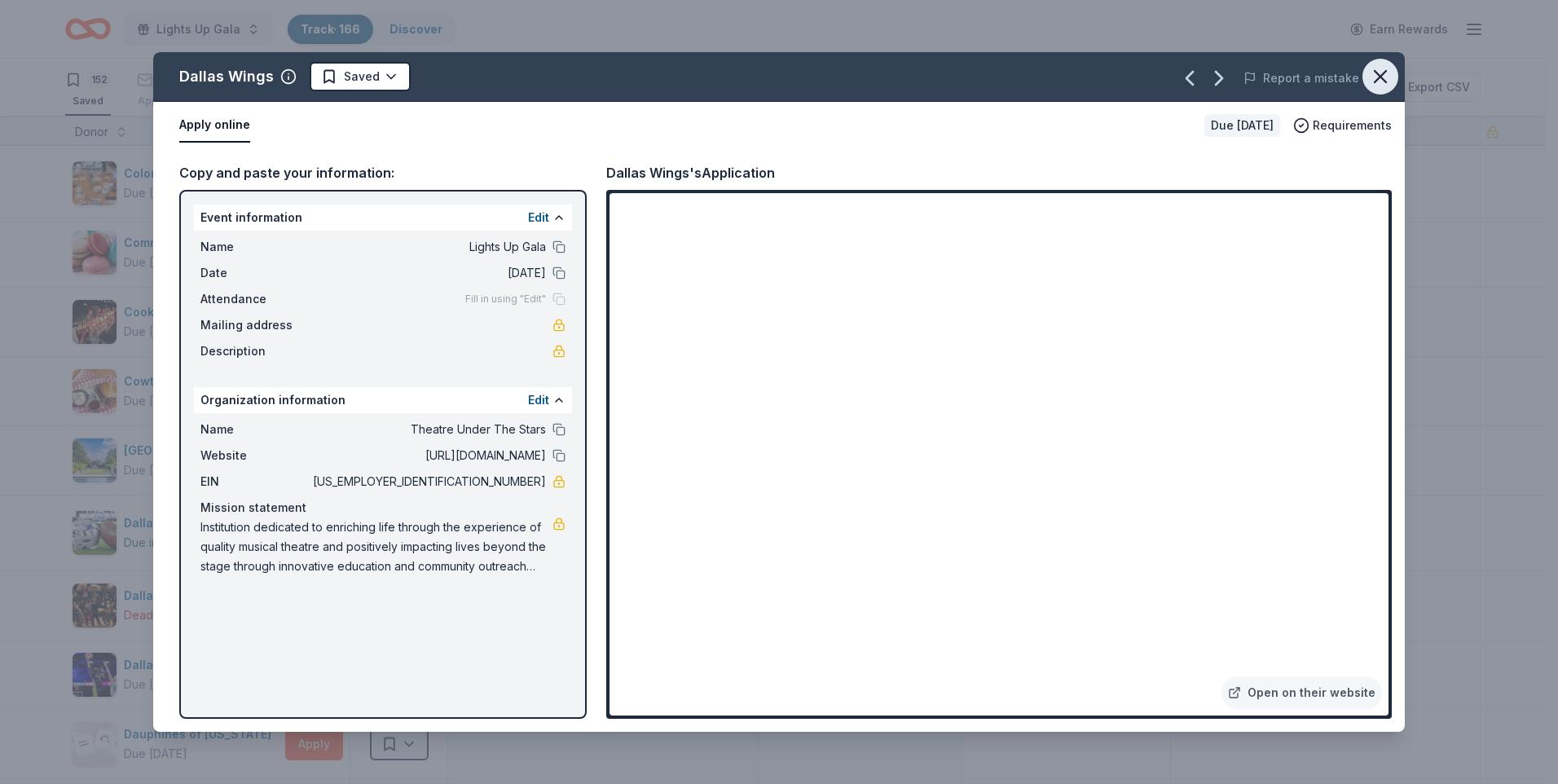
click at [1233, 71] on icon "button" at bounding box center [1381, 77] width 11 height 11
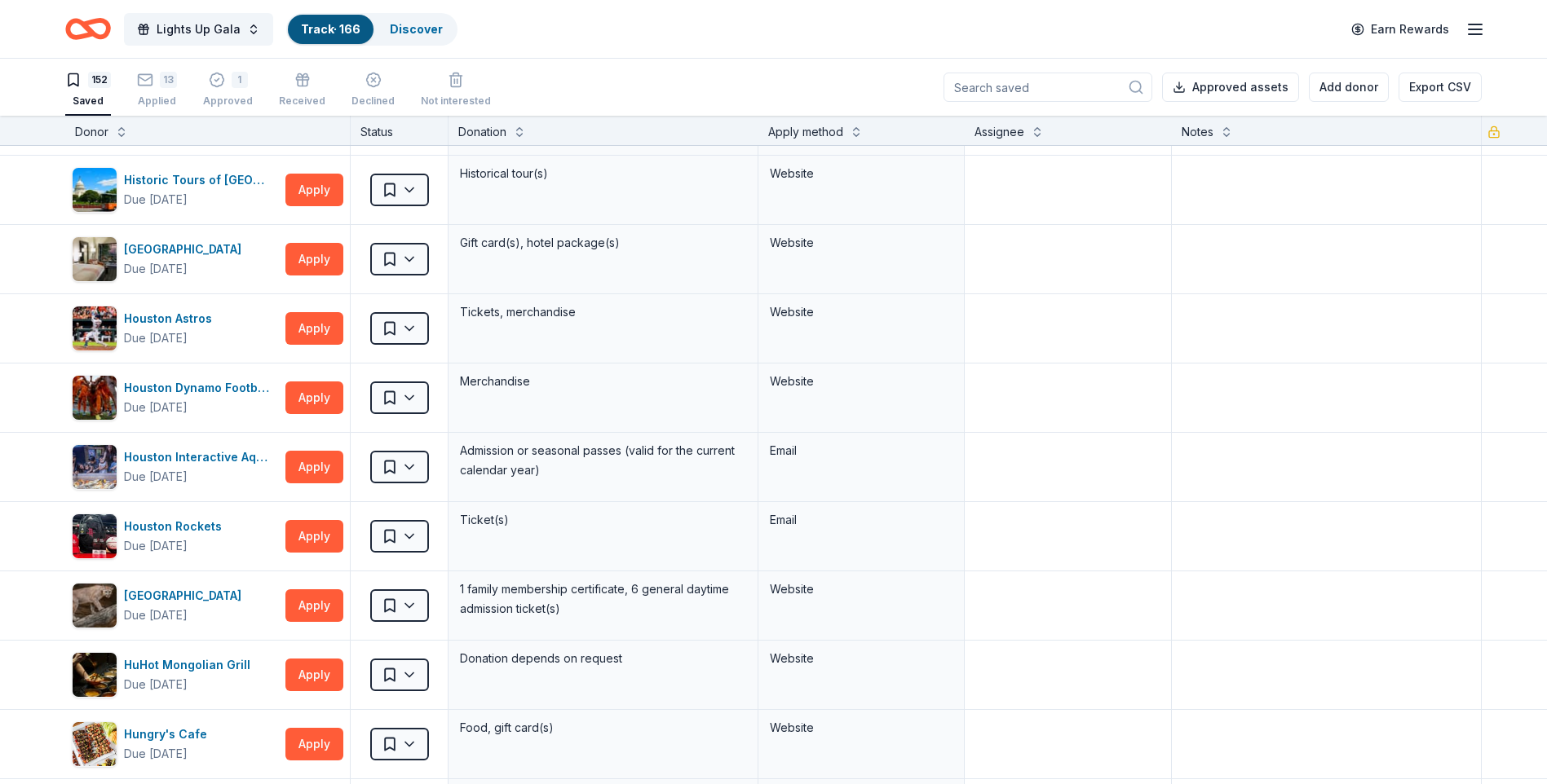
scroll to position [8891, 0]
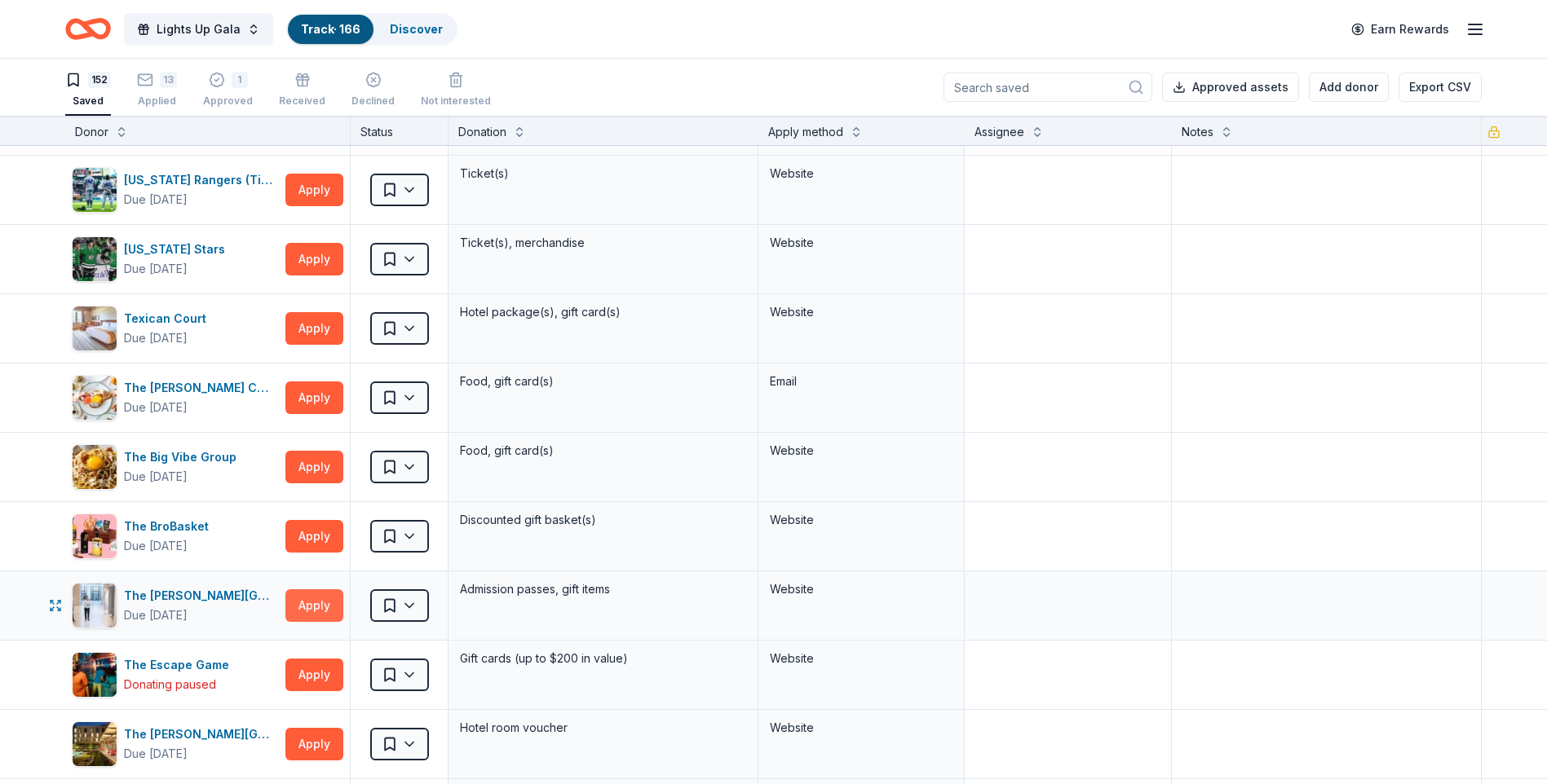
click at [298, 607] on button "Apply" at bounding box center [314, 606] width 58 height 33
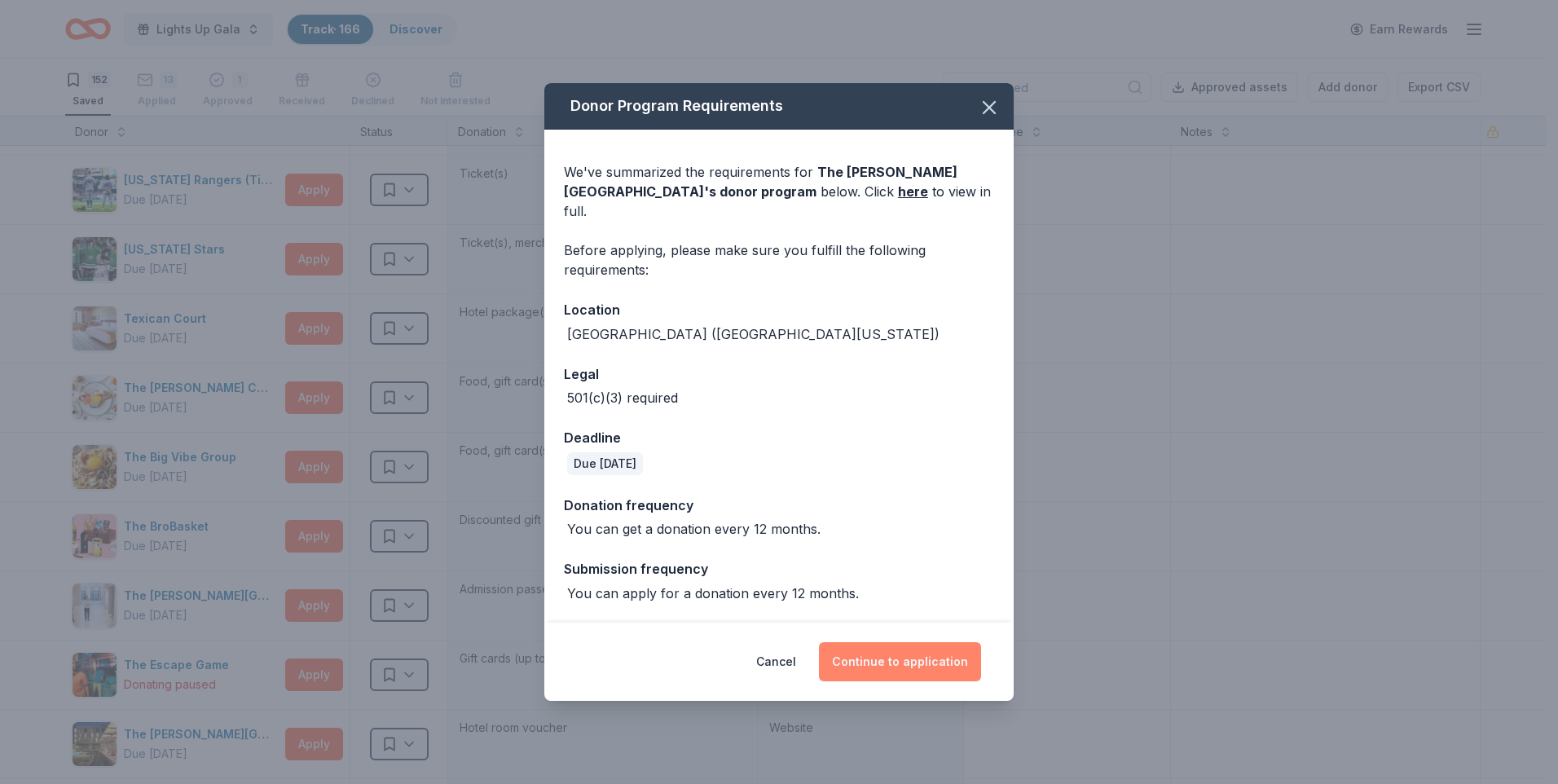
click at [934, 608] on button "Continue to application" at bounding box center [900, 662] width 163 height 39
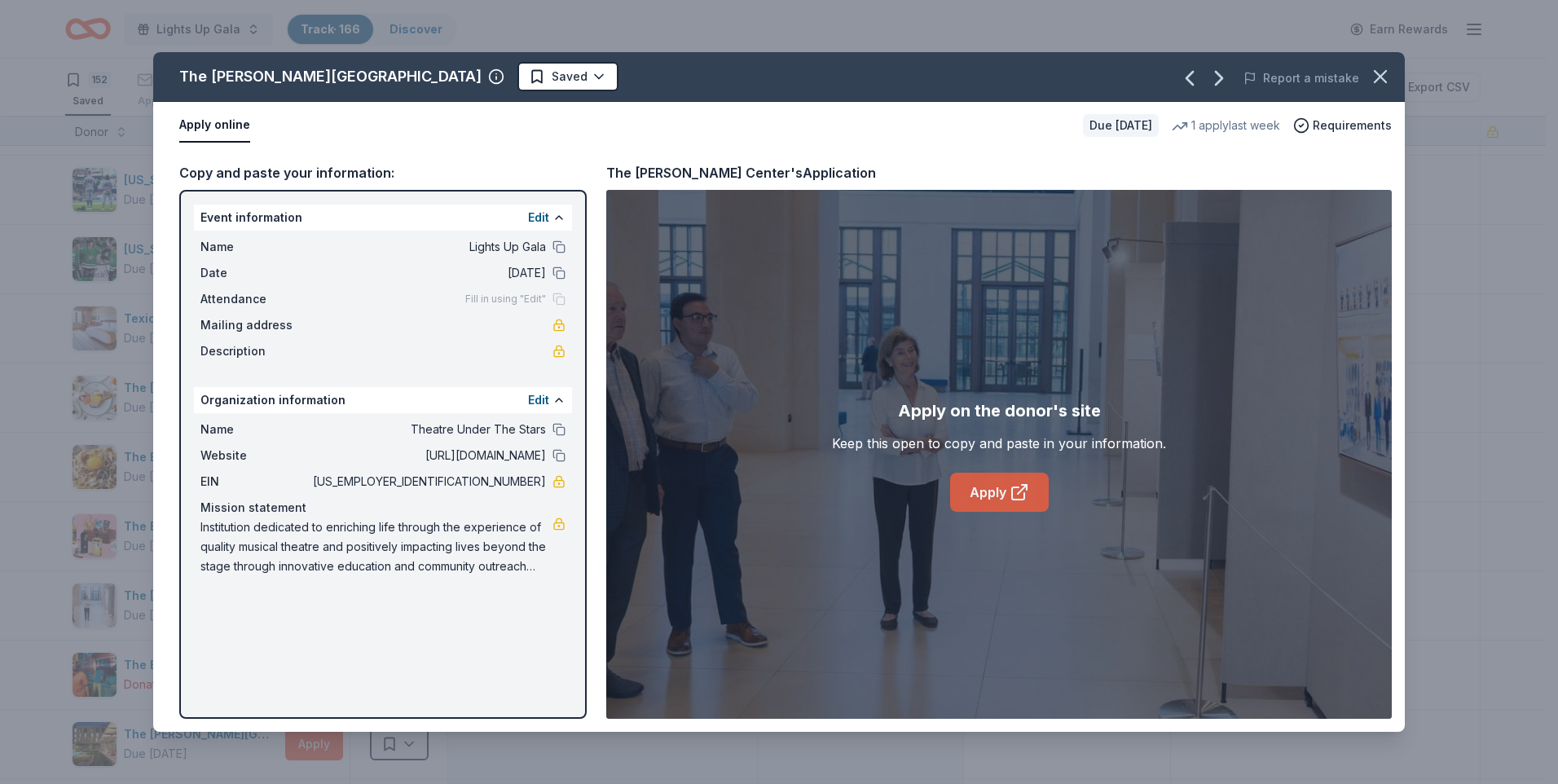
click at [983, 487] on link "Apply" at bounding box center [1000, 492] width 99 height 39
click at [1233, 77] on icon "button" at bounding box center [1381, 76] width 23 height 23
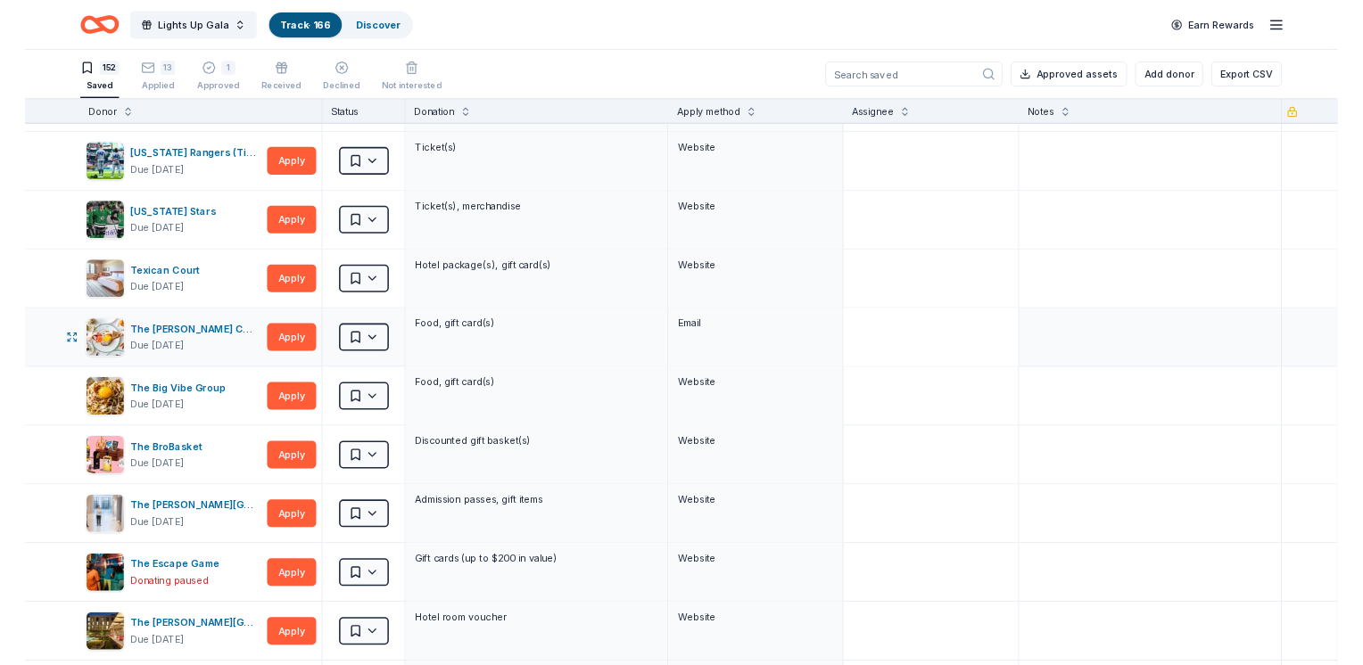
scroll to position [4794, 0]
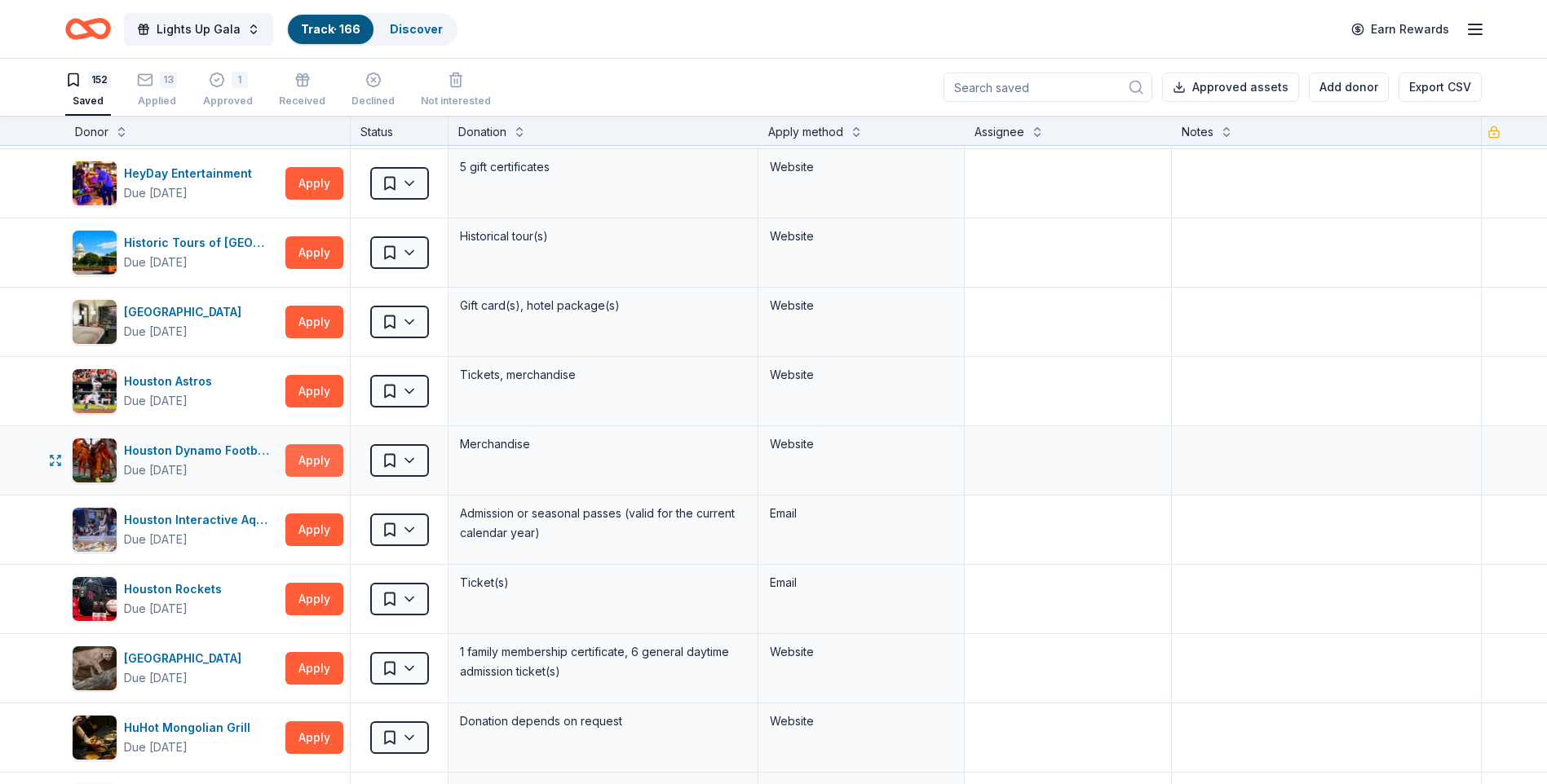
click at [293, 458] on button "Apply" at bounding box center [314, 461] width 58 height 33
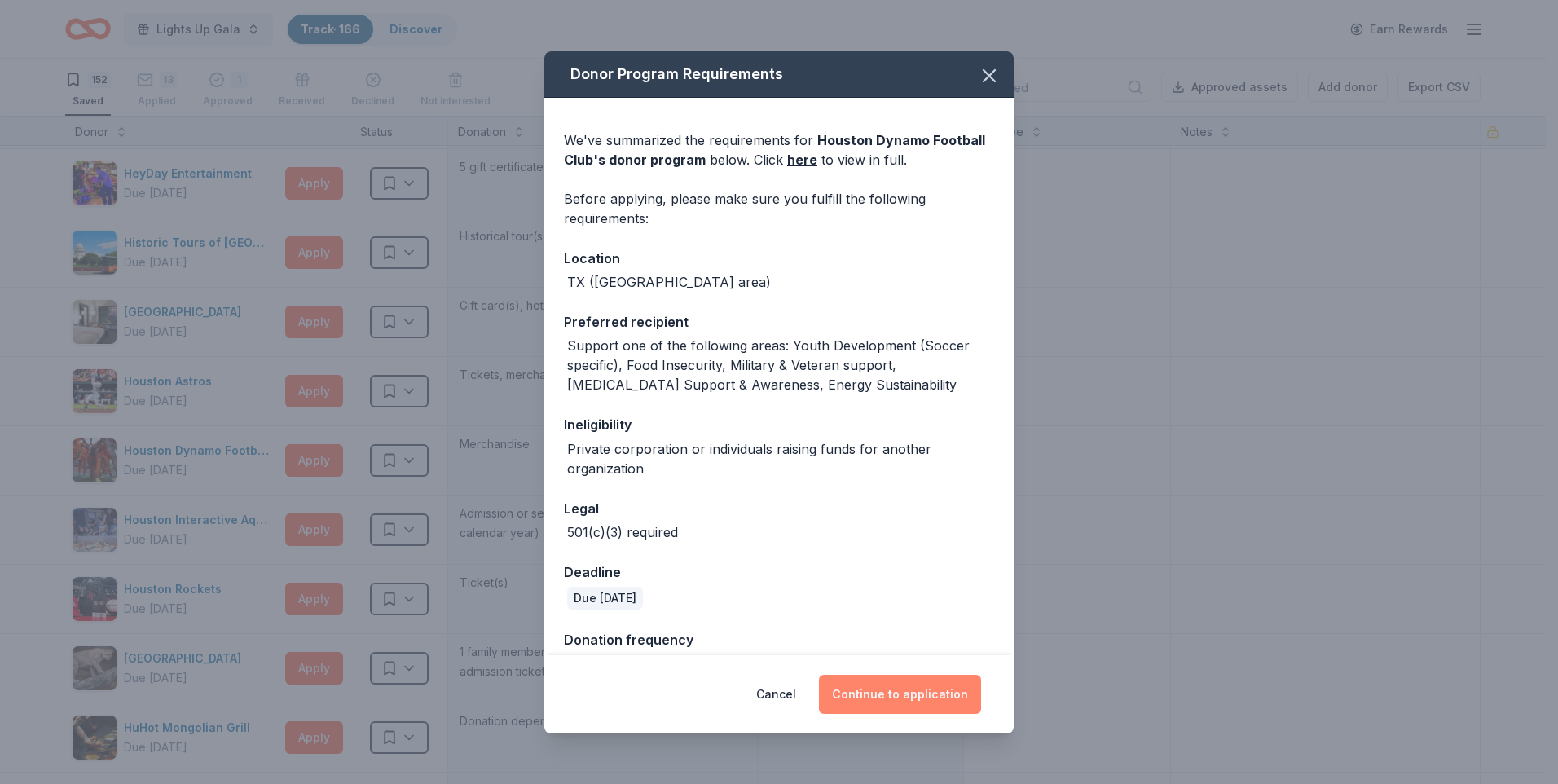
click at [960, 608] on button "Continue to application" at bounding box center [900, 694] width 163 height 39
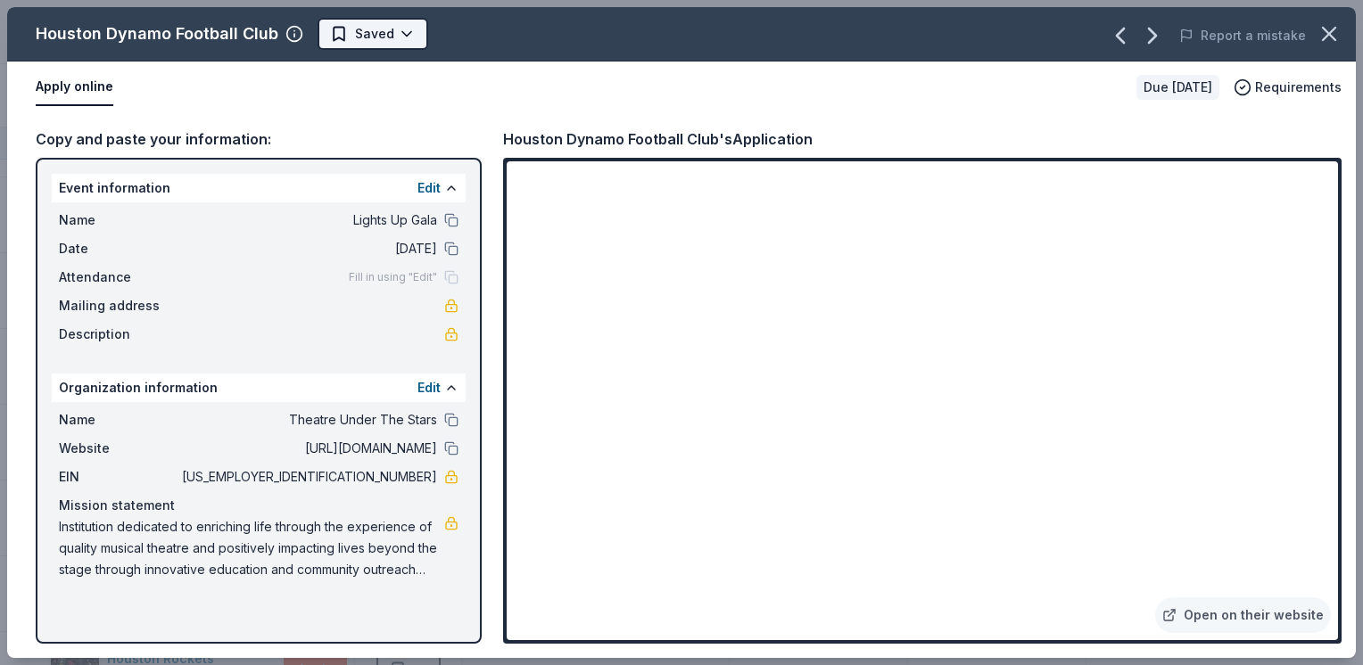
click at [391, 25] on html "Lights Up Gala Track · 166 Discover Earn Rewards 152 Saved 13 Applied 1 Approve…" at bounding box center [681, 332] width 1363 height 665
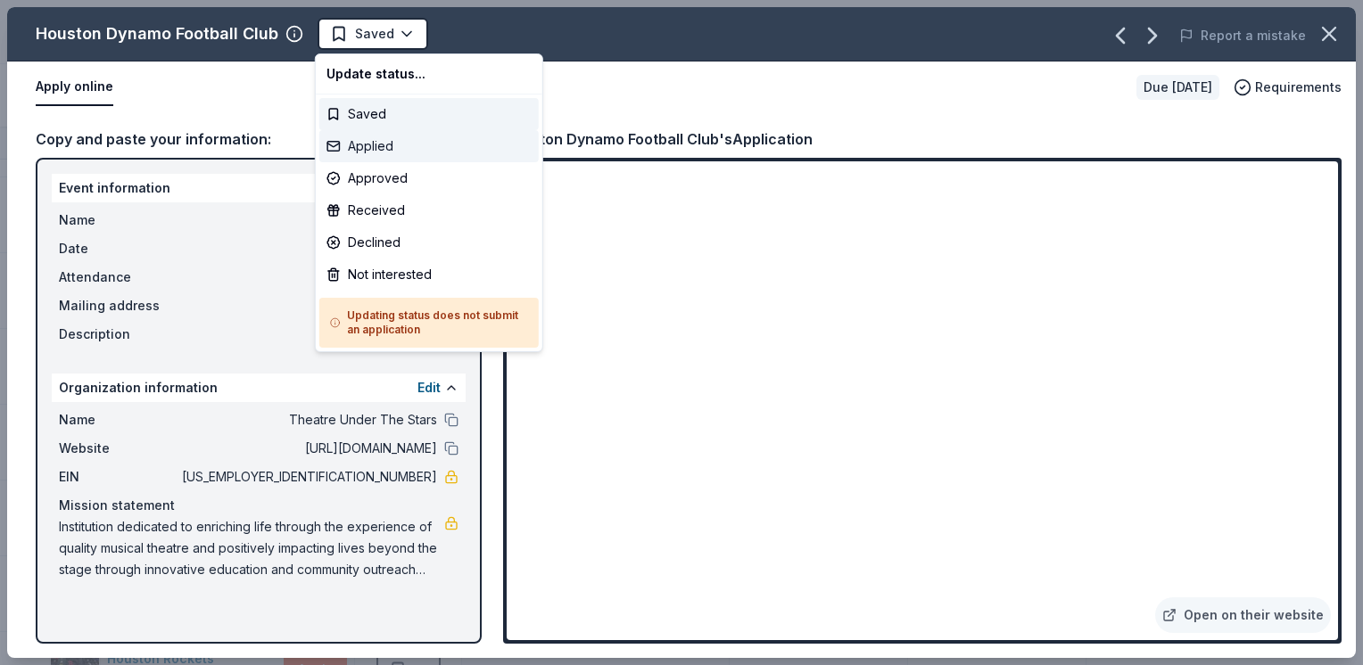
click at [396, 145] on div "Applied" at bounding box center [428, 146] width 219 height 32
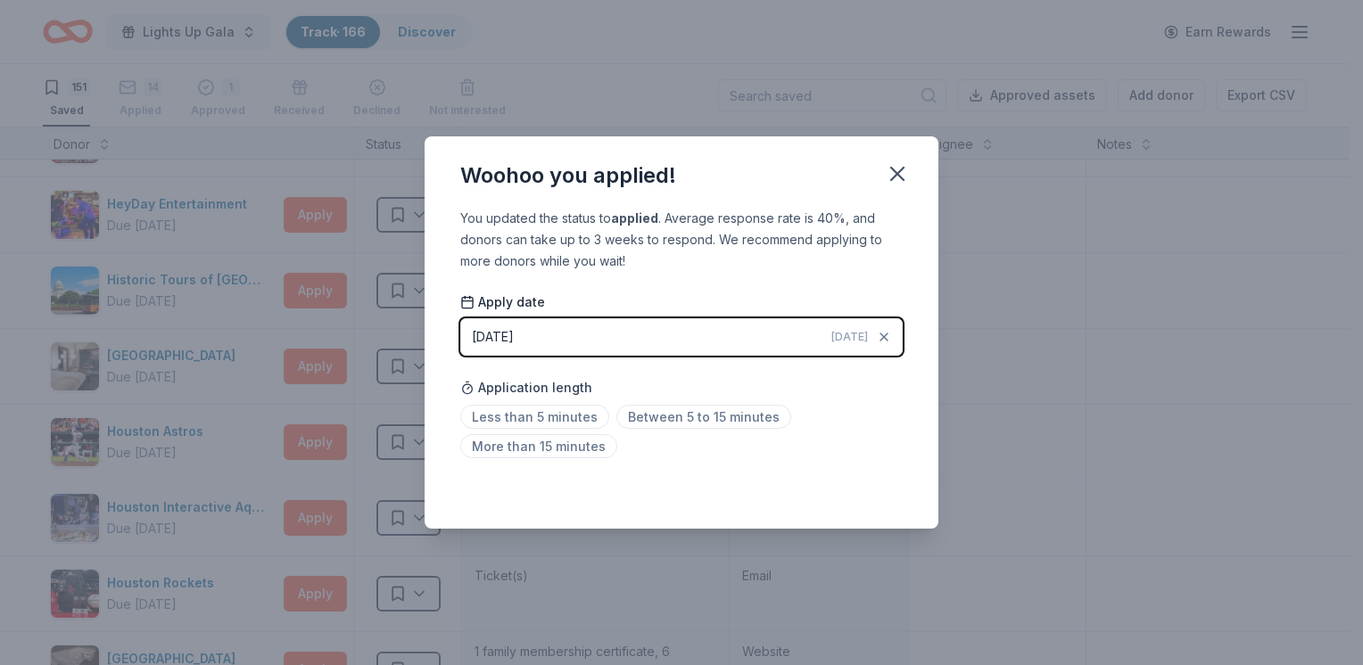
click at [665, 419] on span "Between 5 to 15 minutes" at bounding box center [703, 417] width 175 height 24
click at [895, 169] on icon "button" at bounding box center [897, 173] width 25 height 25
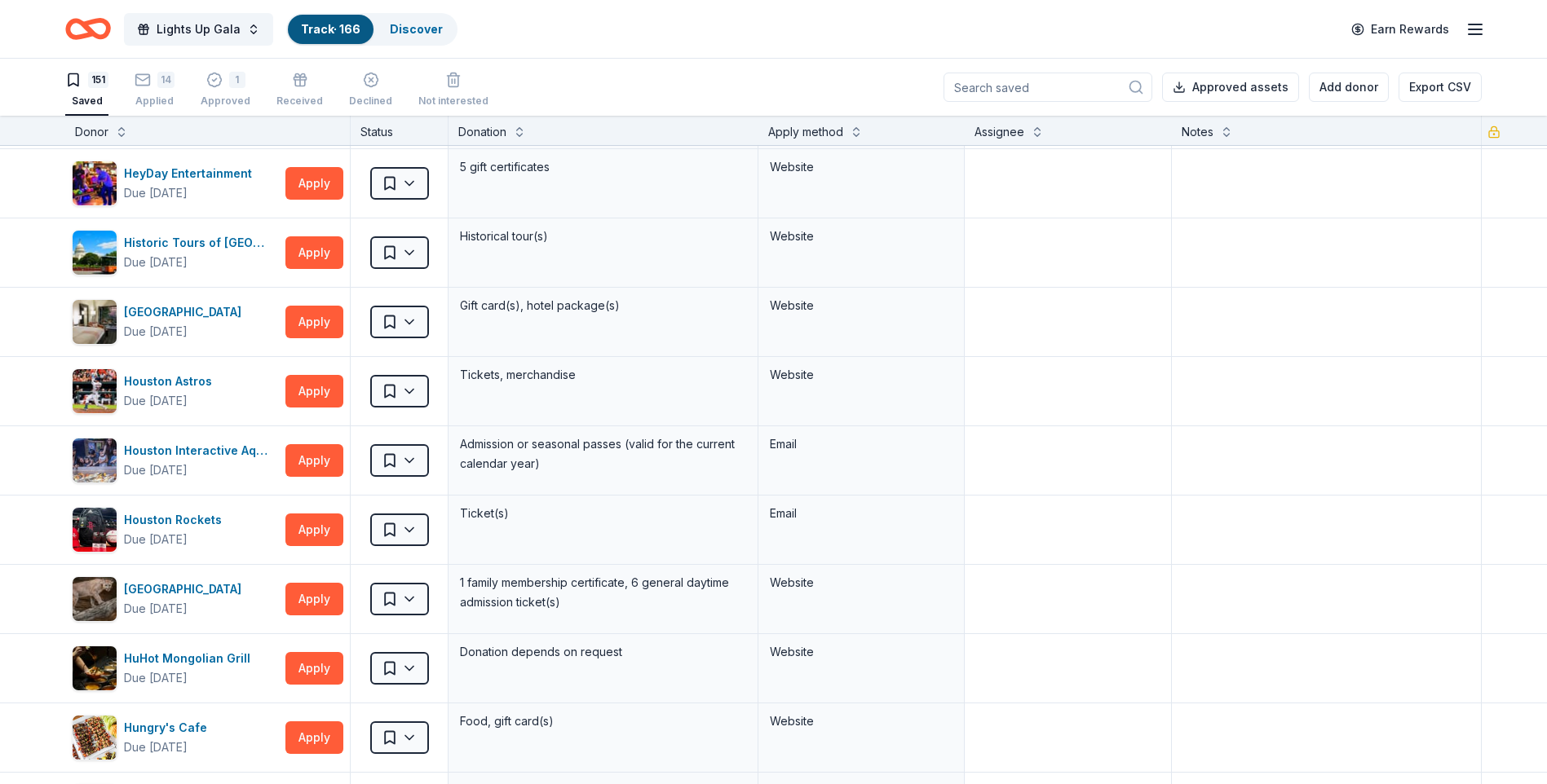
scroll to position [551, 0]
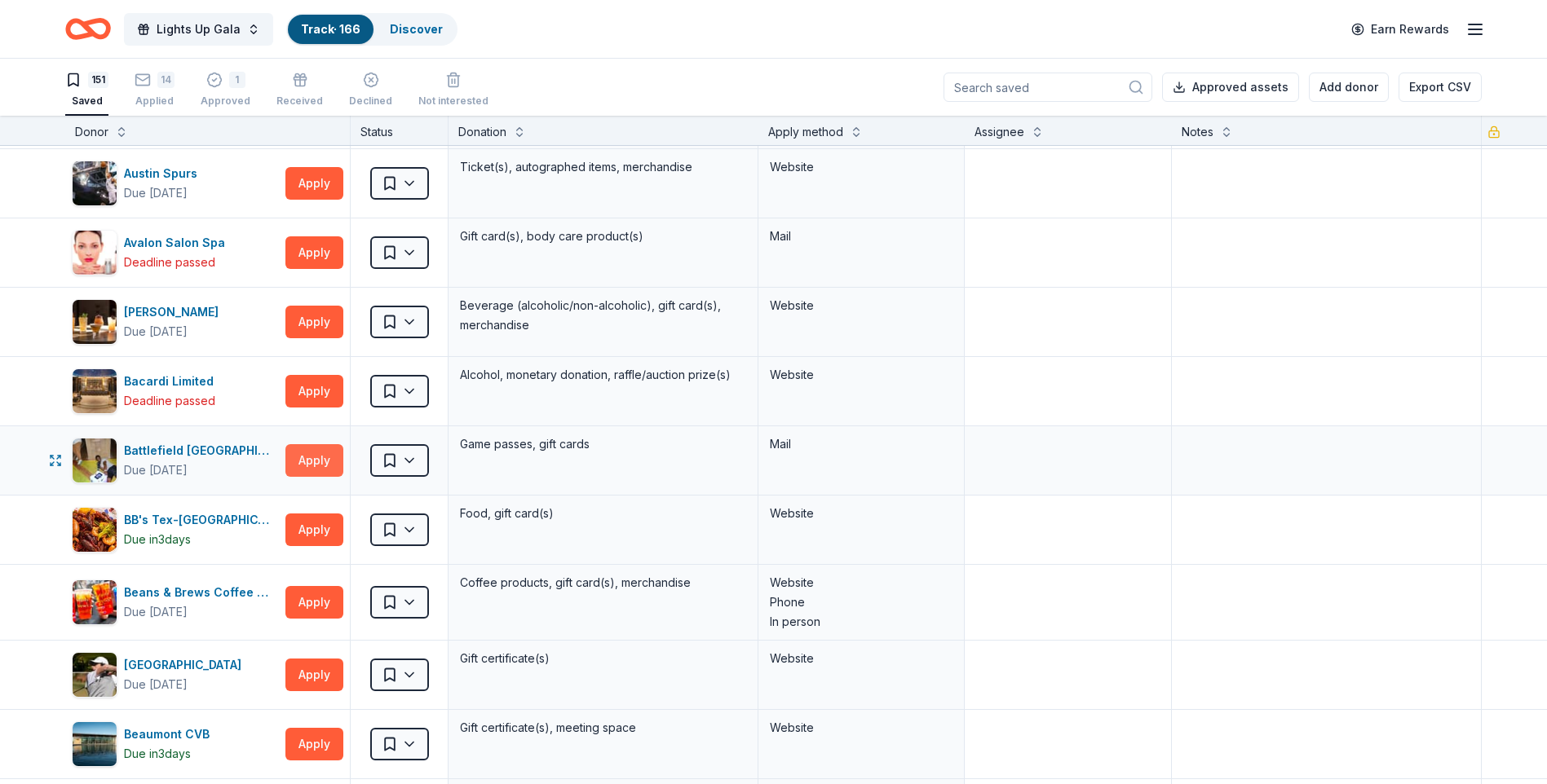
click at [306, 471] on button "Apply" at bounding box center [314, 461] width 58 height 33
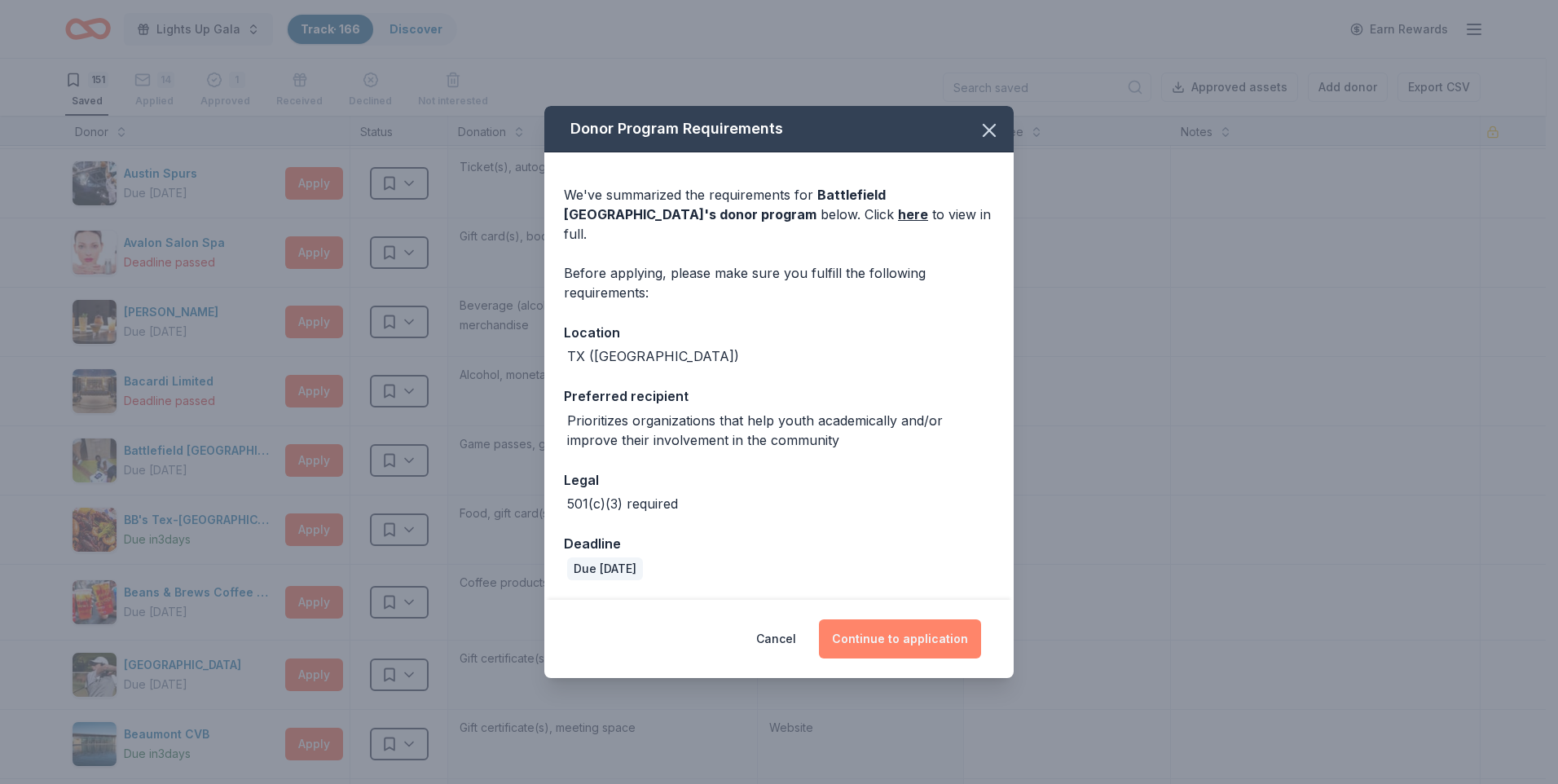
click at [922, 608] on button "Continue to application" at bounding box center [900, 639] width 163 height 39
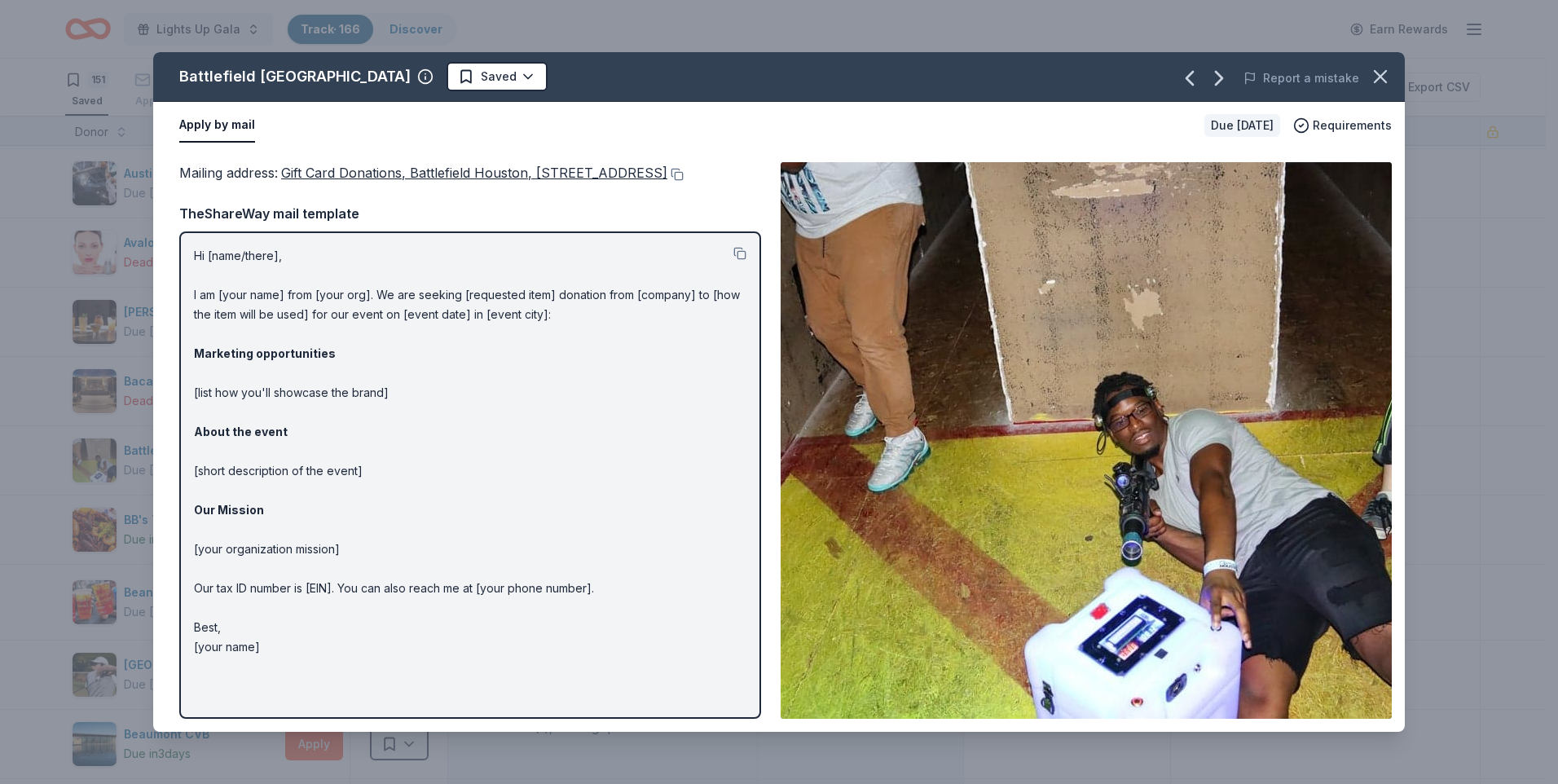
click at [395, 376] on p "Hi [name/there], I am [your name] from [your org]. We are seeking [requested it…" at bounding box center [470, 451] width 553 height 411
click at [1233, 79] on icon "button" at bounding box center [1381, 76] width 23 height 23
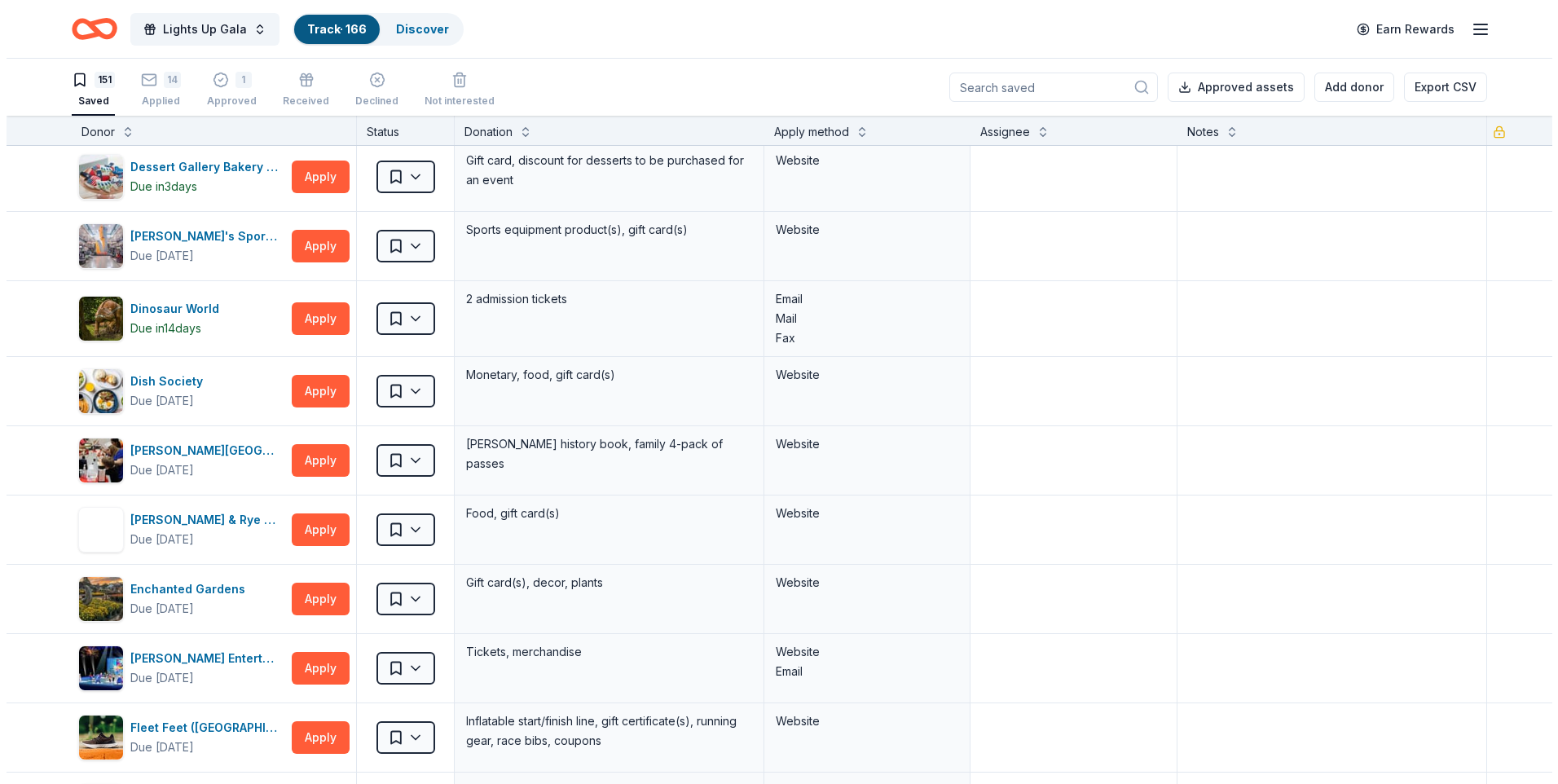
scroll to position [9237, 0]
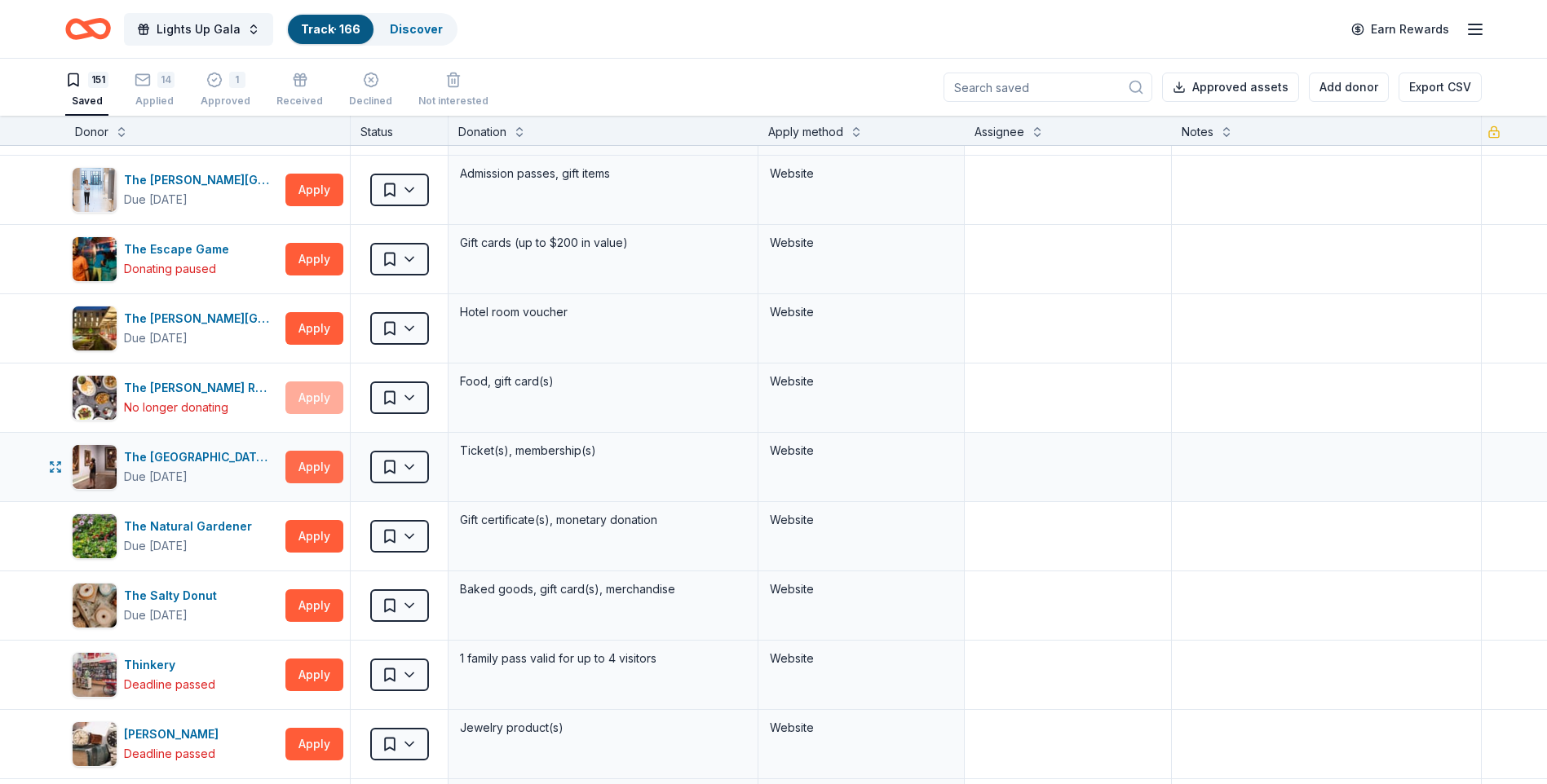
click at [316, 458] on button "Apply" at bounding box center [314, 467] width 58 height 33
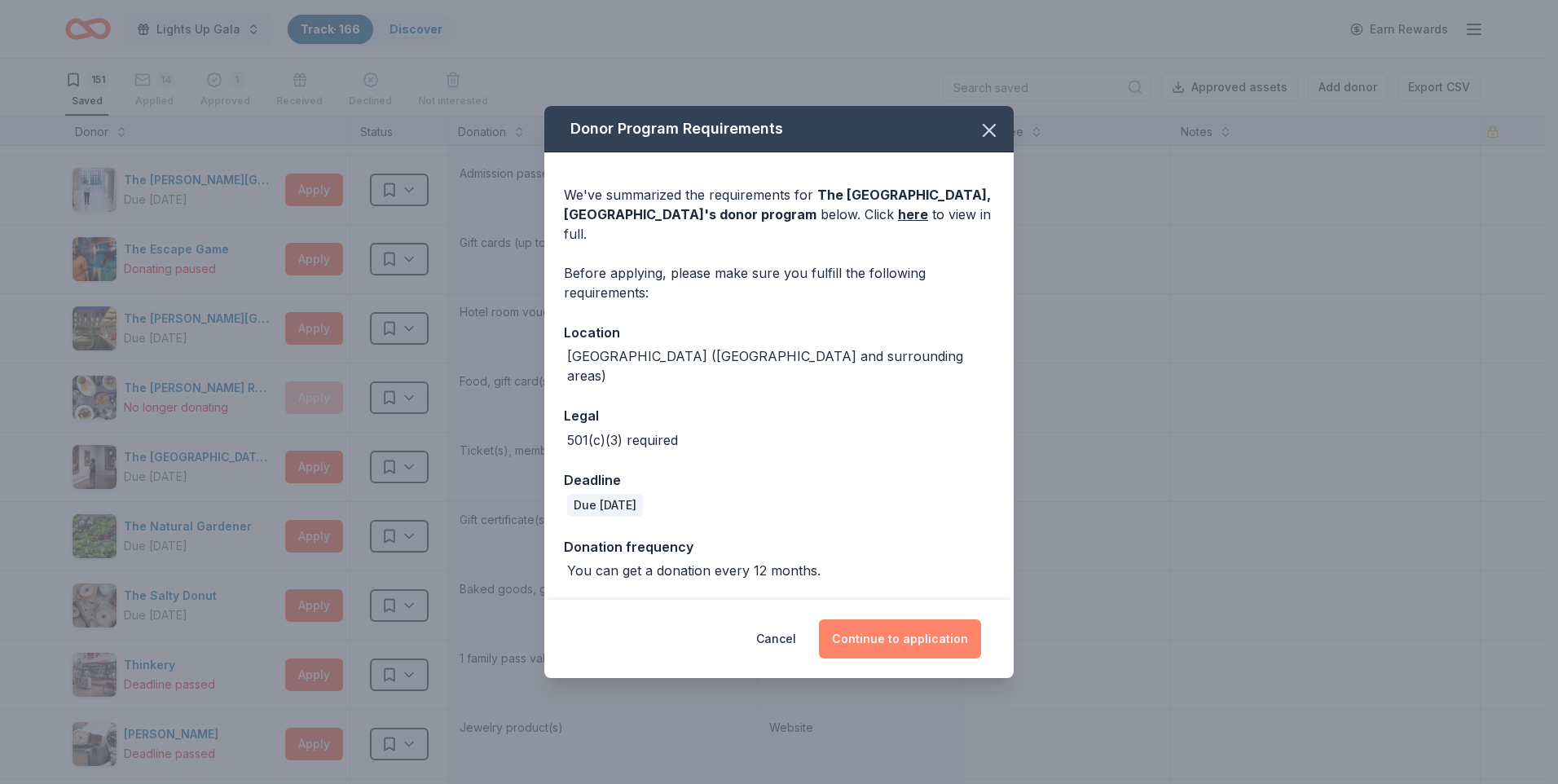
click at [885, 608] on button "Continue to application" at bounding box center [900, 639] width 163 height 39
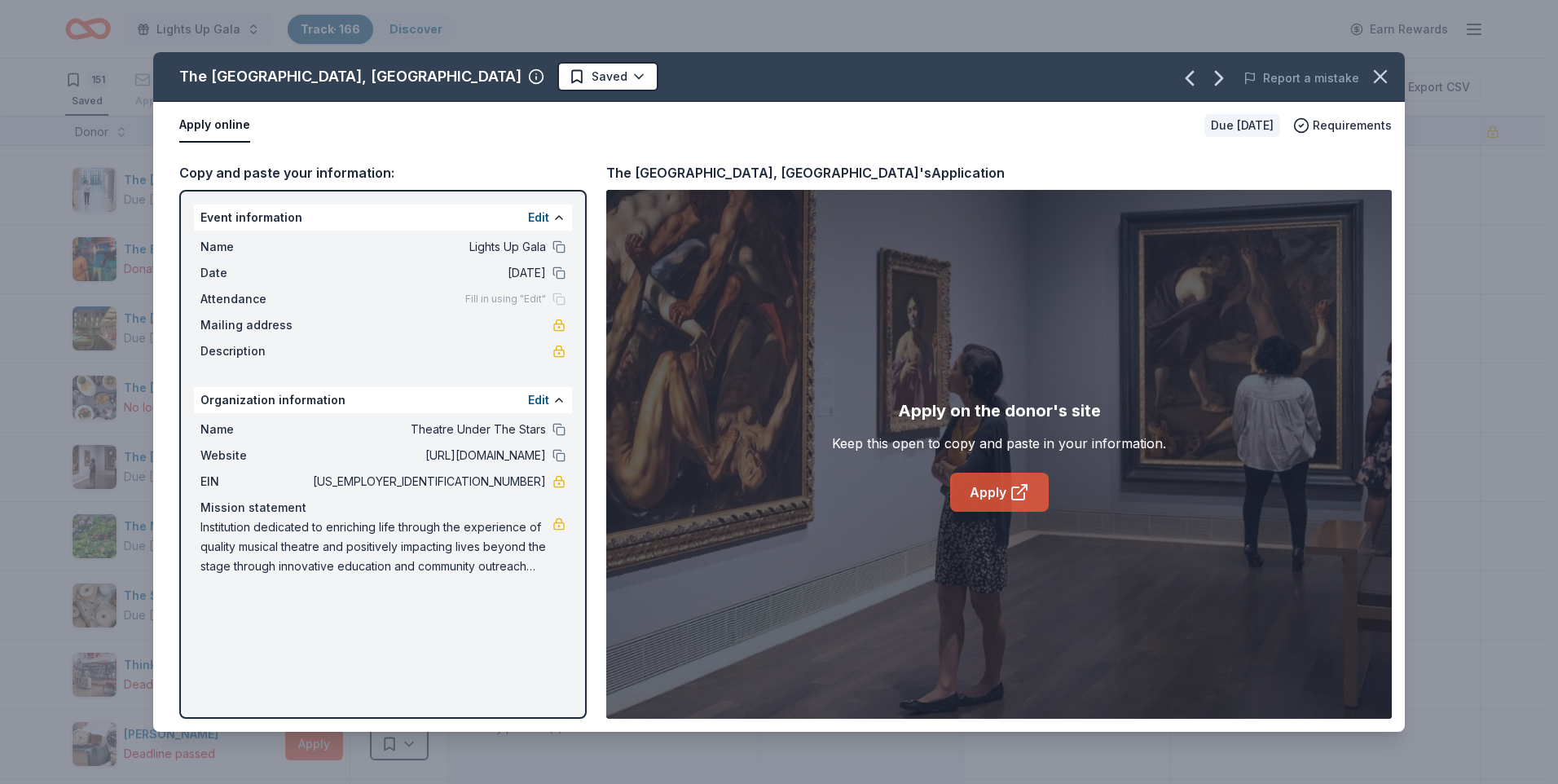
click at [999, 491] on link "Apply" at bounding box center [1000, 492] width 99 height 39
click at [553, 252] on div at bounding box center [559, 247] width 13 height 13
click at [564, 246] on button at bounding box center [559, 247] width 13 height 13
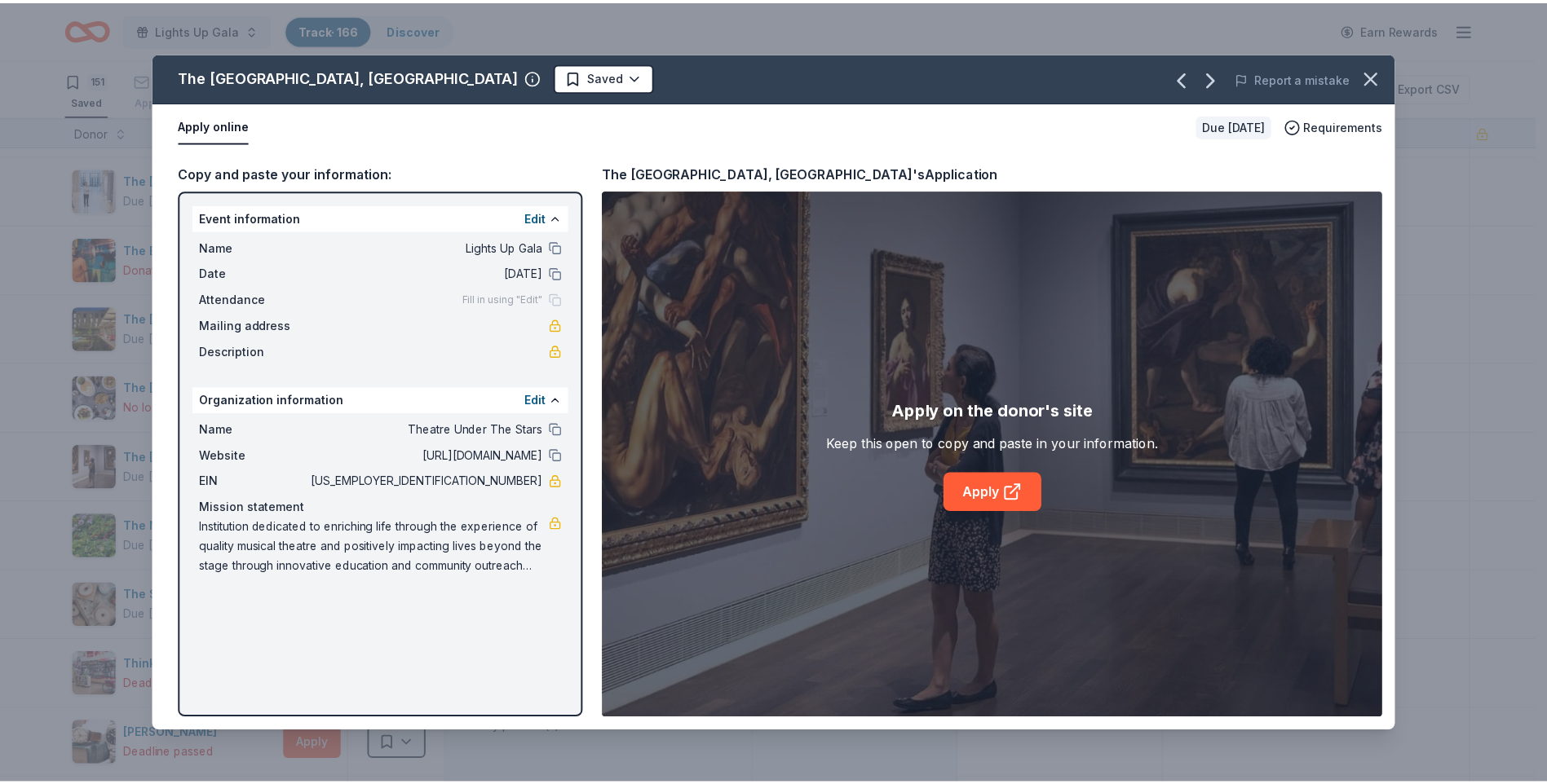
scroll to position [1666, 0]
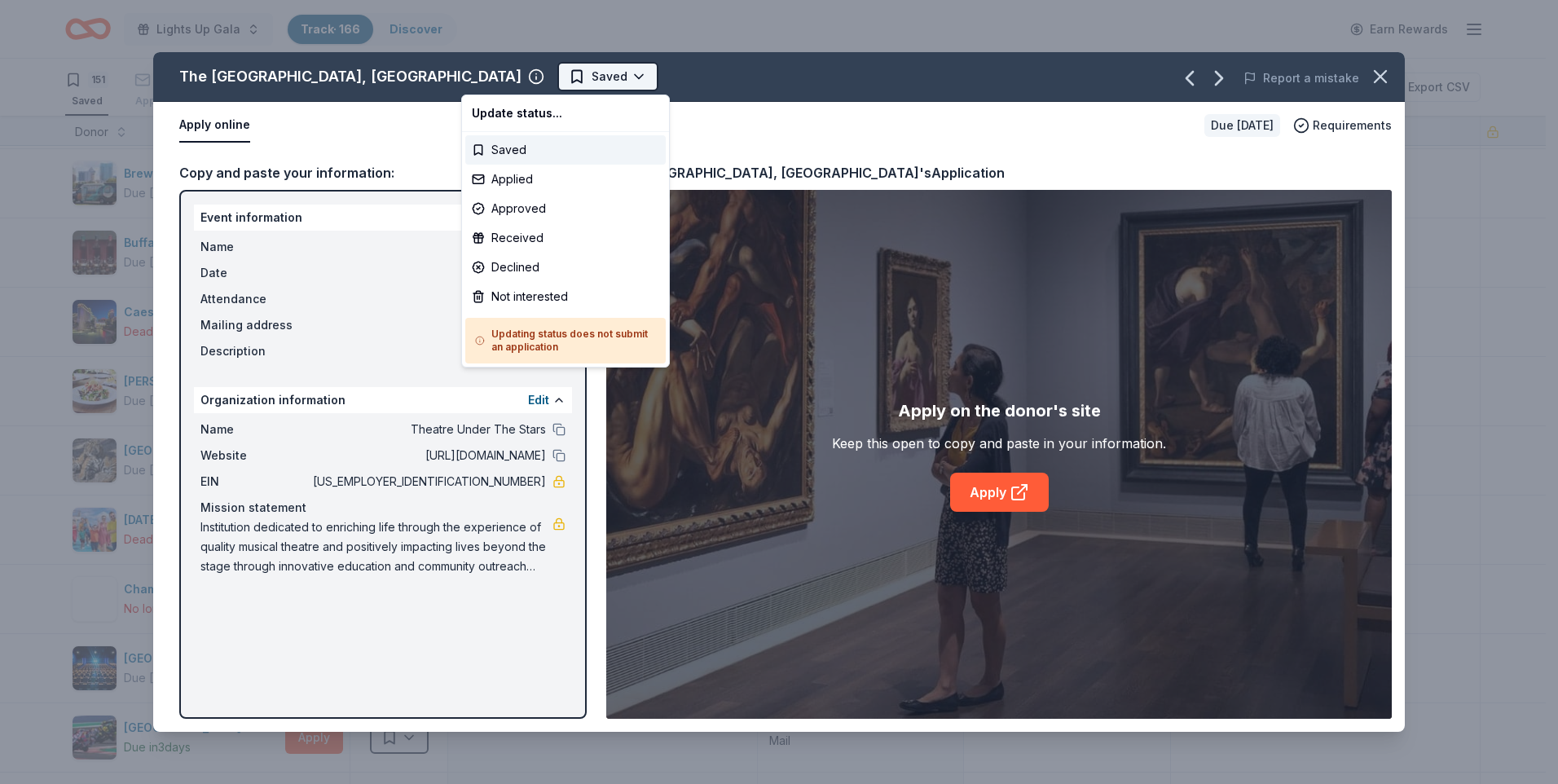
click at [503, 75] on html "Lights Up Gala Track · 166 Discover Earn Rewards 151 Saved 14 Applied 1 Approve…" at bounding box center [779, 392] width 1558 height 784
click at [533, 177] on div "Applied" at bounding box center [565, 179] width 200 height 29
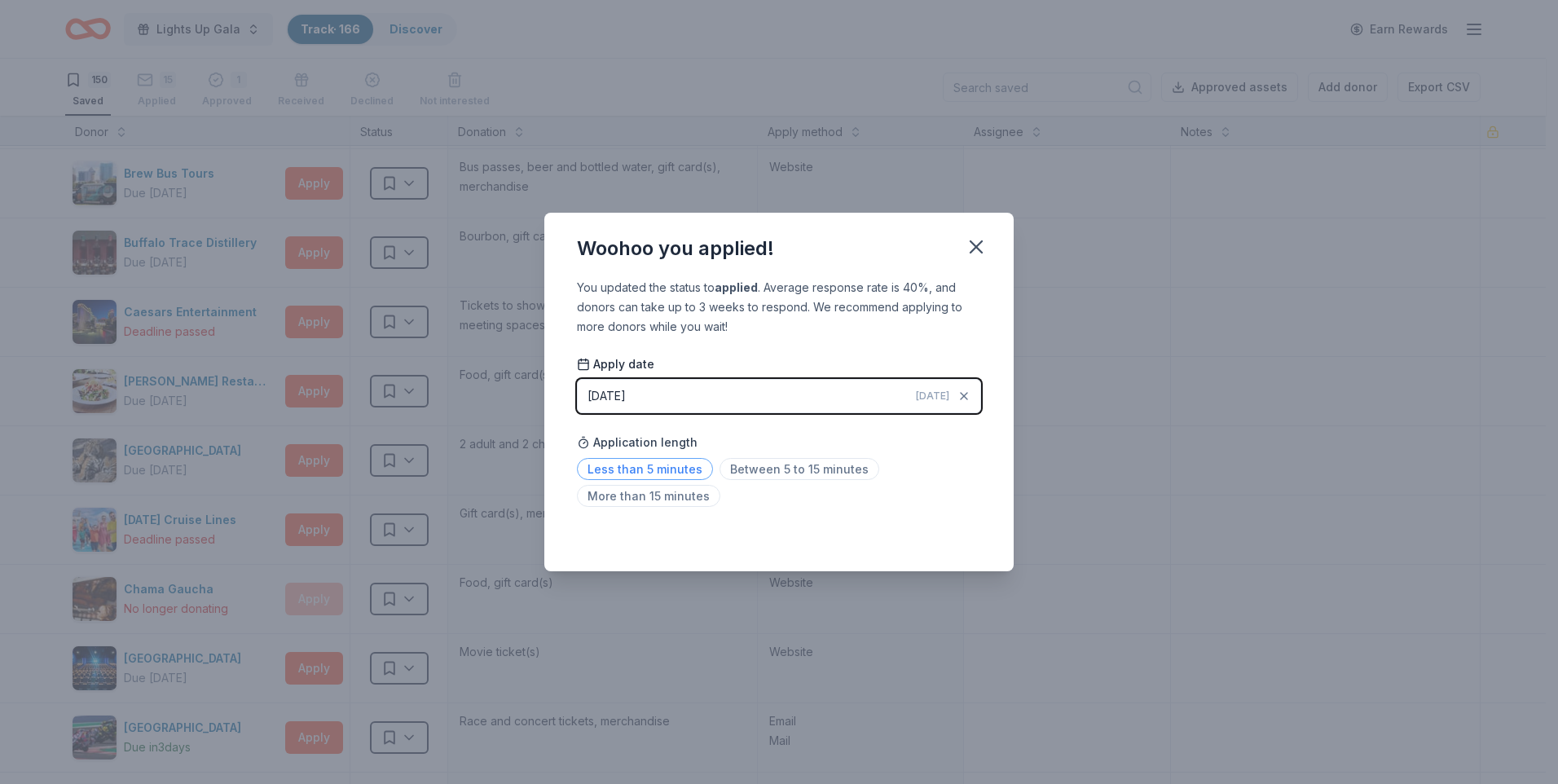
click at [663, 471] on span "Less than 5 minutes" at bounding box center [645, 469] width 136 height 22
click at [972, 243] on icon "button" at bounding box center [976, 247] width 11 height 11
